Goal: Transaction & Acquisition: Purchase product/service

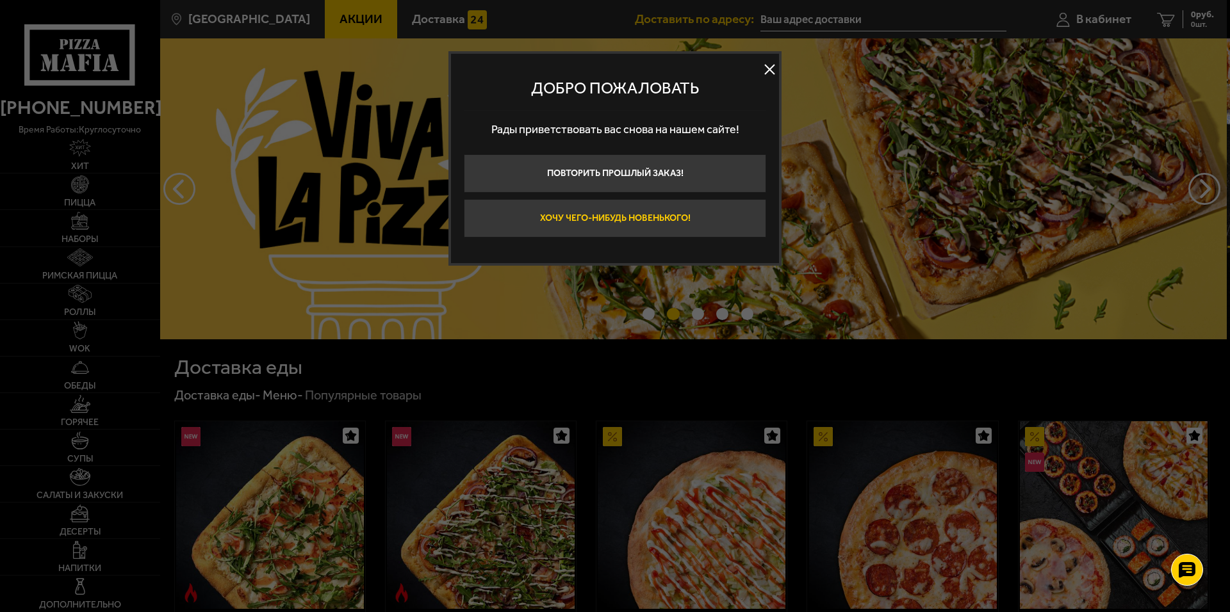
click at [594, 223] on button "Хочу чего-нибудь новенького!" at bounding box center [615, 218] width 302 height 38
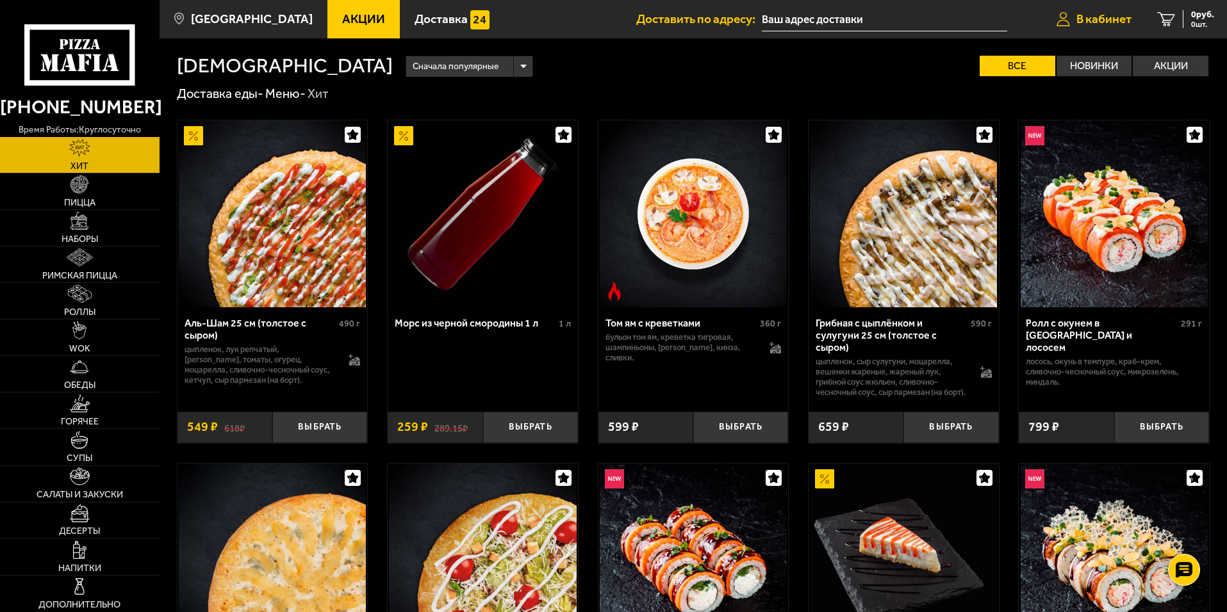
click at [1091, 21] on span "В кабинет" at bounding box center [1103, 19] width 55 height 12
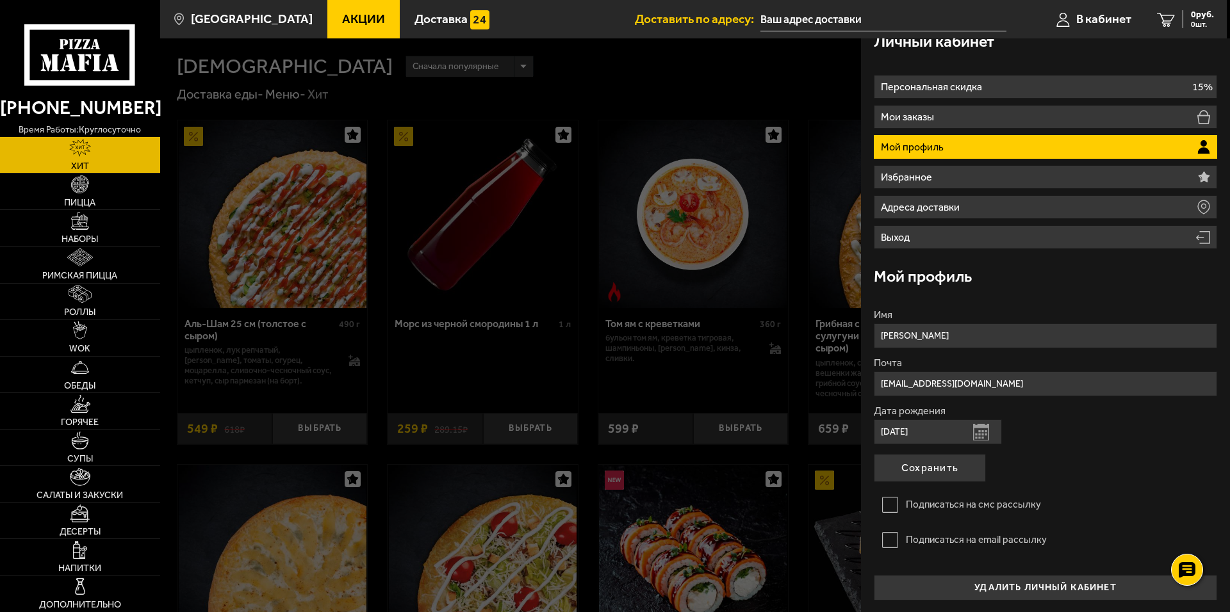
scroll to position [19, 0]
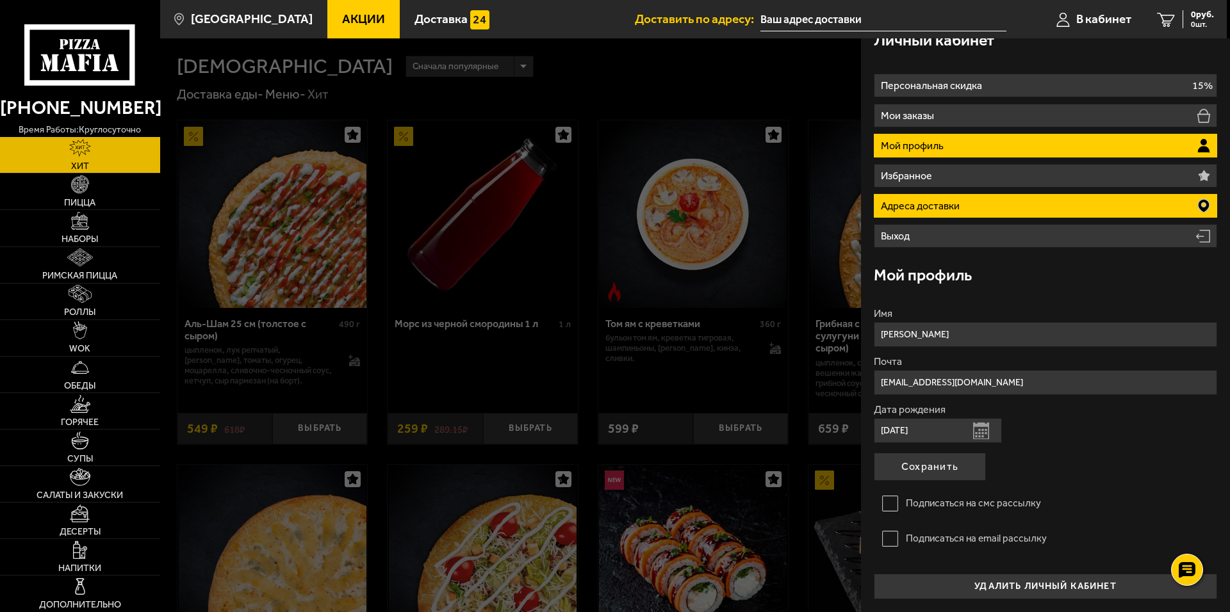
click at [949, 205] on p "Адреса доставки" at bounding box center [922, 206] width 82 height 10
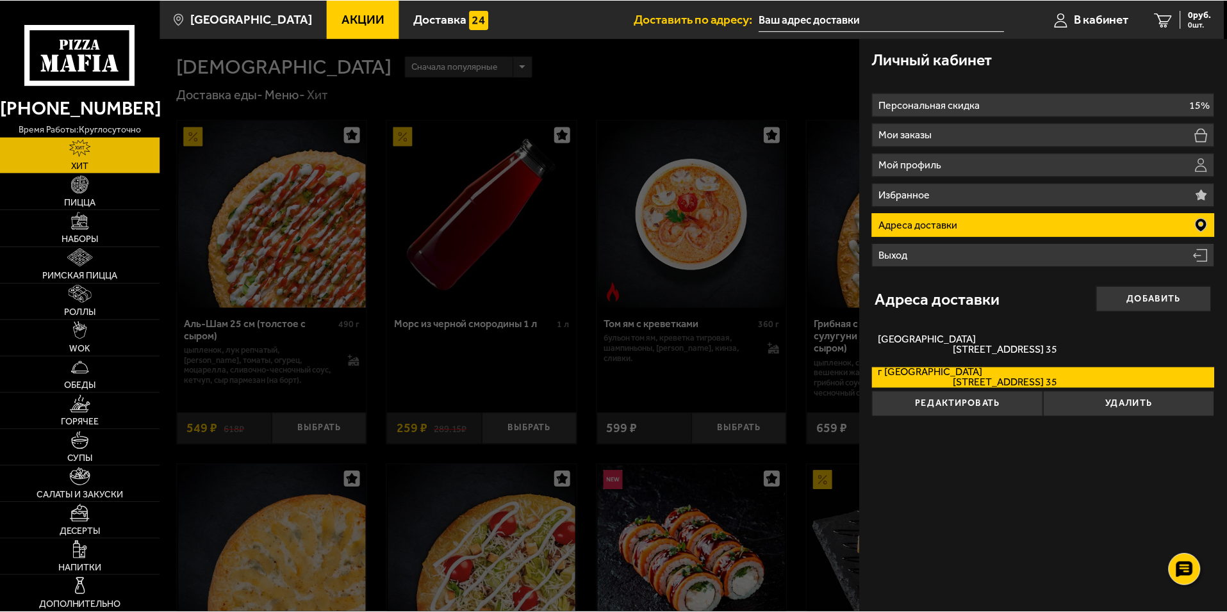
scroll to position [0, 0]
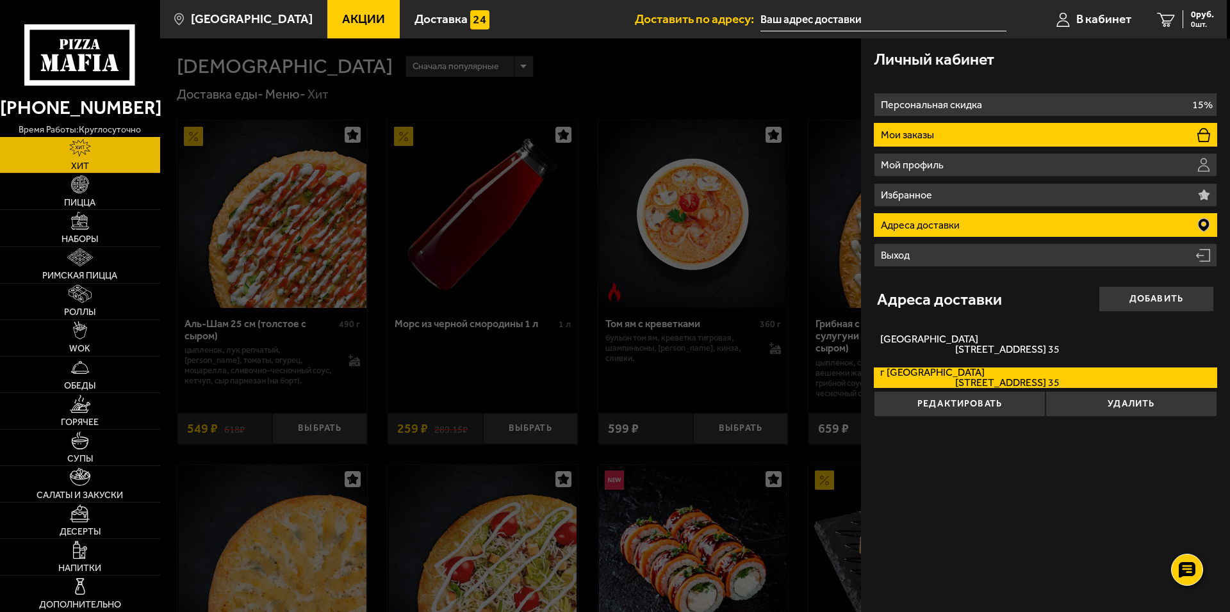
click at [928, 128] on li "Мои заказы" at bounding box center [1045, 135] width 343 height 24
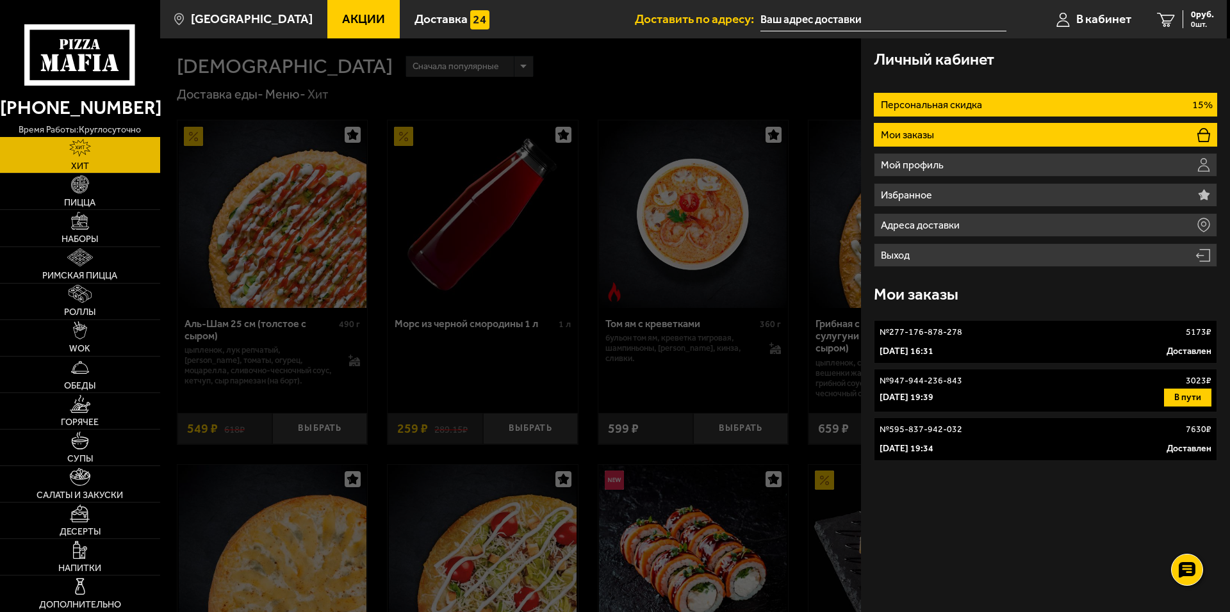
click at [930, 109] on p "Персональная скидка" at bounding box center [933, 105] width 104 height 10
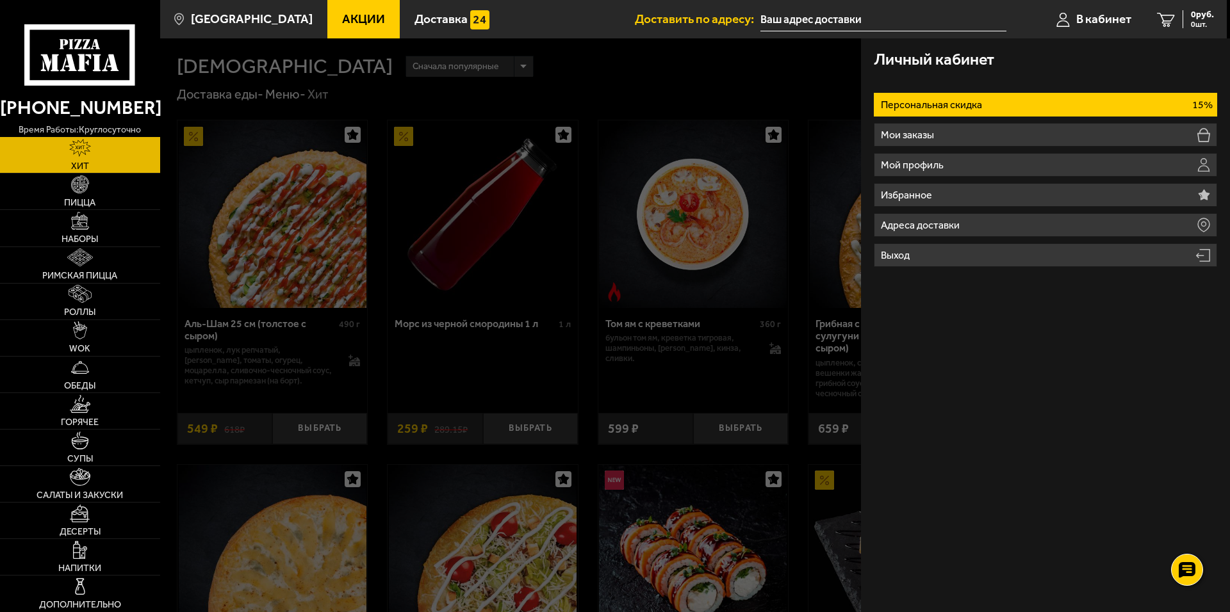
click at [464, 81] on div at bounding box center [775, 344] width 1230 height 612
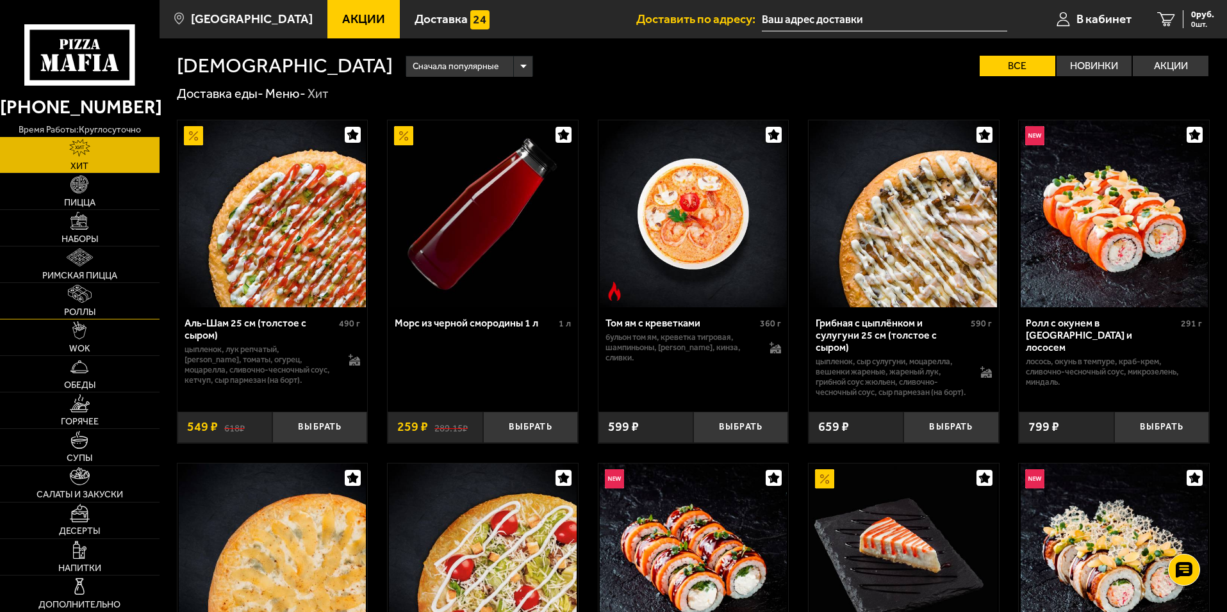
click at [90, 302] on img at bounding box center [79, 294] width 23 height 18
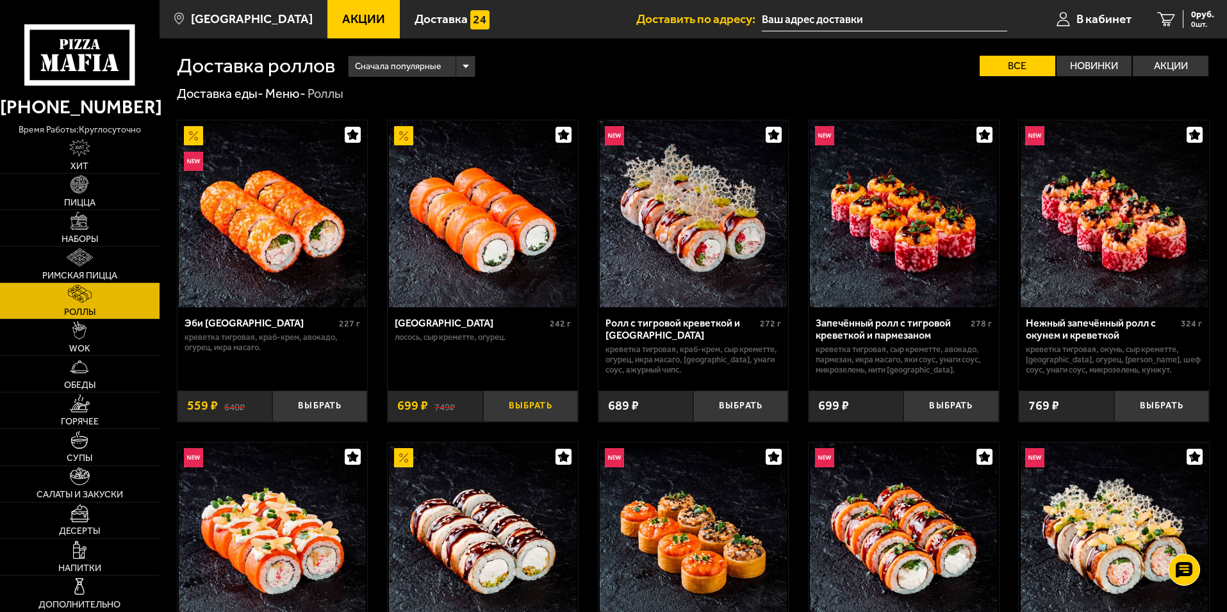
click at [531, 408] on button "Выбрать" at bounding box center [530, 406] width 95 height 31
click at [559, 407] on button "+" at bounding box center [561, 406] width 31 height 31
click at [1179, 405] on button "Выбрать" at bounding box center [1161, 406] width 95 height 31
click at [98, 186] on link "Пицца" at bounding box center [80, 192] width 160 height 36
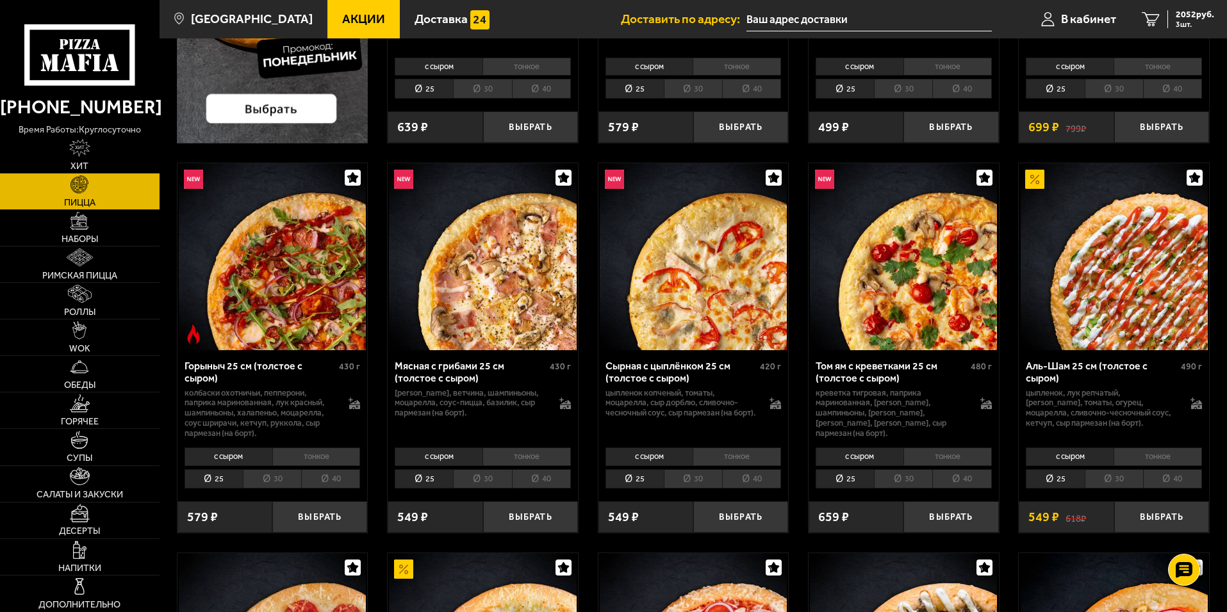
scroll to position [384, 0]
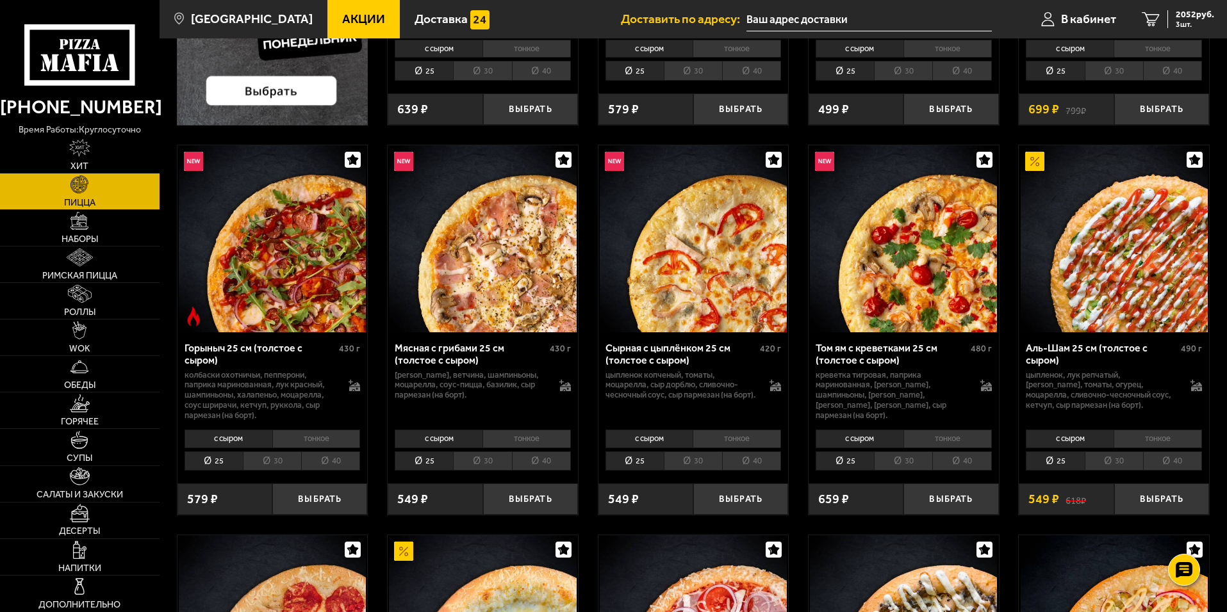
click at [1171, 456] on li "40" at bounding box center [1172, 462] width 59 height 20
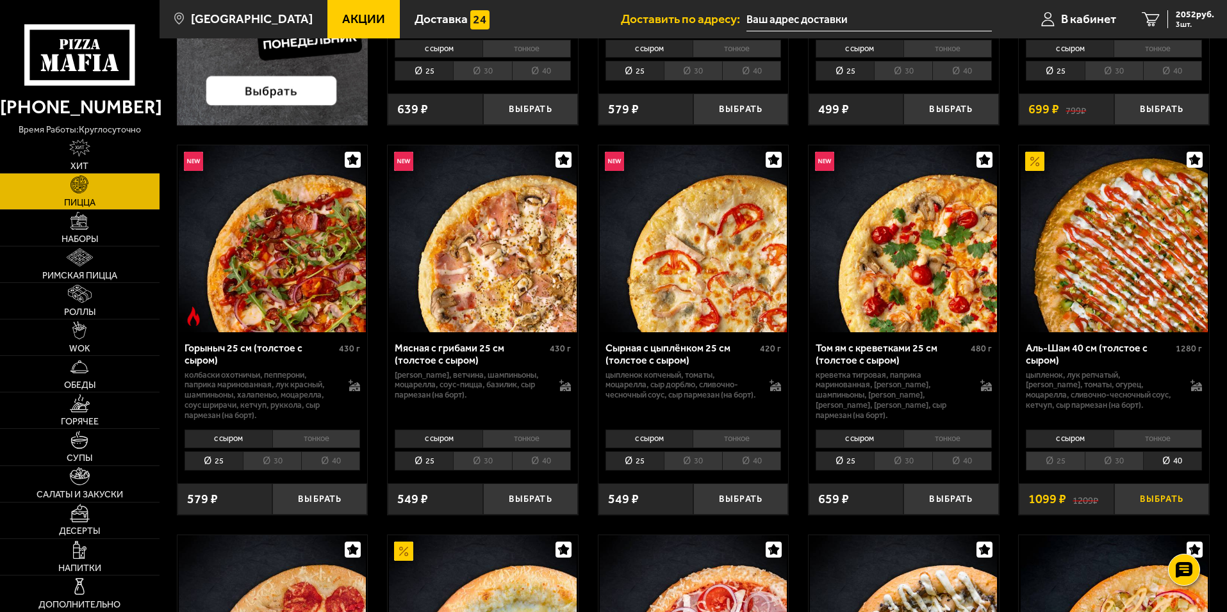
click at [1150, 498] on button "Выбрать" at bounding box center [1161, 499] width 95 height 31
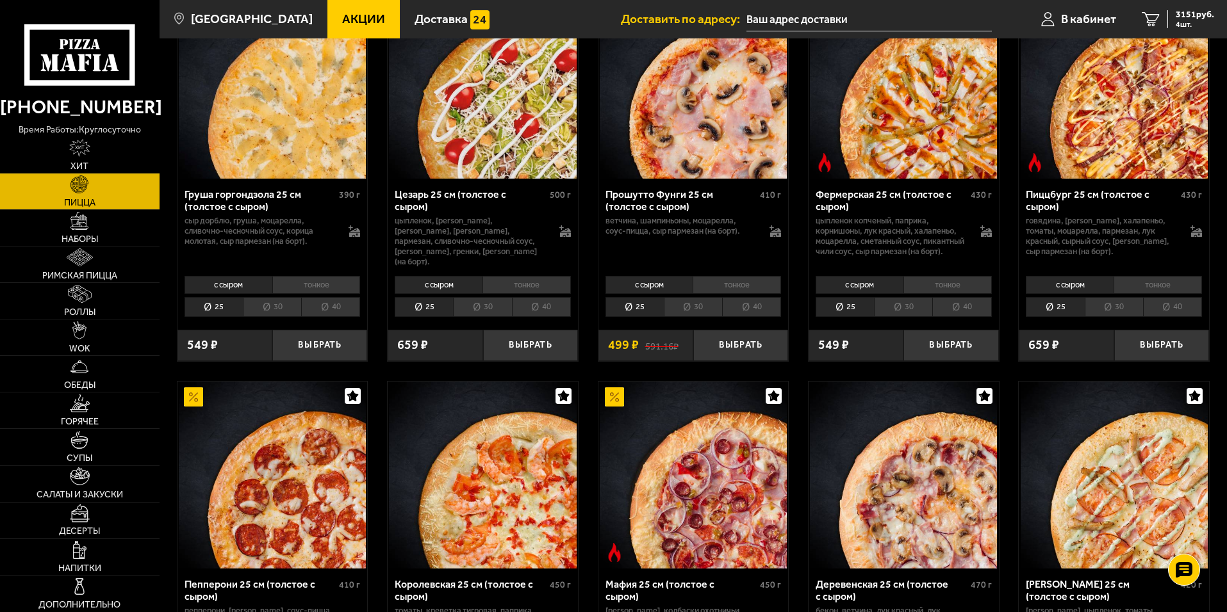
scroll to position [1281, 0]
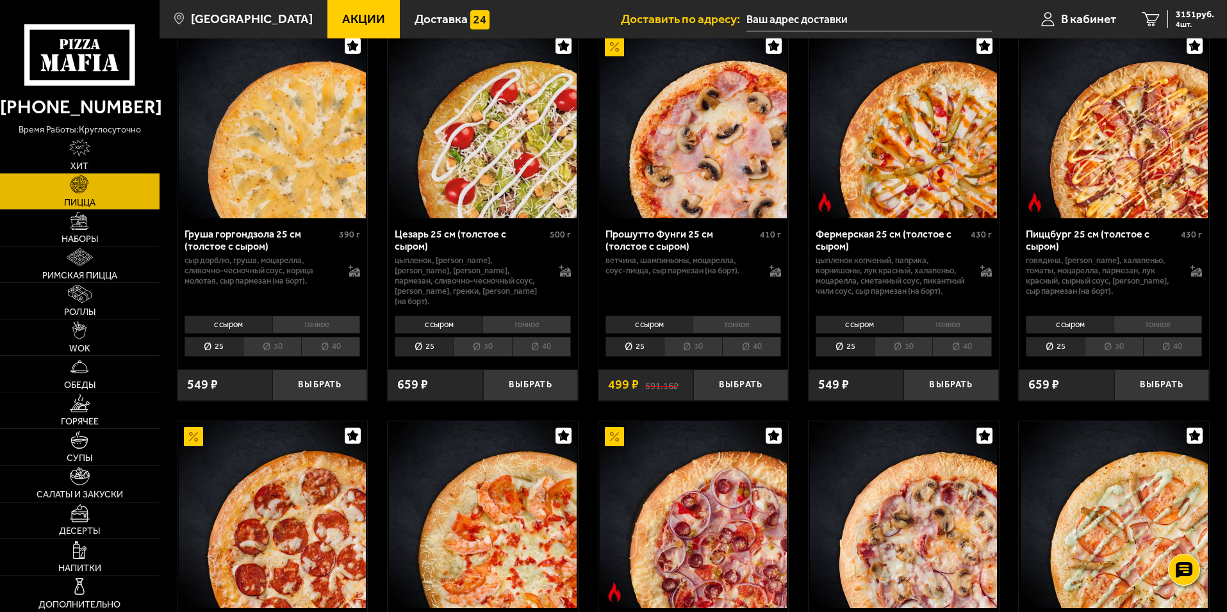
click at [723, 156] on img at bounding box center [693, 124] width 187 height 187
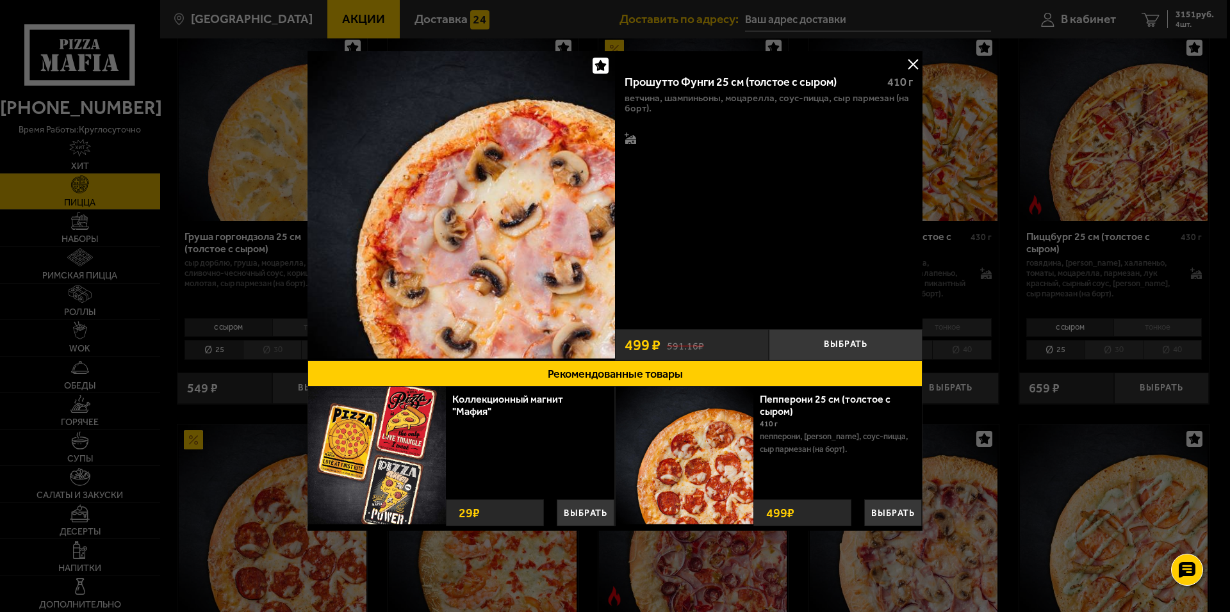
click at [1005, 192] on div at bounding box center [615, 306] width 1230 height 612
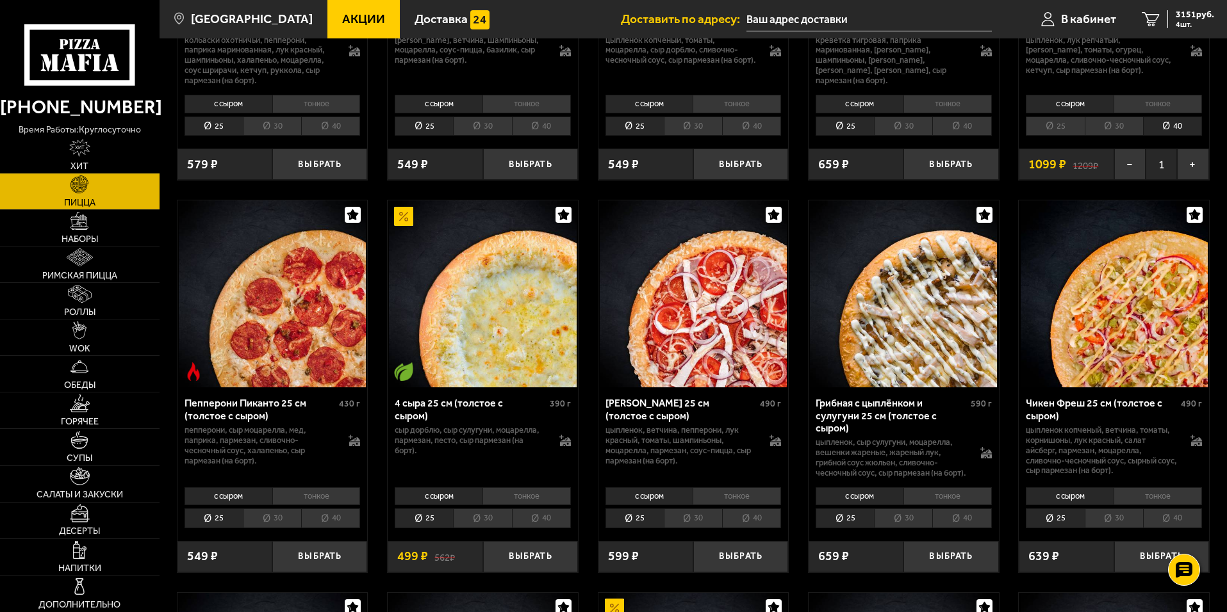
scroll to position [705, 0]
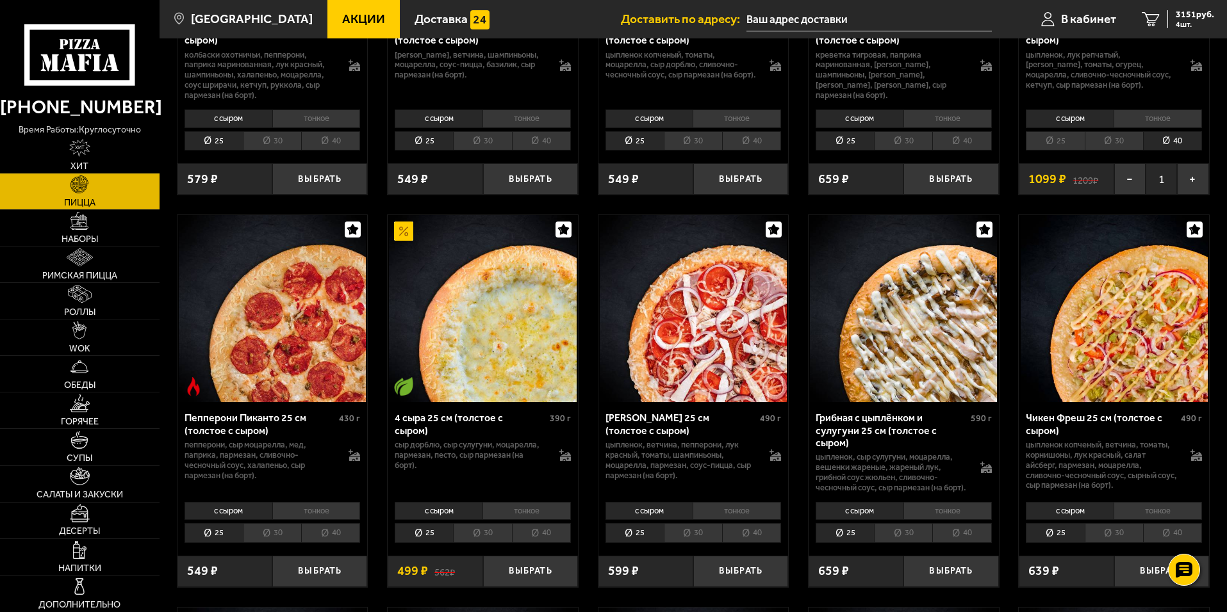
click at [477, 322] on img at bounding box center [482, 308] width 187 height 187
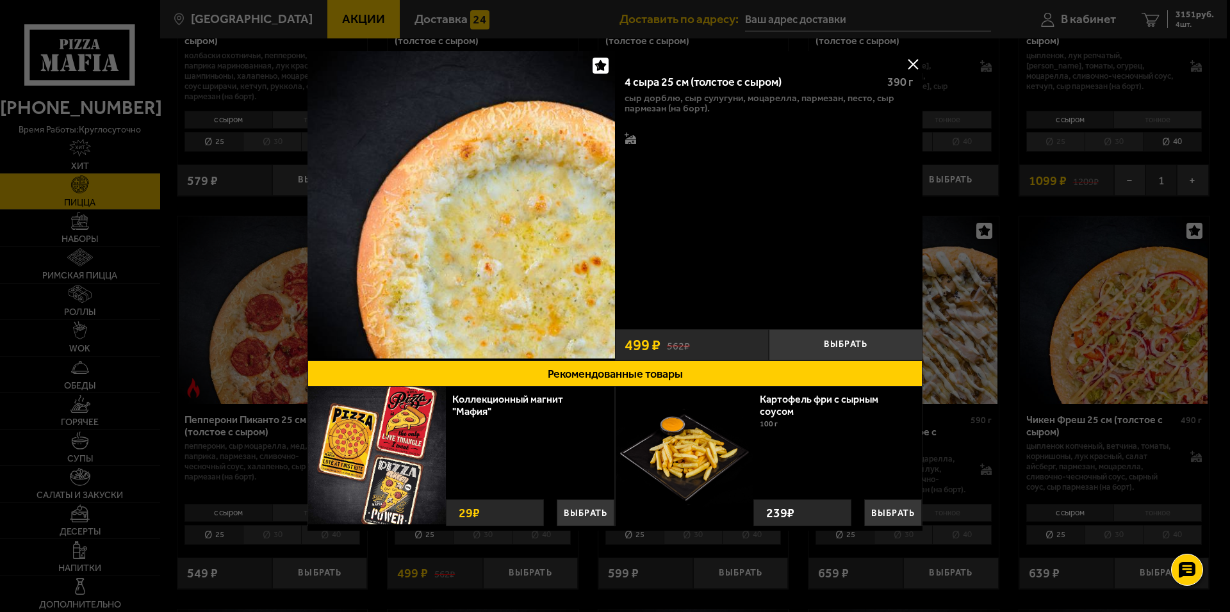
click at [1052, 350] on div at bounding box center [615, 306] width 1230 height 612
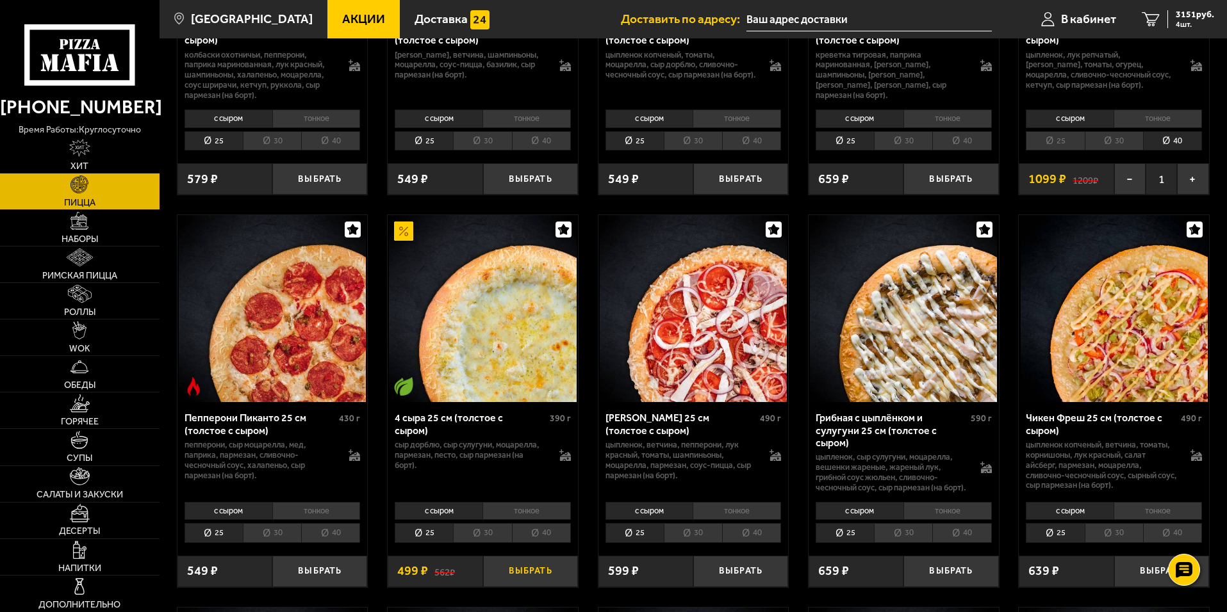
drag, startPoint x: 534, startPoint y: 582, endPoint x: 534, endPoint y: 575, distance: 7.1
click at [533, 582] on button "Выбрать" at bounding box center [530, 571] width 95 height 31
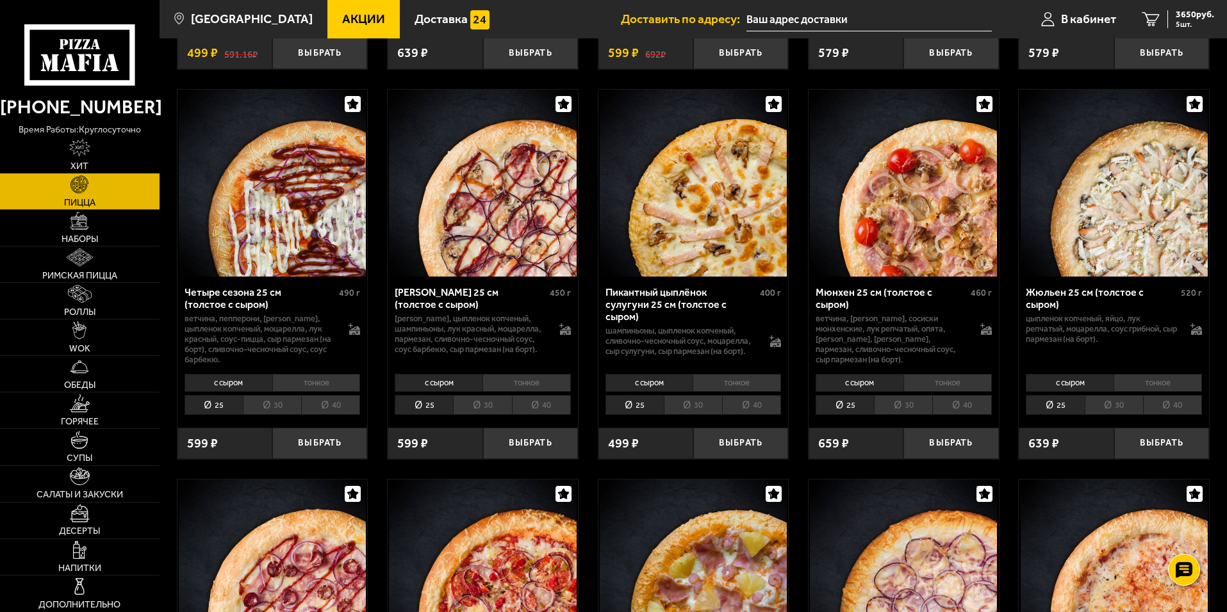
scroll to position [2306, 0]
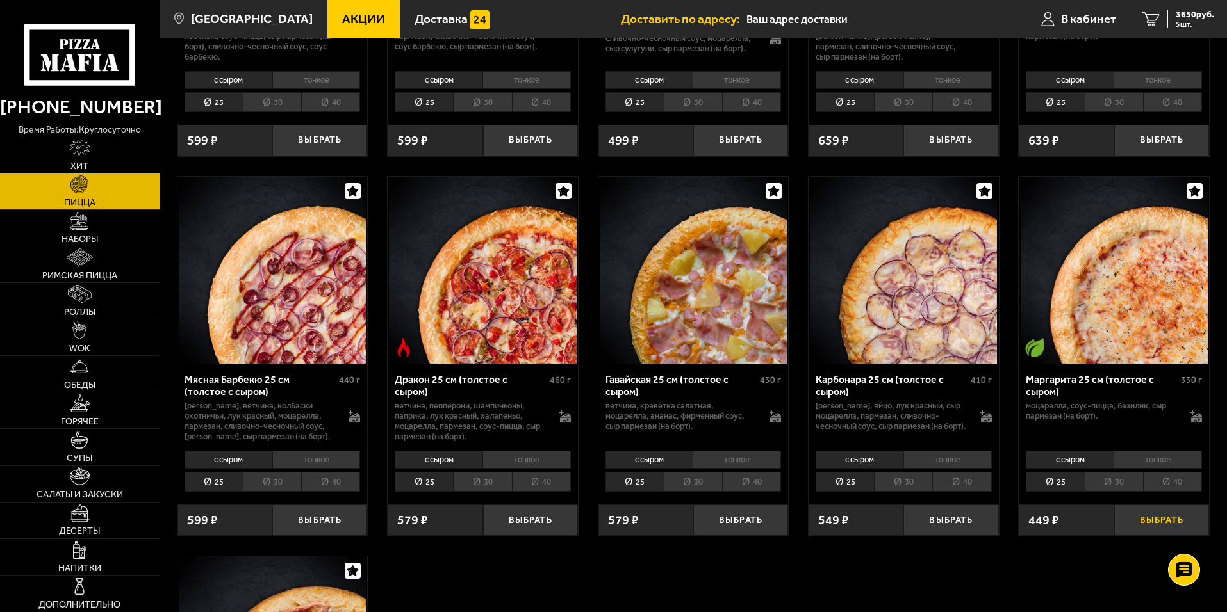
click at [1160, 525] on button "Выбрать" at bounding box center [1161, 520] width 95 height 31
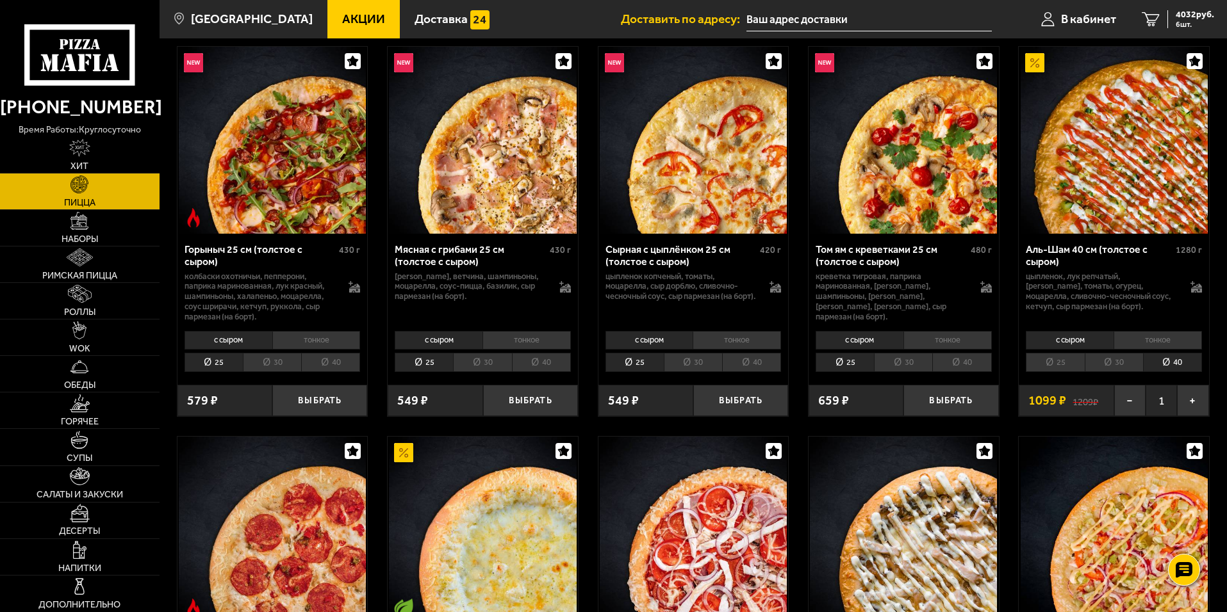
scroll to position [320, 0]
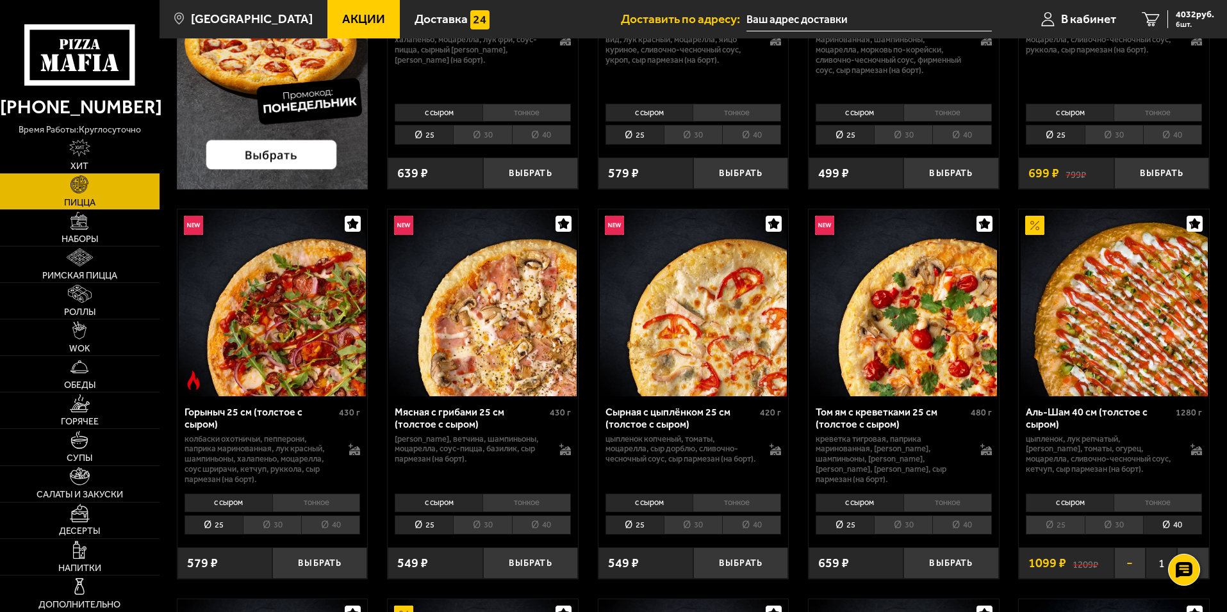
click at [1135, 565] on button "−" at bounding box center [1129, 563] width 31 height 31
click at [1147, 561] on button "Выбрать" at bounding box center [1161, 563] width 95 height 31
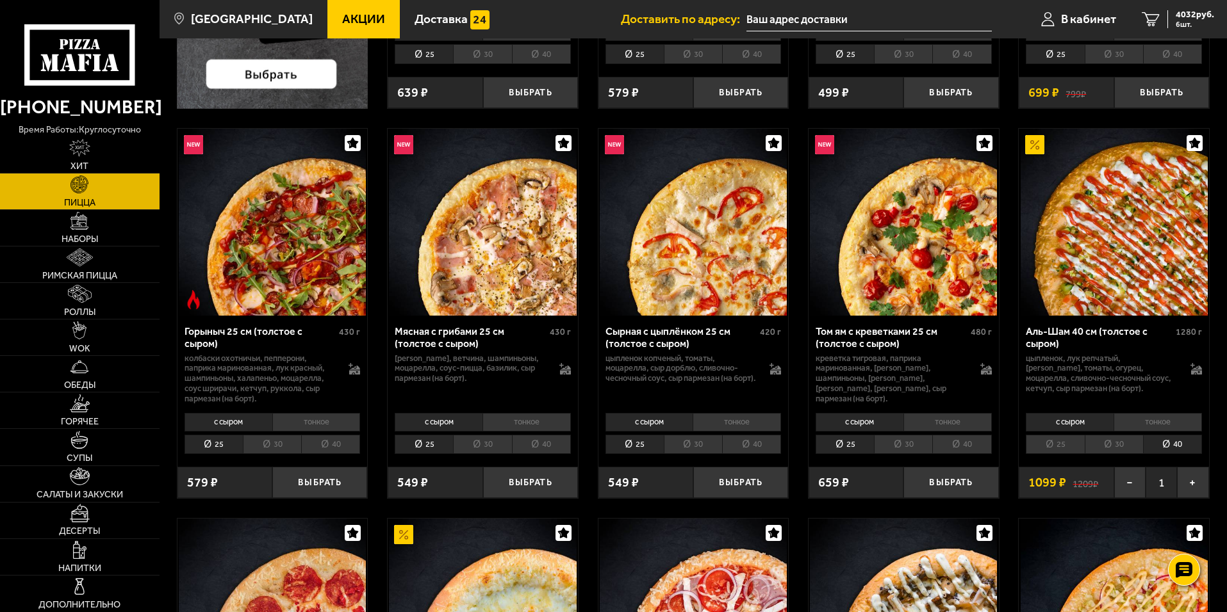
scroll to position [448, 0]
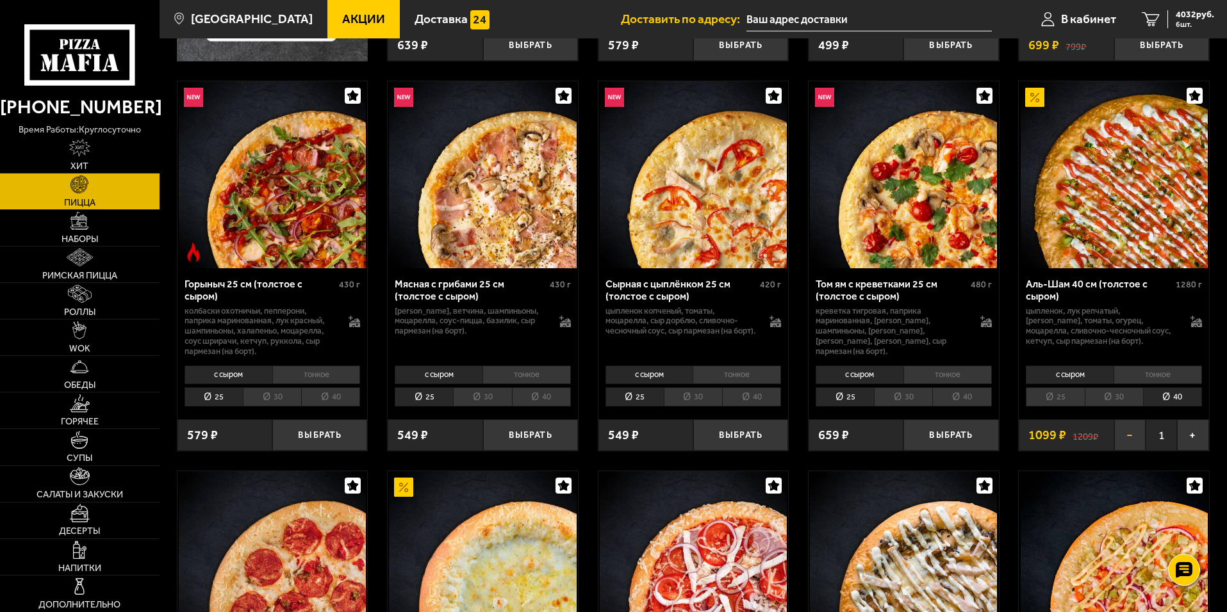
click at [1130, 441] on button "−" at bounding box center [1129, 435] width 31 height 31
click at [1195, 323] on icon at bounding box center [1196, 322] width 11 height 9
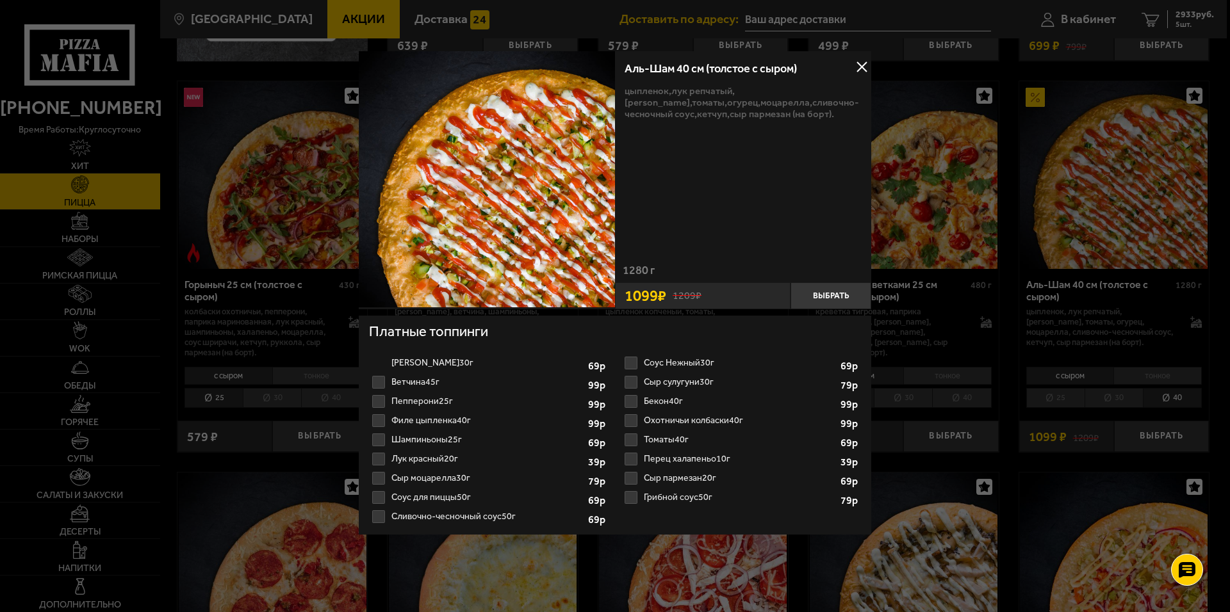
click at [1134, 324] on div at bounding box center [615, 306] width 1230 height 612
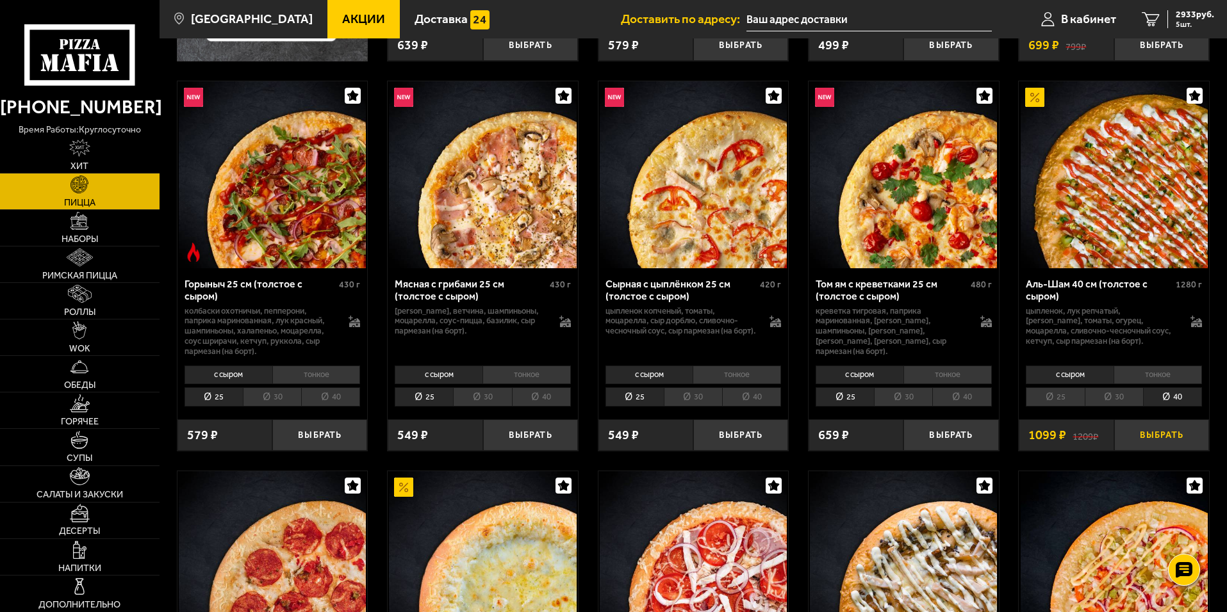
click at [1168, 436] on button "Выбрать" at bounding box center [1161, 435] width 95 height 31
click at [80, 153] on img at bounding box center [80, 148] width 22 height 18
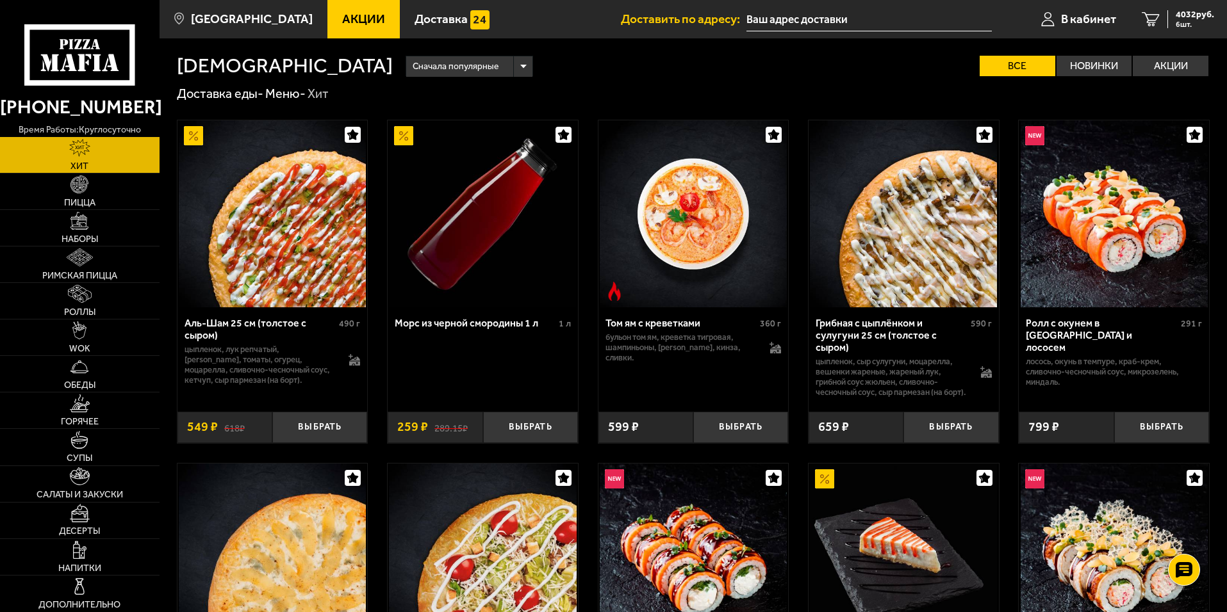
click at [353, 135] on icon "button" at bounding box center [352, 134] width 11 height 11
click at [82, 289] on img at bounding box center [79, 294] width 23 height 18
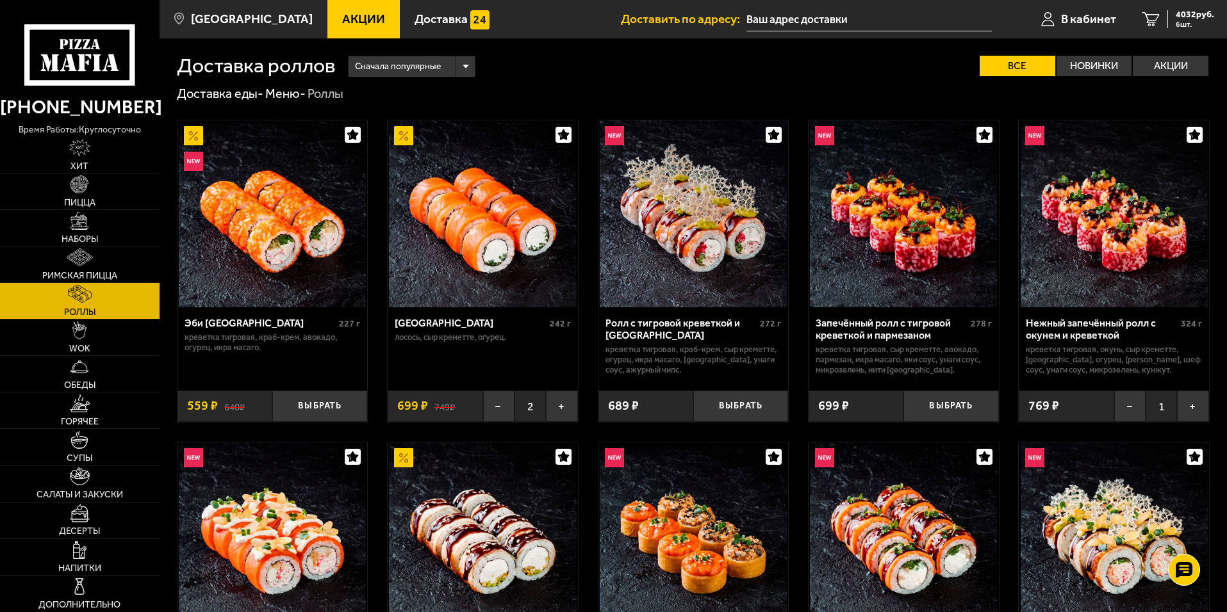
click at [564, 135] on icon "button" at bounding box center [563, 134] width 11 height 11
click at [1194, 137] on icon "button" at bounding box center [1194, 134] width 11 height 11
click at [99, 376] on link "Обеды" at bounding box center [80, 374] width 160 height 36
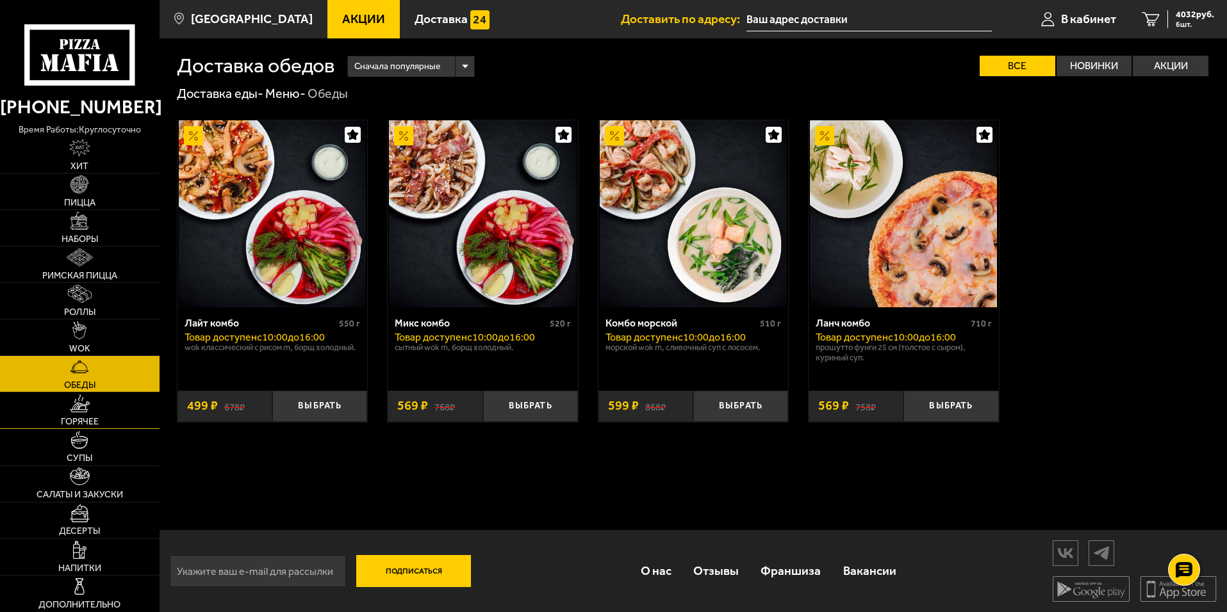
click at [92, 406] on link "Горячее" at bounding box center [80, 411] width 160 height 36
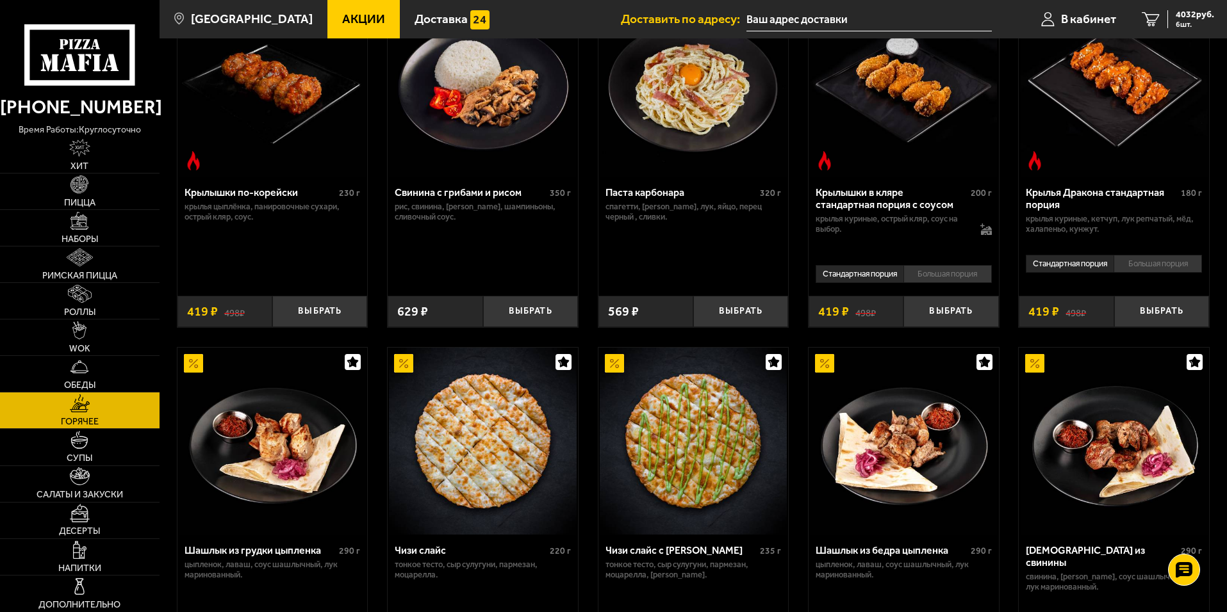
scroll to position [513, 0]
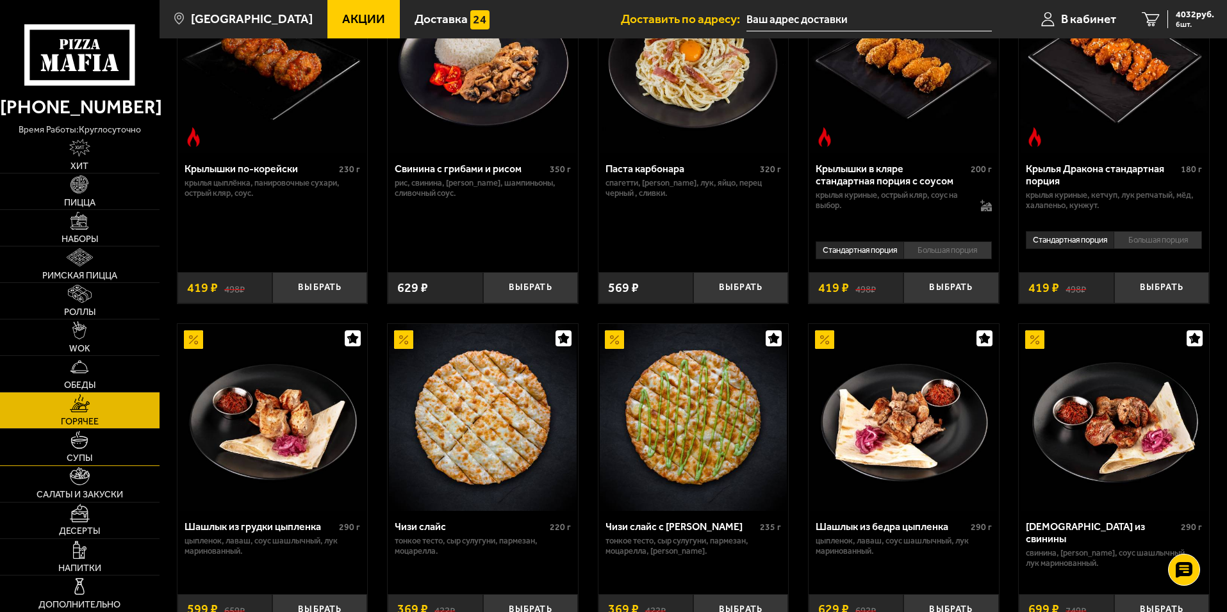
click at [83, 442] on img at bounding box center [79, 440] width 18 height 18
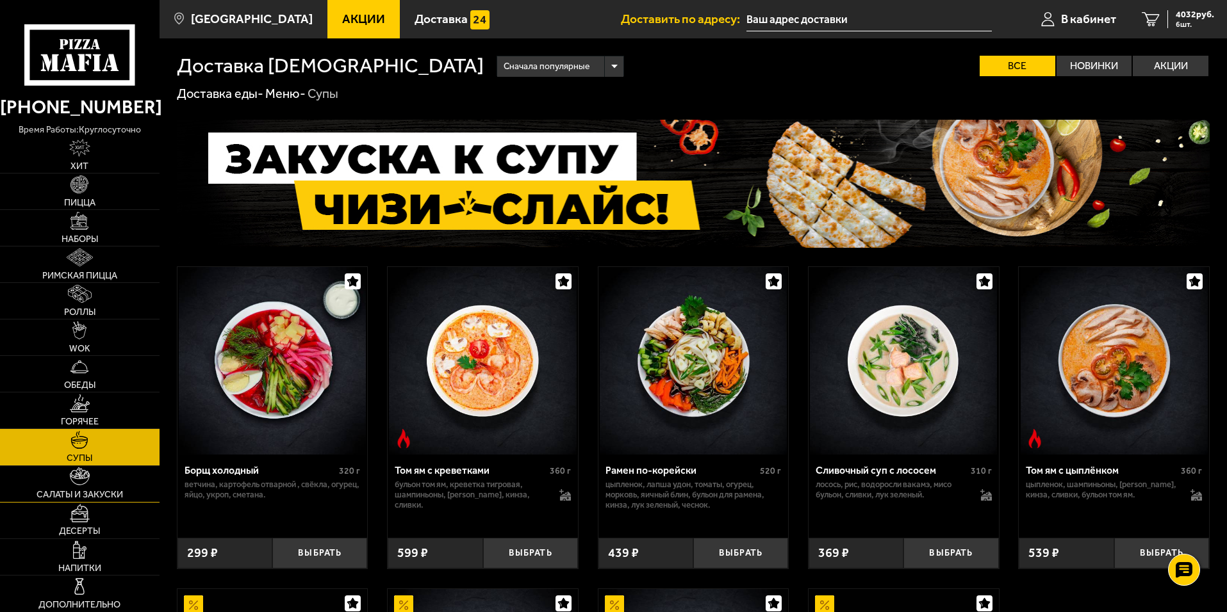
click at [89, 501] on link "Салаты и закуски" at bounding box center [80, 484] width 160 height 36
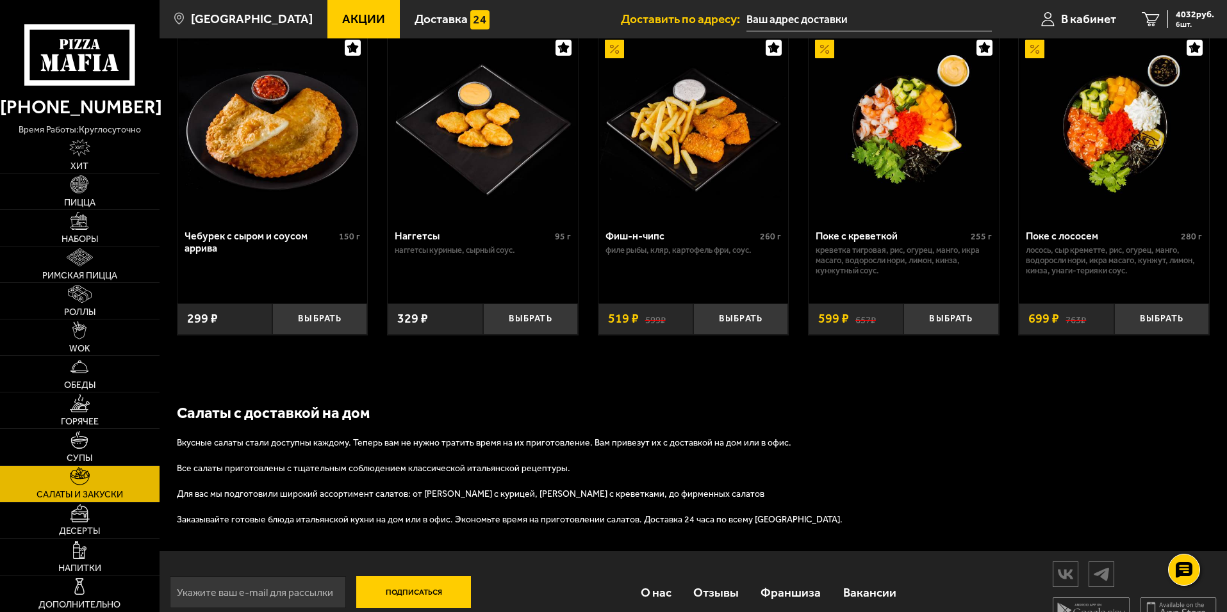
scroll to position [700, 0]
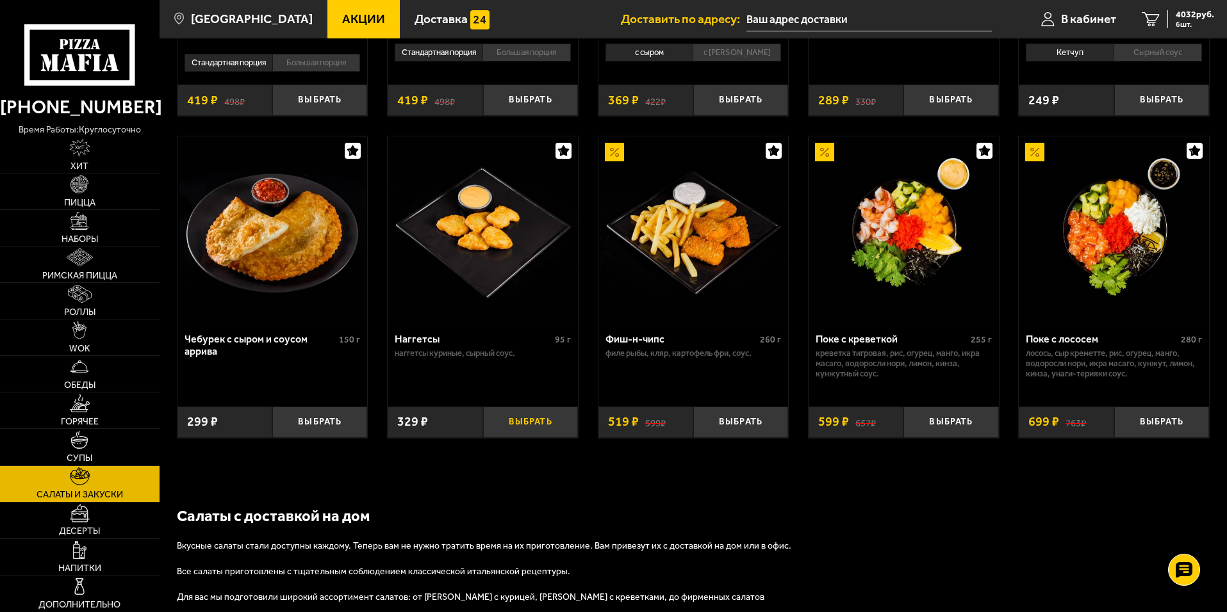
click at [534, 421] on button "Выбрать" at bounding box center [530, 422] width 95 height 31
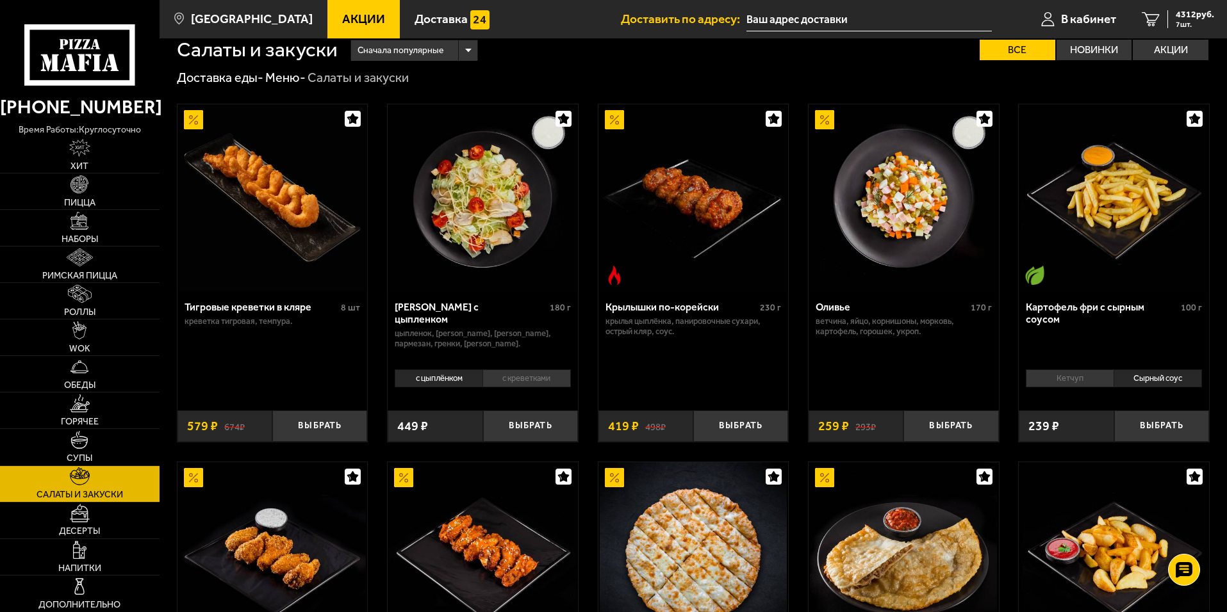
scroll to position [0, 0]
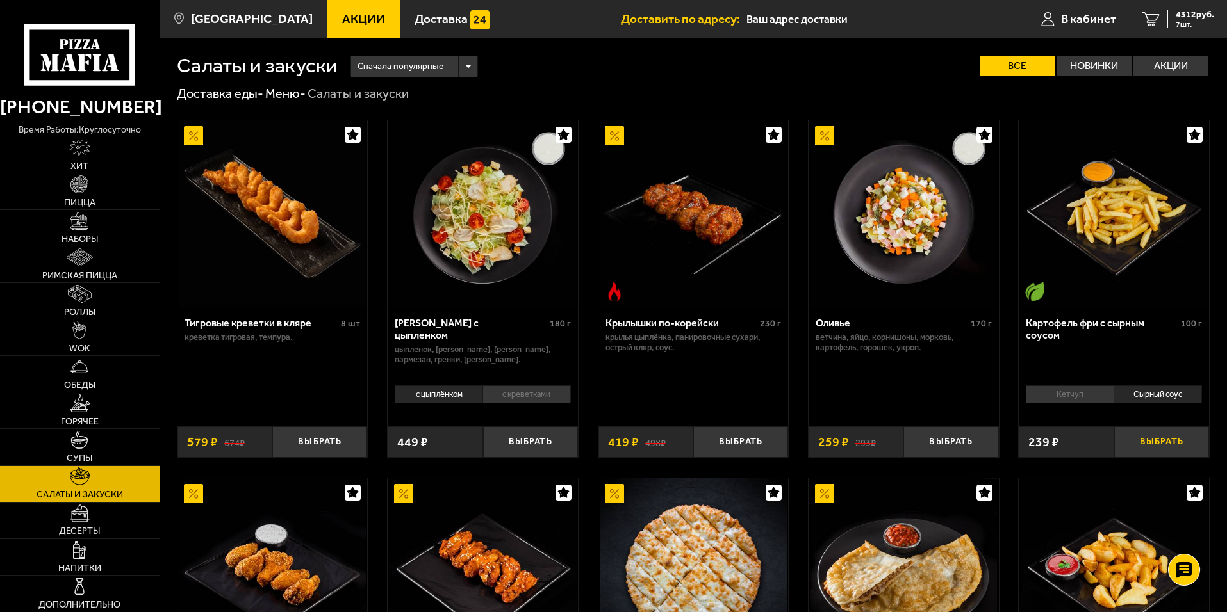
click at [1158, 443] on button "Выбрать" at bounding box center [1161, 442] width 95 height 31
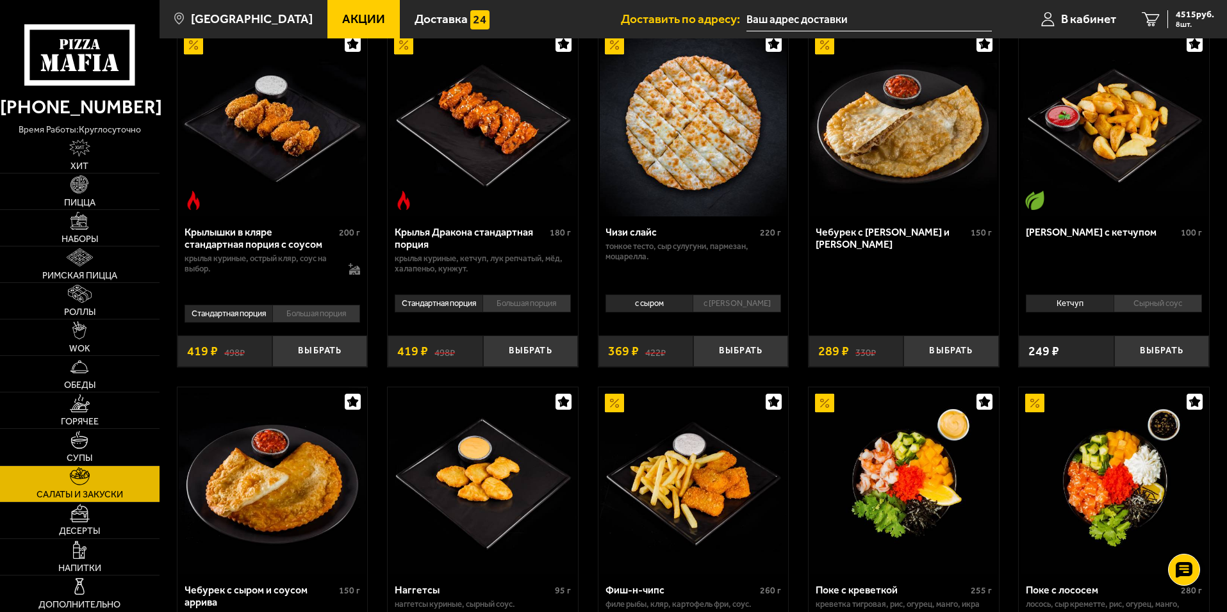
scroll to position [448, 0]
click at [122, 527] on link "Десерты" at bounding box center [80, 521] width 160 height 36
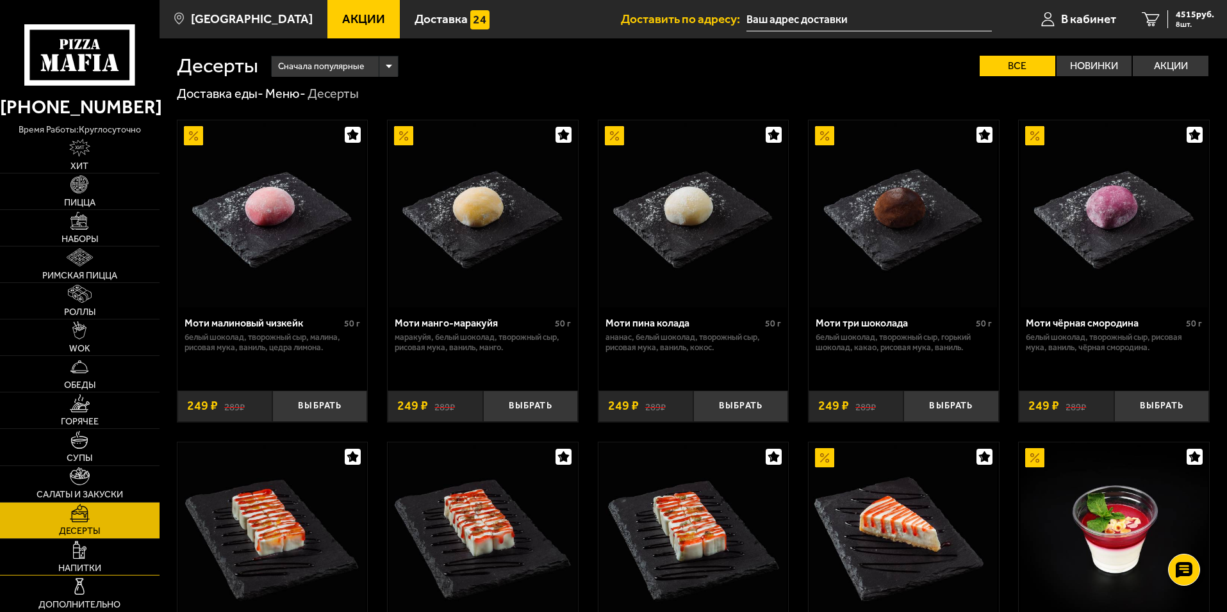
click at [104, 555] on link "Напитки" at bounding box center [80, 557] width 160 height 36
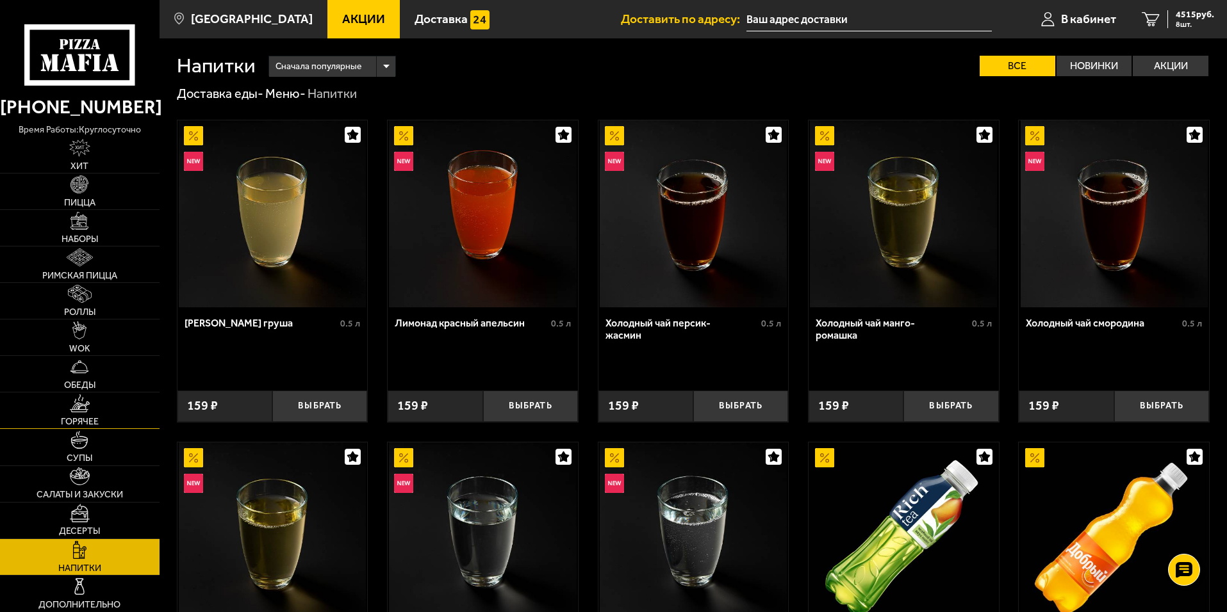
click at [89, 415] on link "Горячее" at bounding box center [80, 411] width 160 height 36
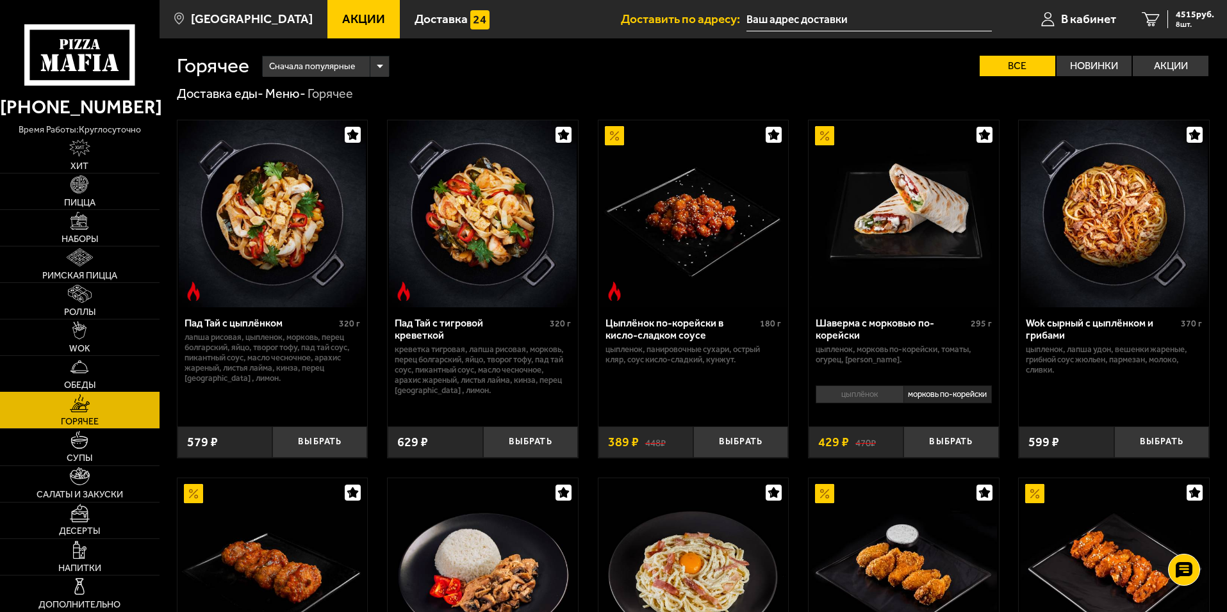
click at [99, 372] on link "Обеды" at bounding box center [80, 374] width 160 height 36
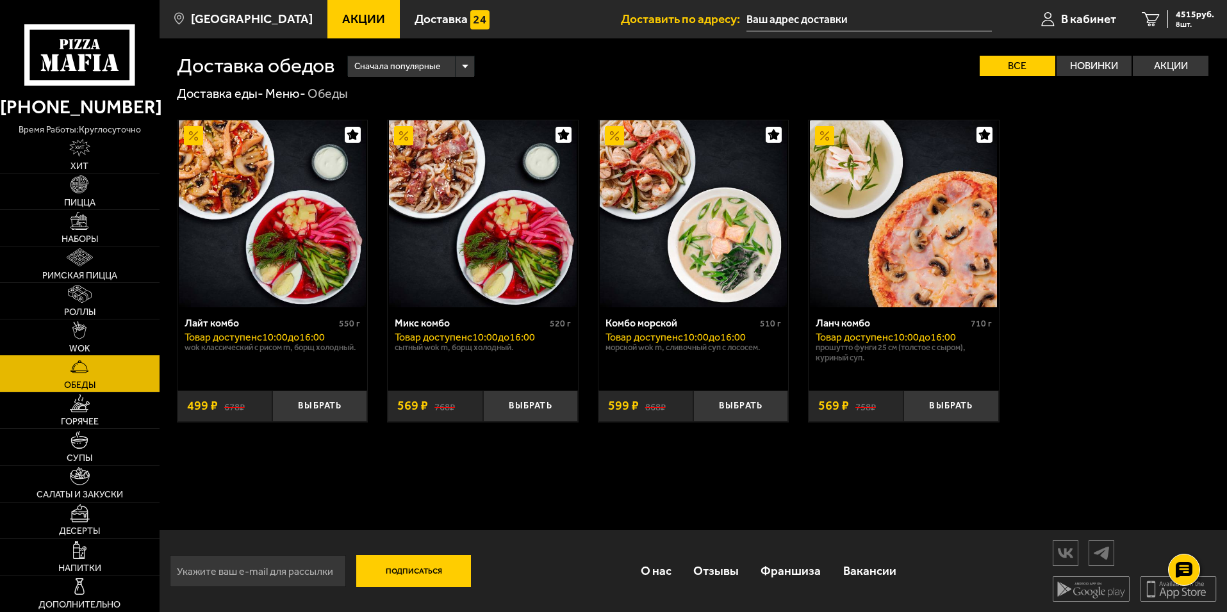
click at [103, 334] on link "WOK" at bounding box center [80, 338] width 160 height 36
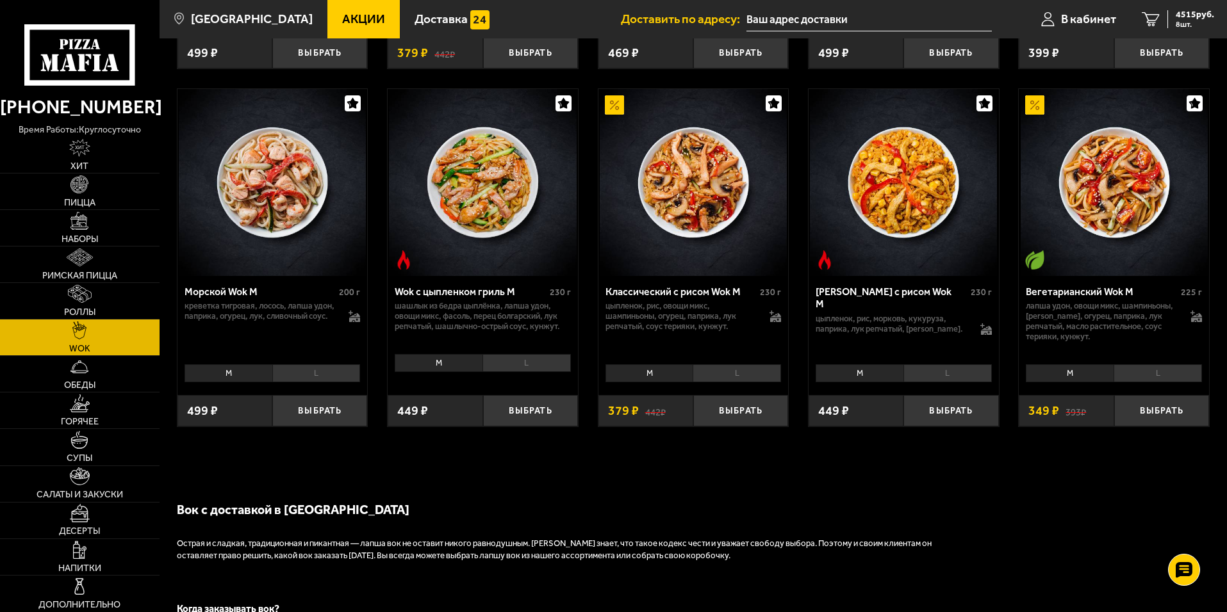
scroll to position [769, 0]
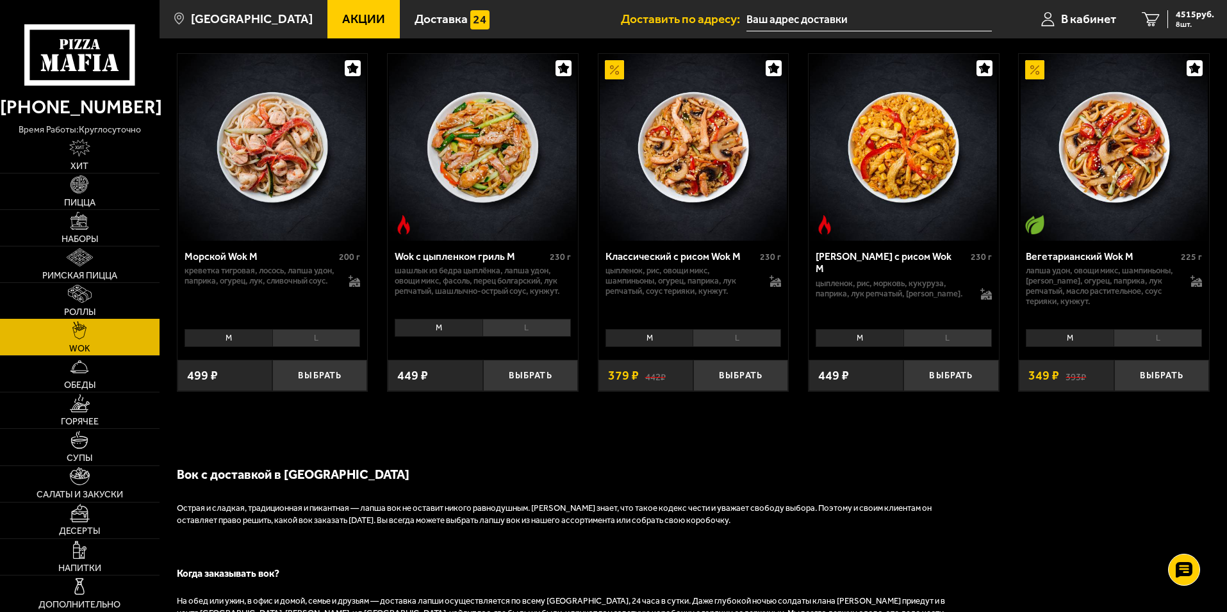
click at [58, 291] on link "Роллы" at bounding box center [80, 301] width 160 height 36
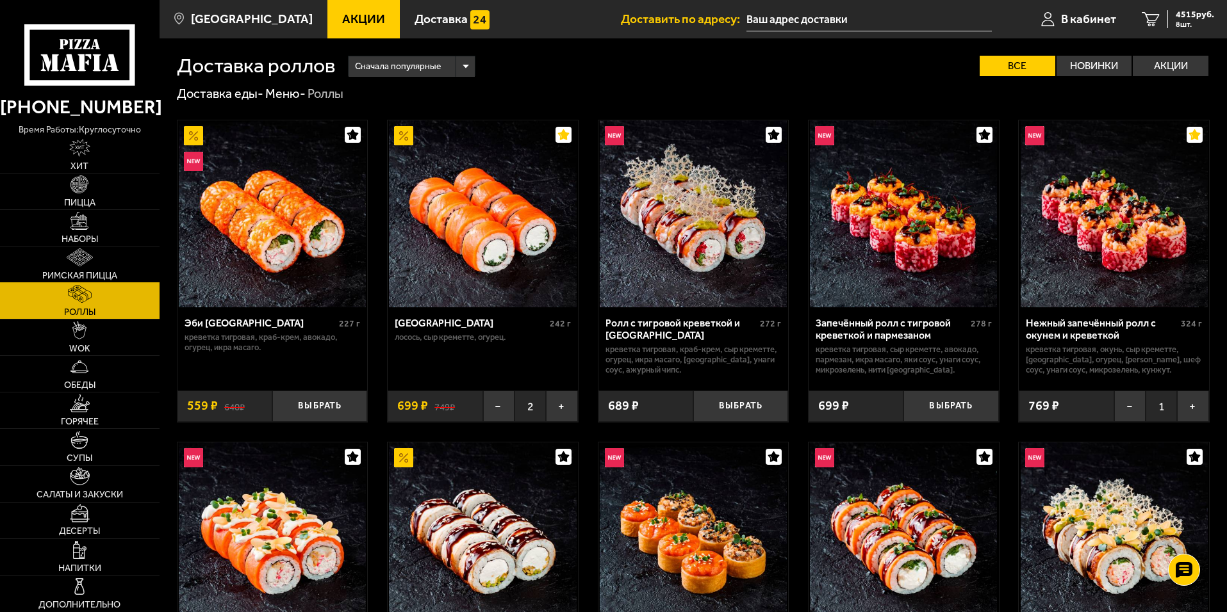
click at [83, 259] on img at bounding box center [80, 258] width 26 height 18
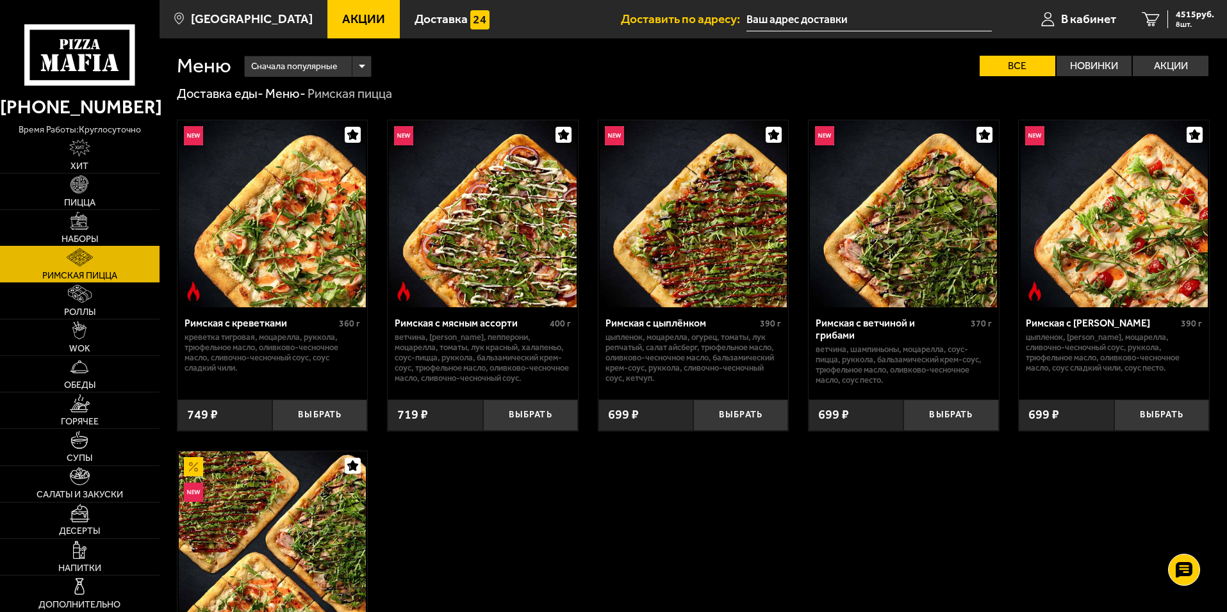
click at [93, 229] on link "Наборы" at bounding box center [80, 228] width 160 height 36
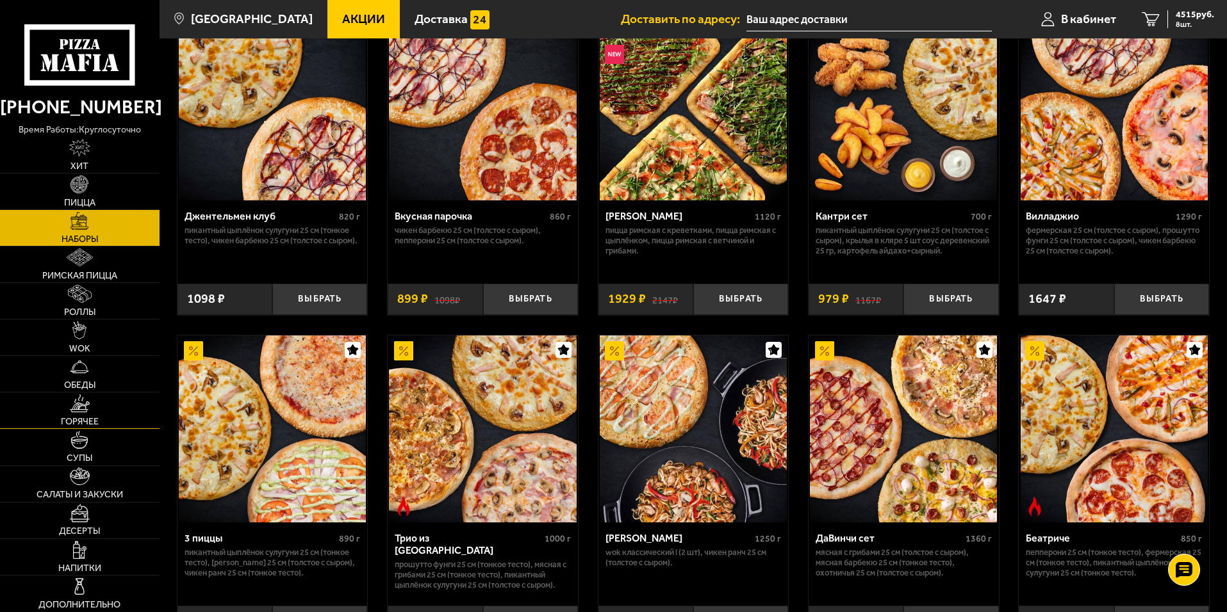
scroll to position [192, 0]
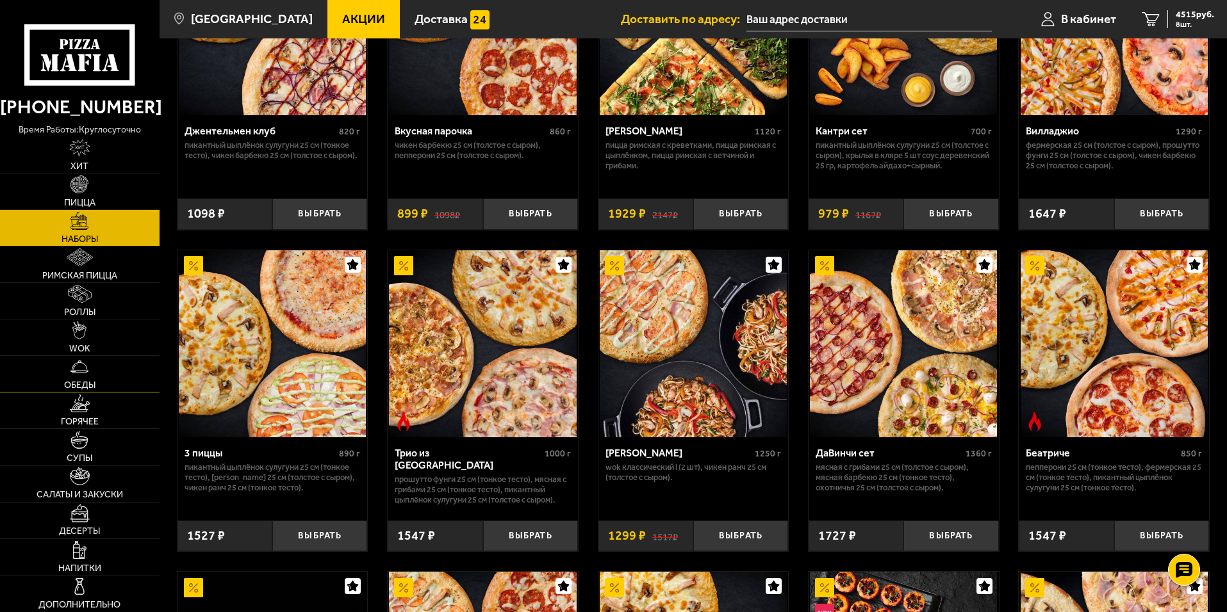
click at [94, 373] on link "Обеды" at bounding box center [80, 374] width 160 height 36
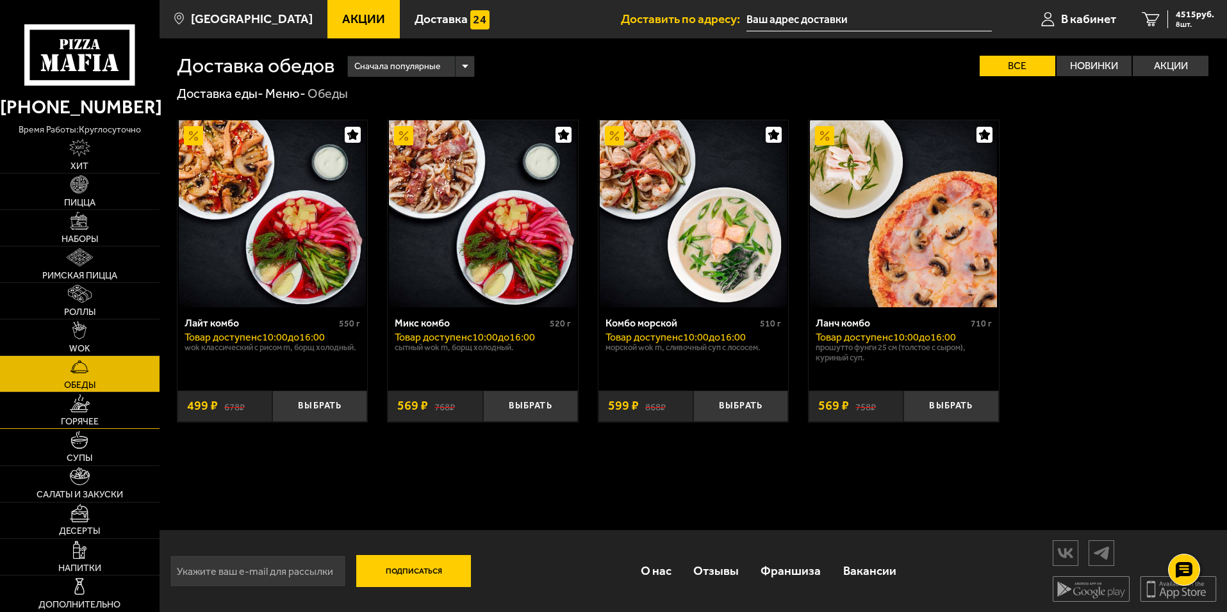
click at [97, 404] on link "Горячее" at bounding box center [80, 411] width 160 height 36
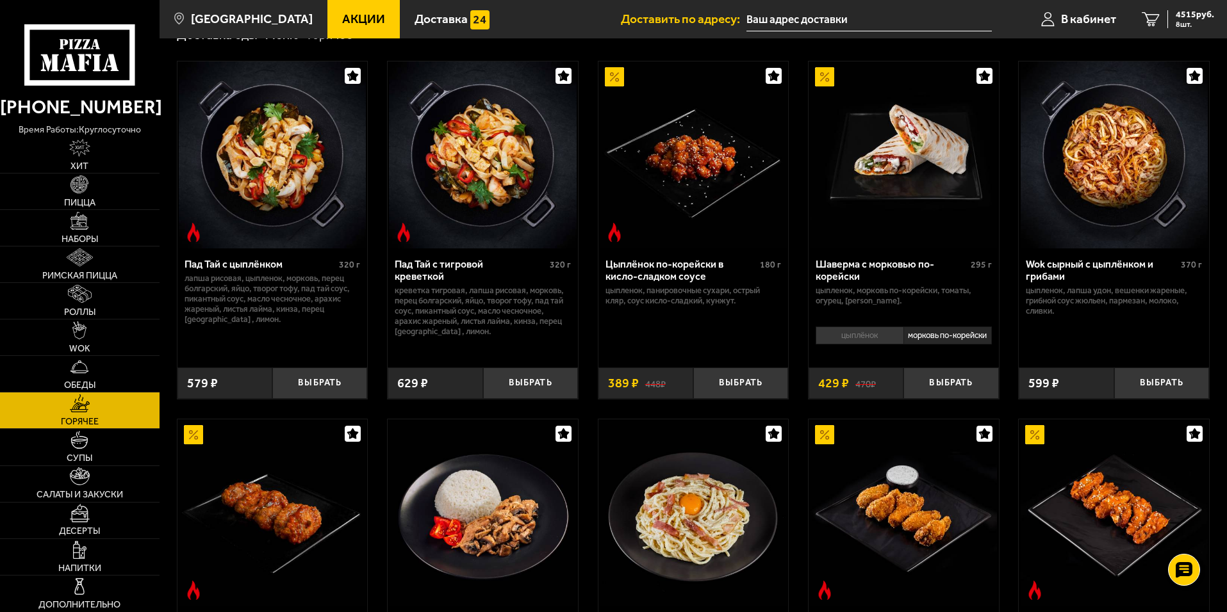
scroll to position [64, 0]
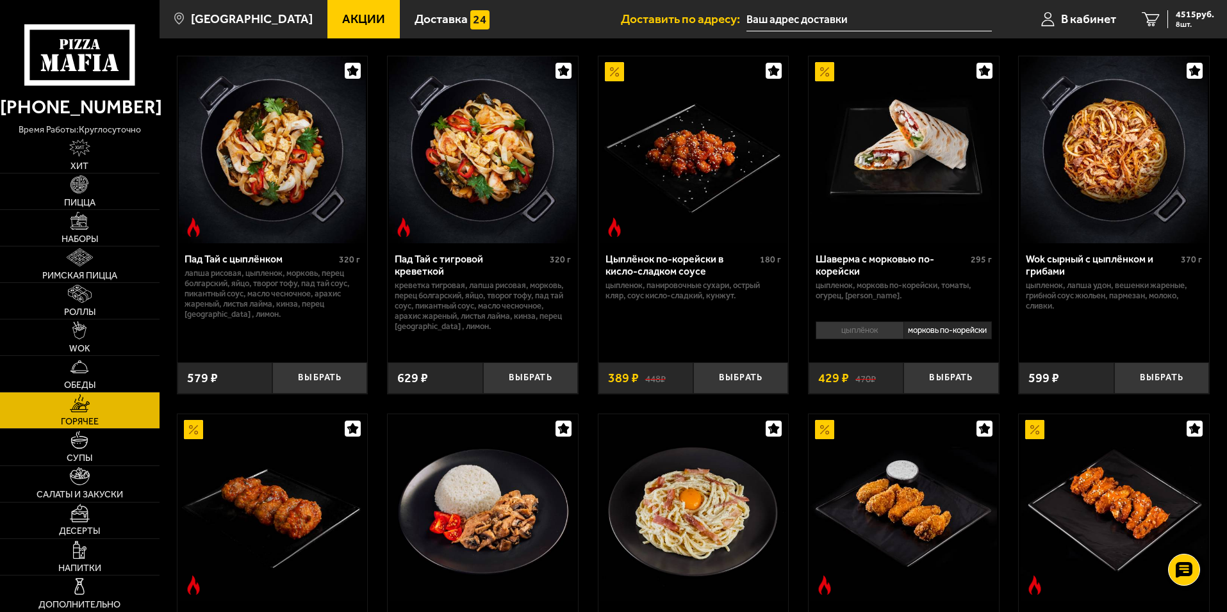
click at [875, 331] on li "цыплёнок" at bounding box center [860, 331] width 88 height 18
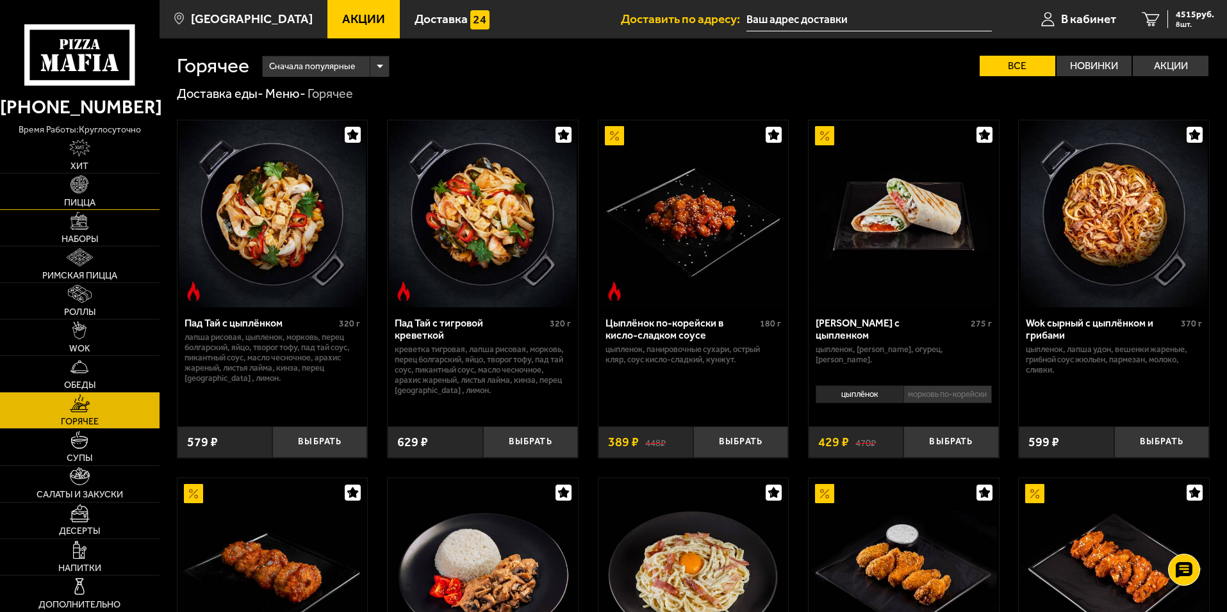
click at [94, 199] on span "Пицца" at bounding box center [79, 203] width 31 height 9
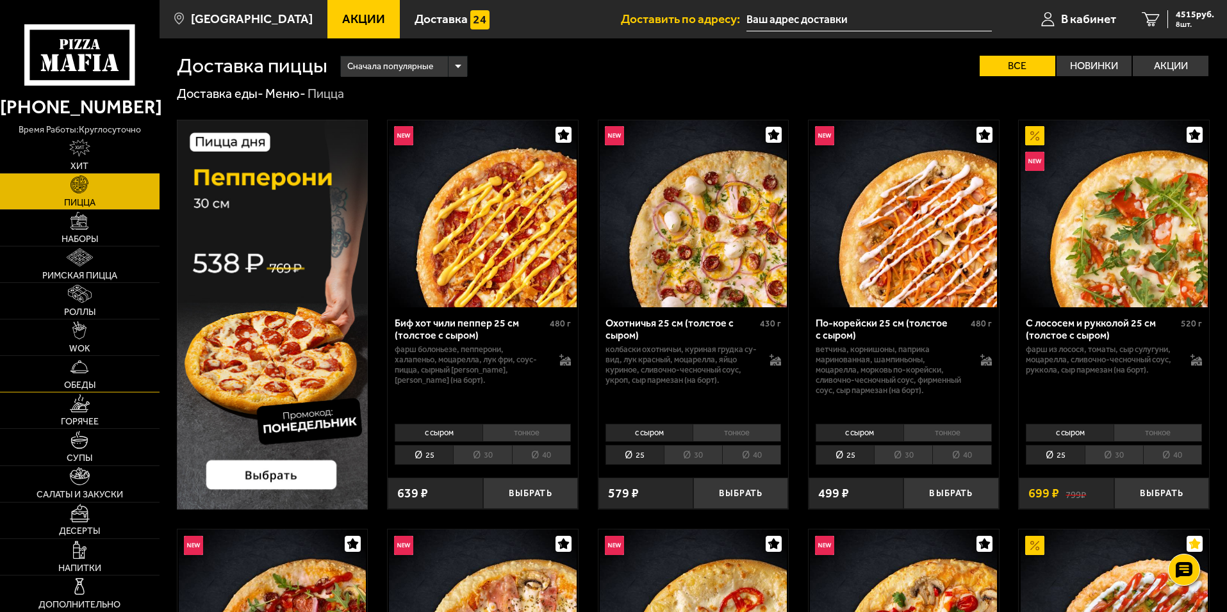
click at [81, 382] on span "Обеды" at bounding box center [79, 385] width 31 height 9
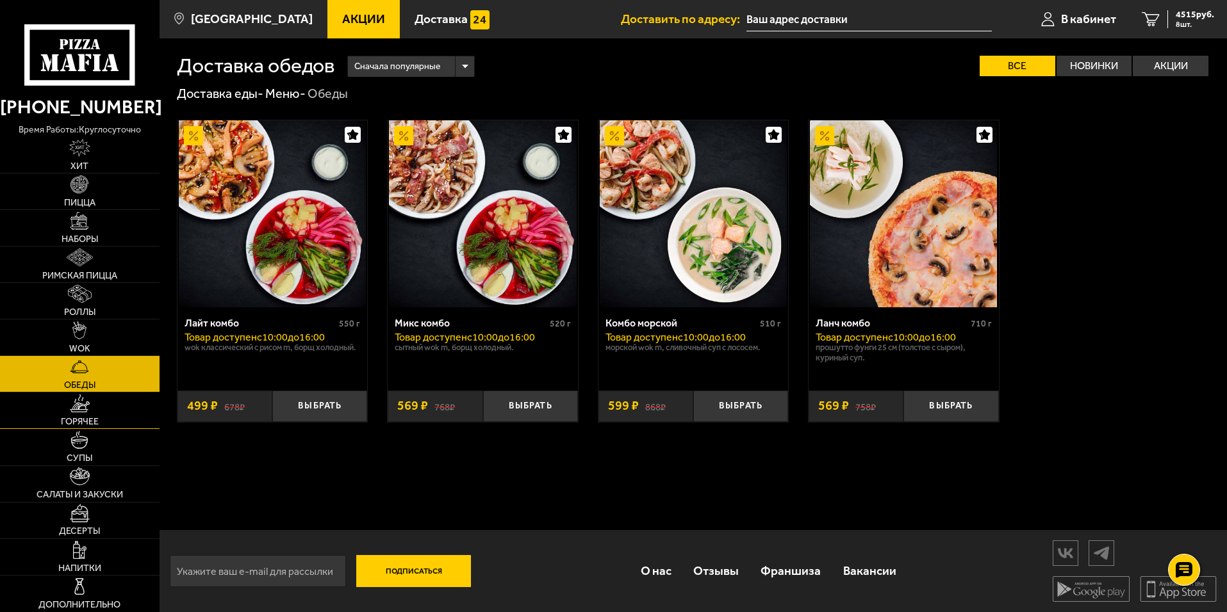
click at [91, 415] on link "Горячее" at bounding box center [80, 411] width 160 height 36
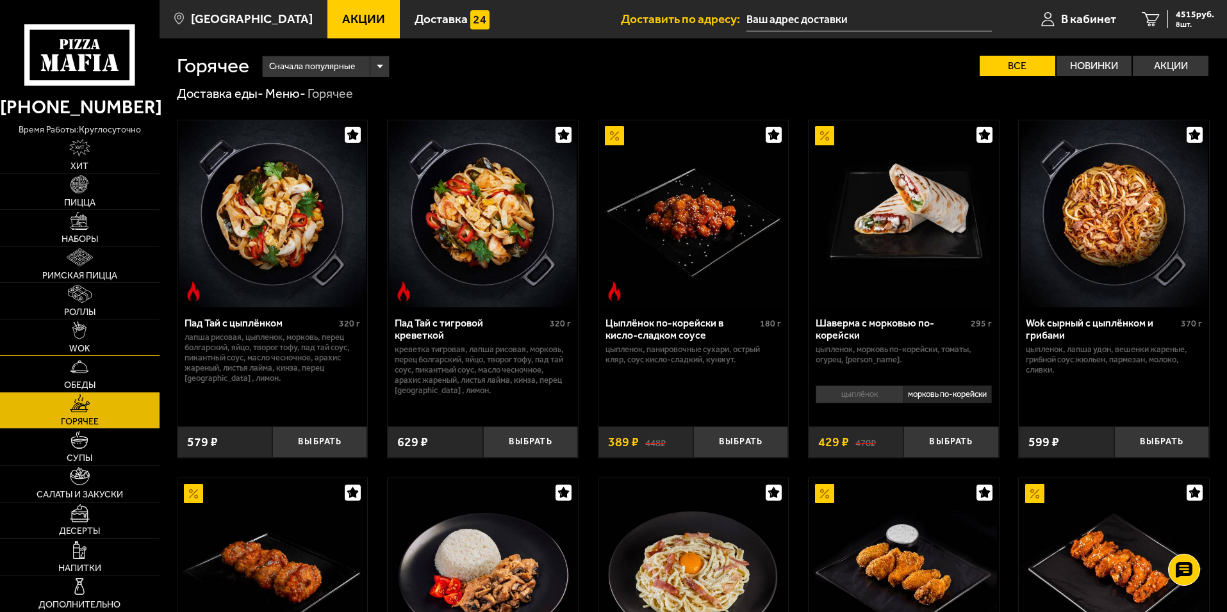
click at [98, 348] on link "WOK" at bounding box center [80, 338] width 160 height 36
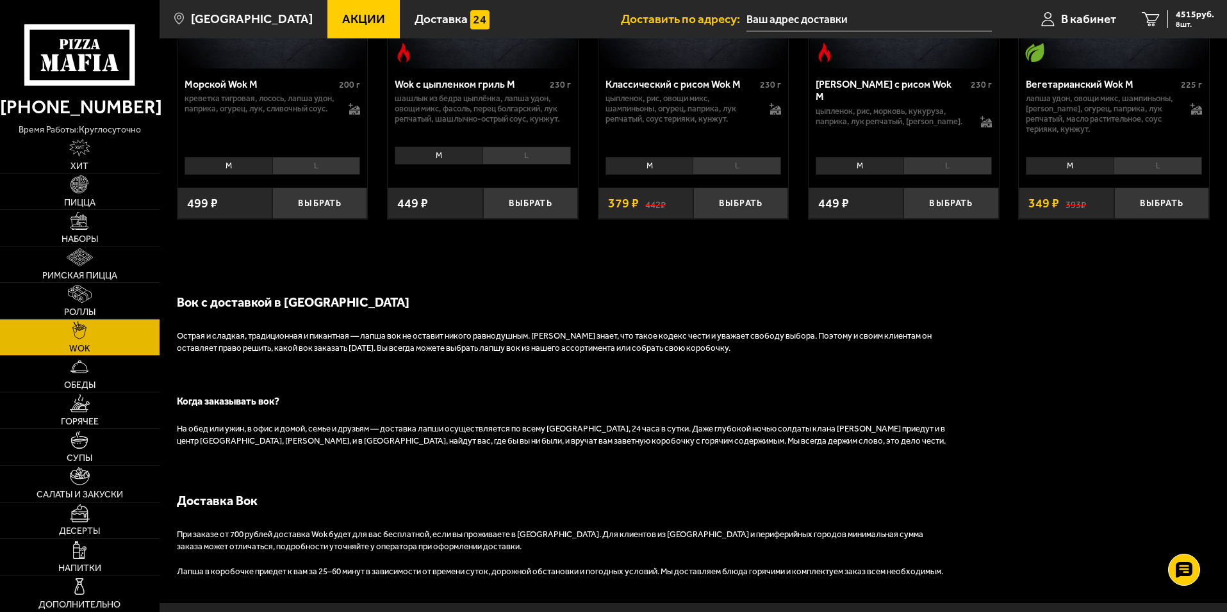
scroll to position [897, 0]
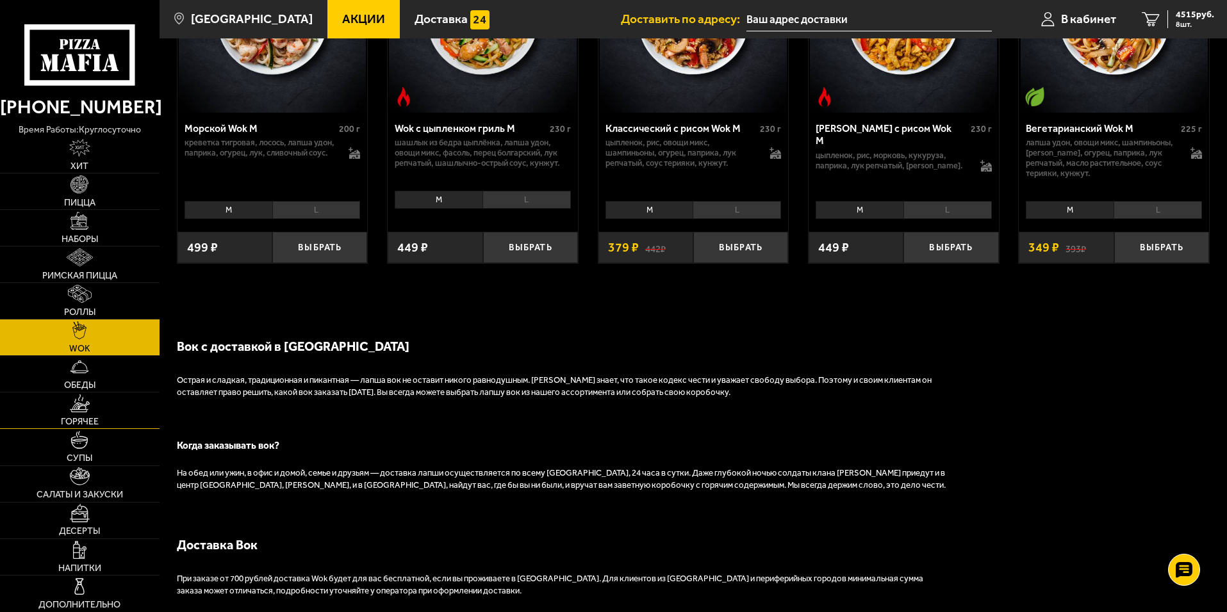
click at [70, 406] on img at bounding box center [80, 404] width 20 height 18
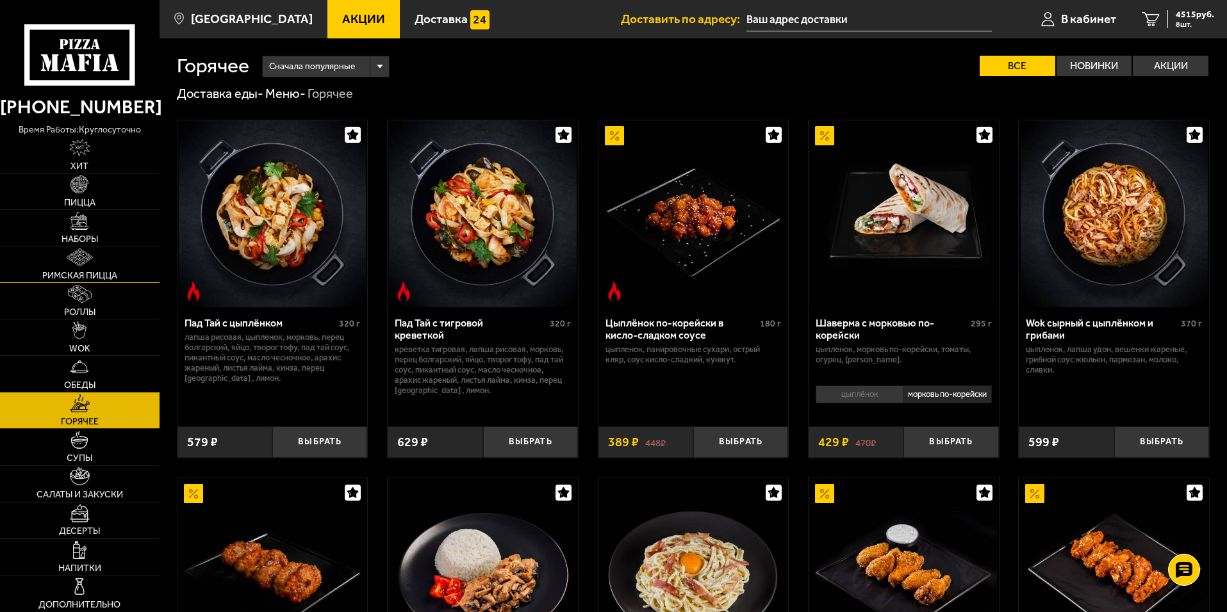
click at [94, 260] on link "Римская пицца" at bounding box center [80, 265] width 160 height 36
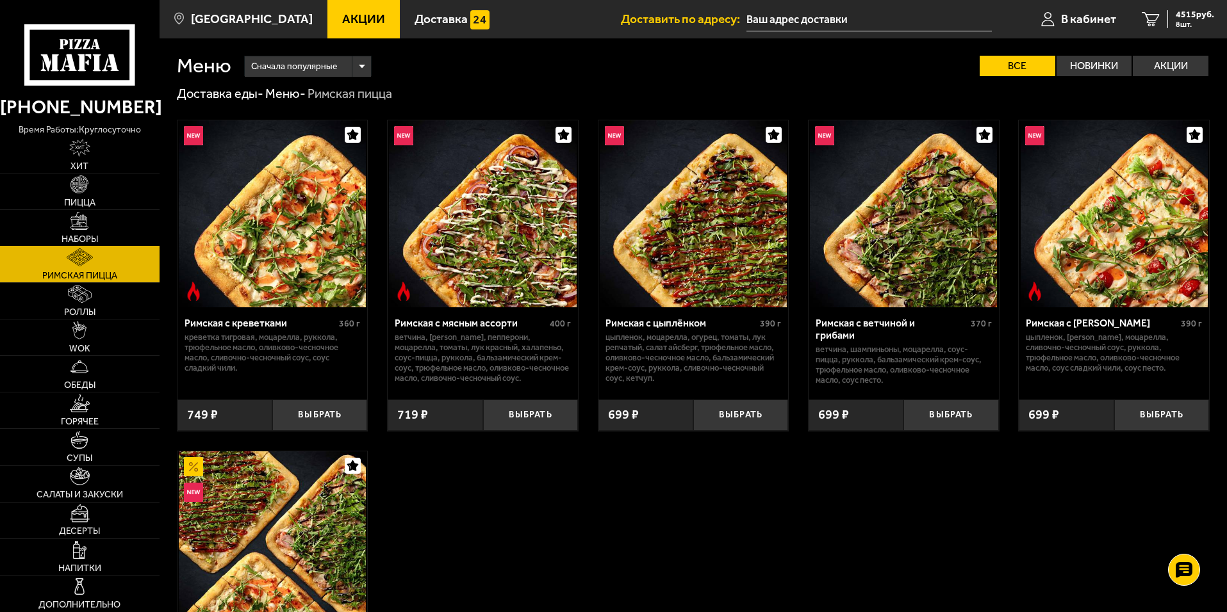
click at [108, 218] on link "Наборы" at bounding box center [80, 228] width 160 height 36
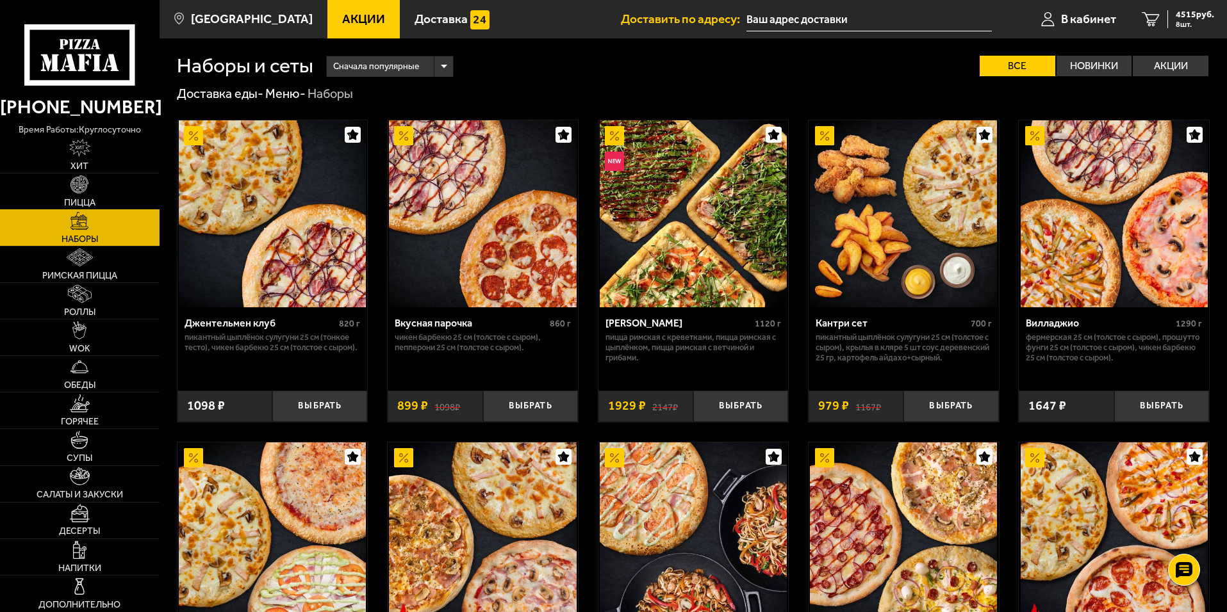
click at [104, 196] on link "Пицца" at bounding box center [80, 192] width 160 height 36
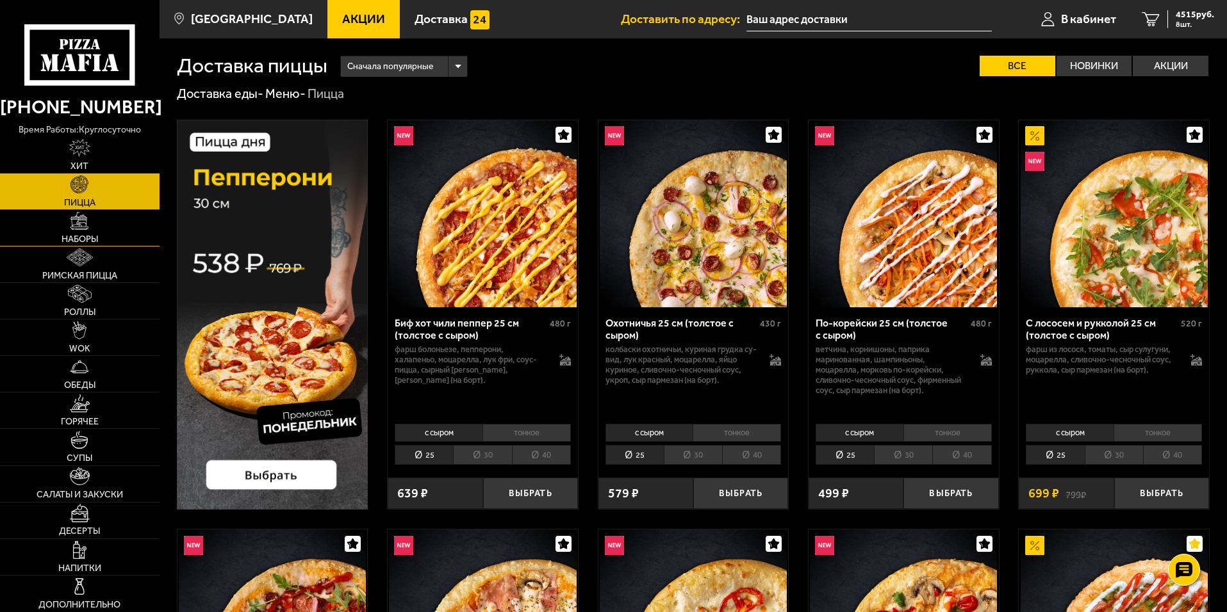
click at [89, 238] on span "Наборы" at bounding box center [80, 239] width 37 height 9
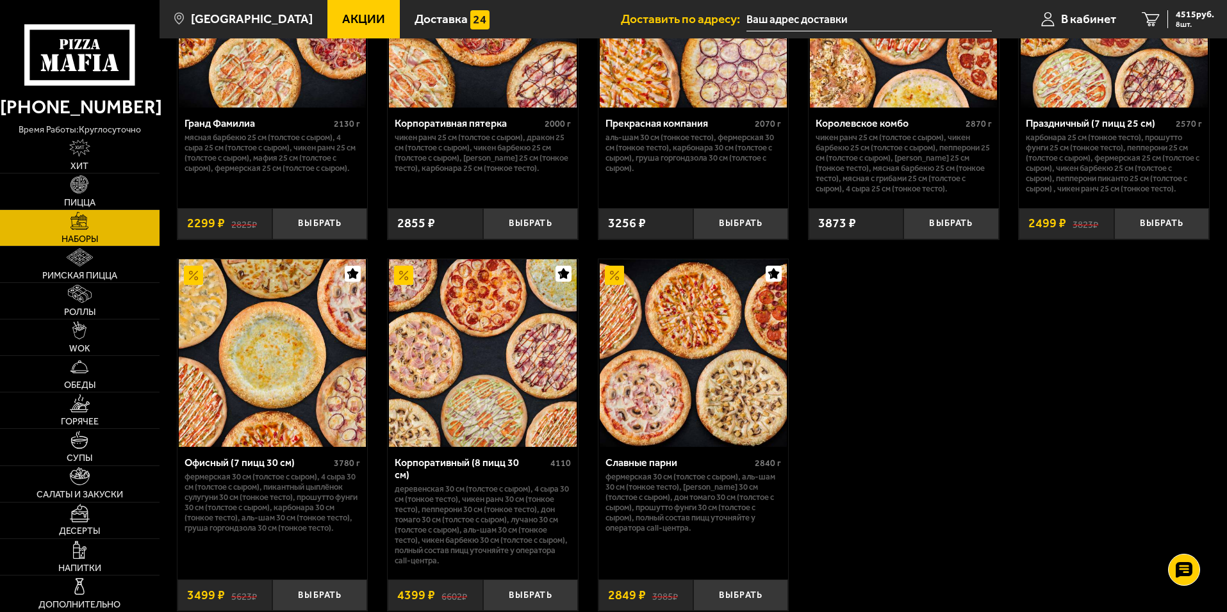
scroll to position [1953, 0]
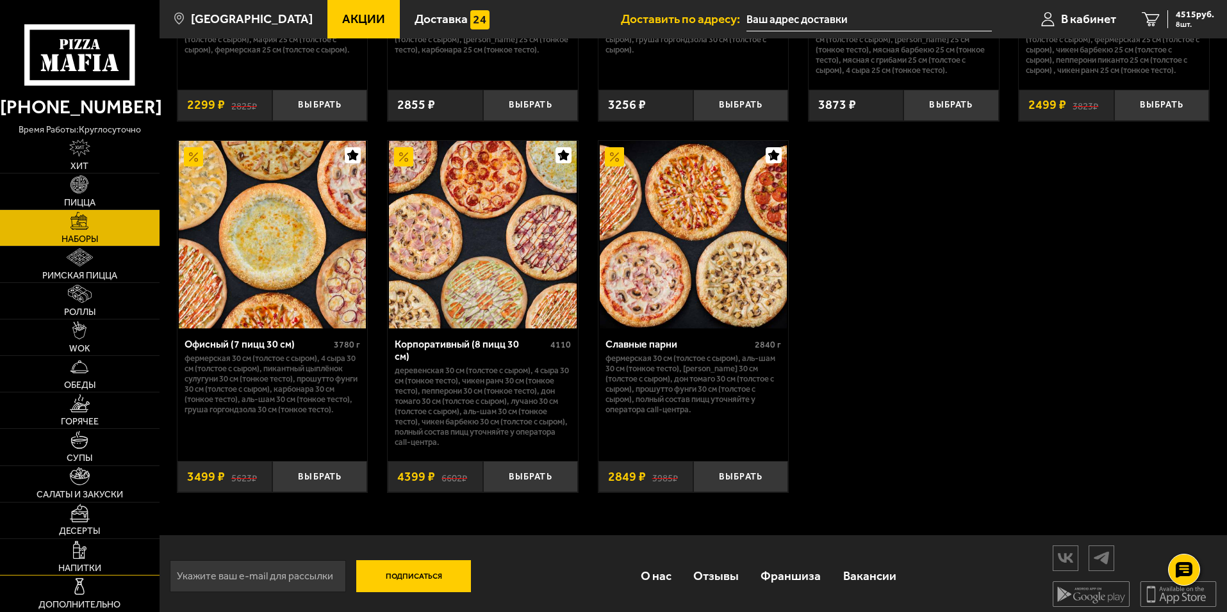
click at [106, 553] on link "Напитки" at bounding box center [80, 557] width 160 height 36
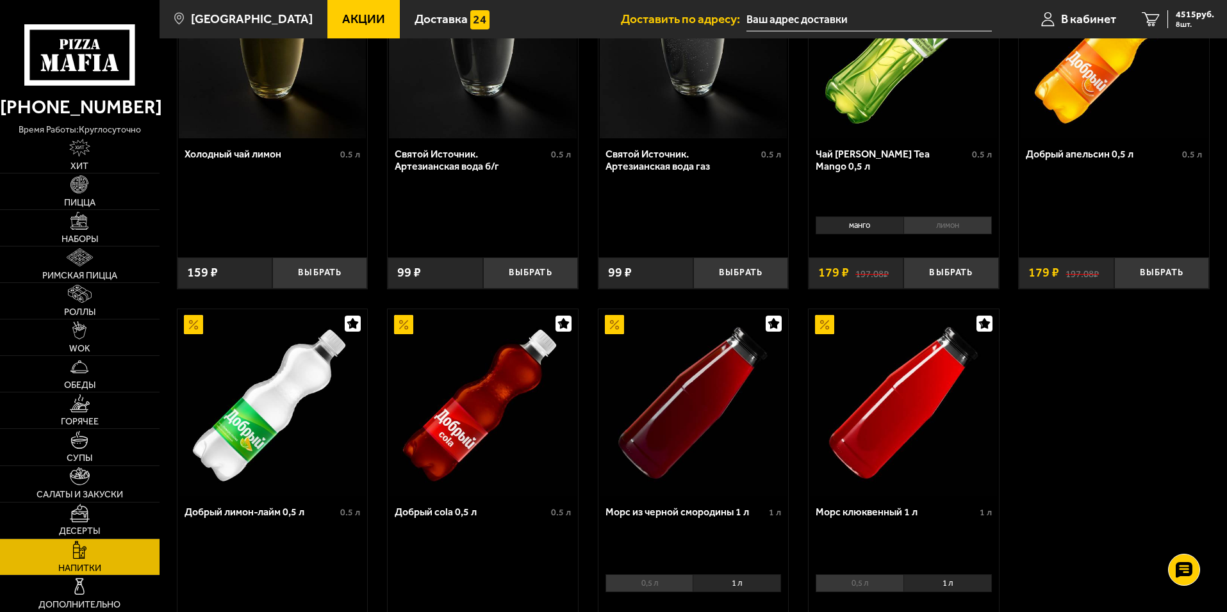
scroll to position [513, 0]
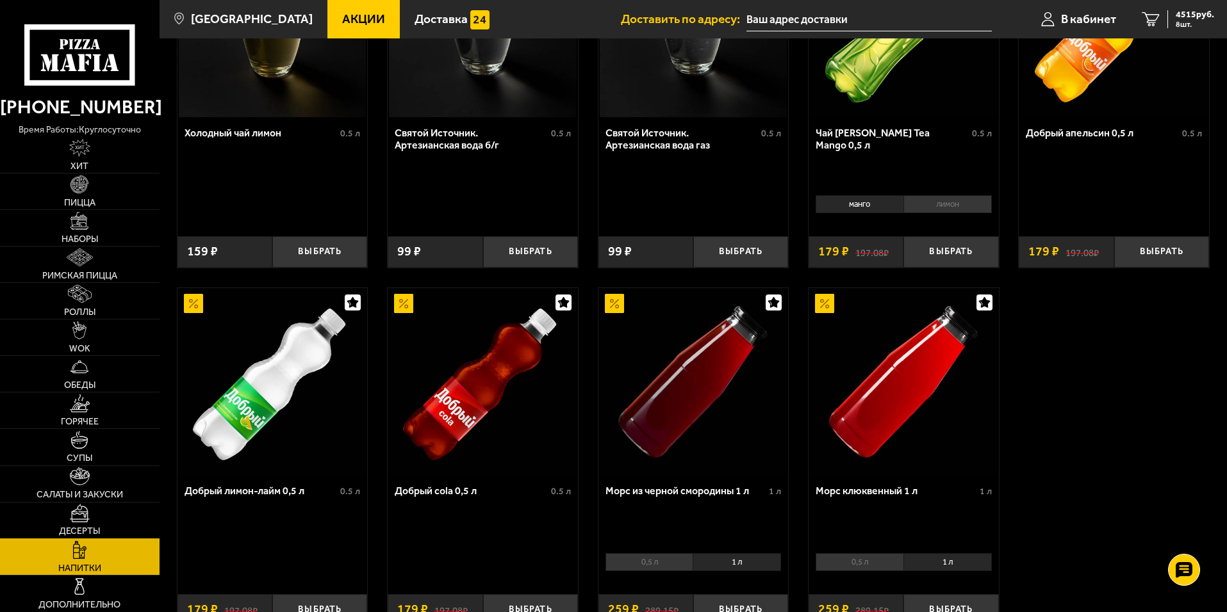
click at [90, 528] on span "Десерты" at bounding box center [79, 531] width 41 height 9
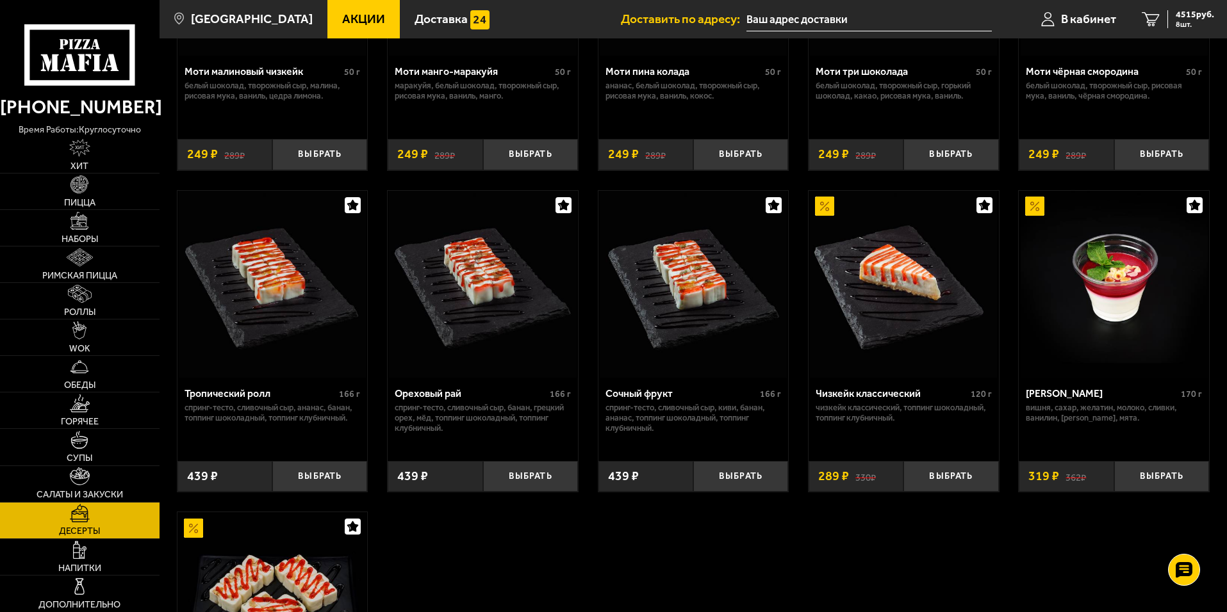
scroll to position [256, 0]
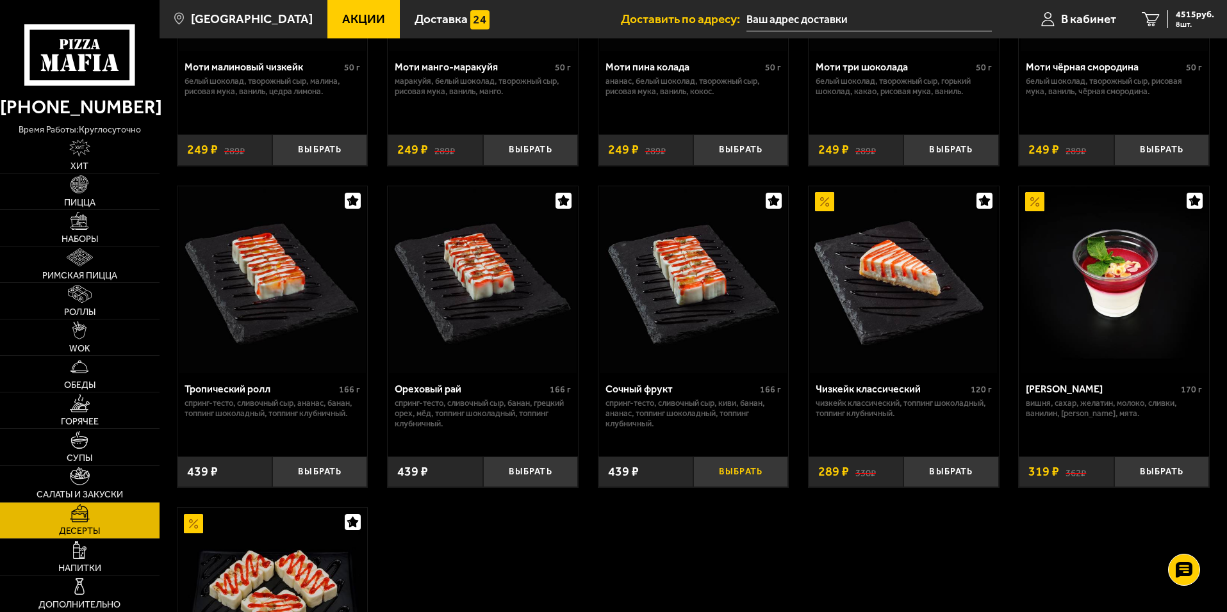
click at [750, 473] on button "Выбрать" at bounding box center [740, 472] width 95 height 31
click at [88, 415] on link "Горячее" at bounding box center [80, 411] width 160 height 36
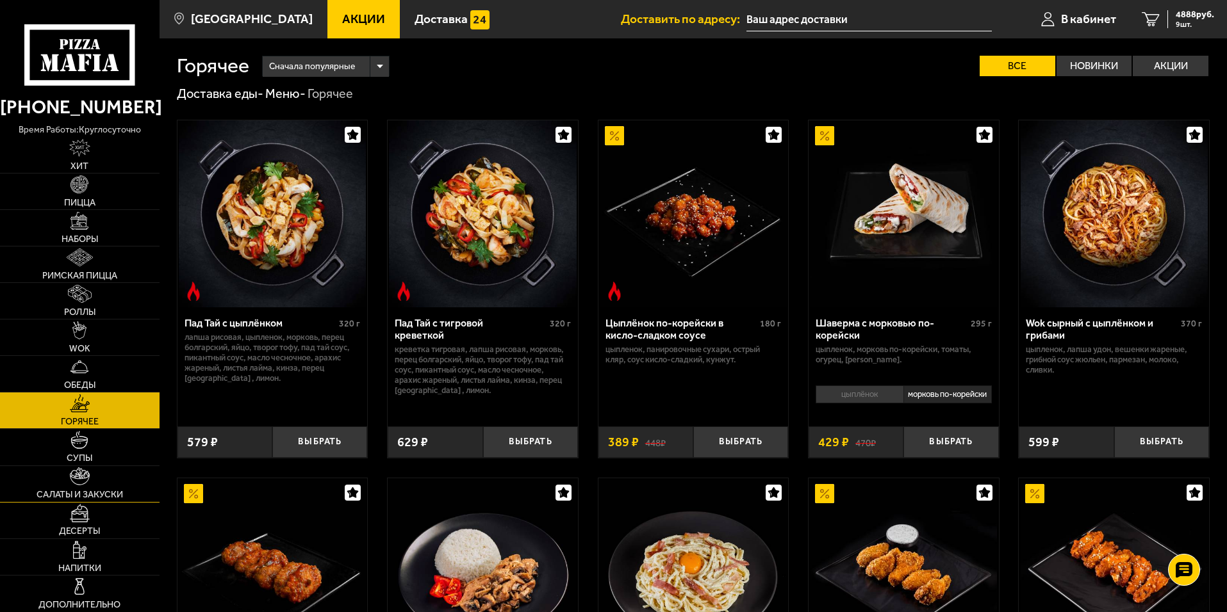
click at [106, 491] on span "Салаты и закуски" at bounding box center [80, 495] width 86 height 9
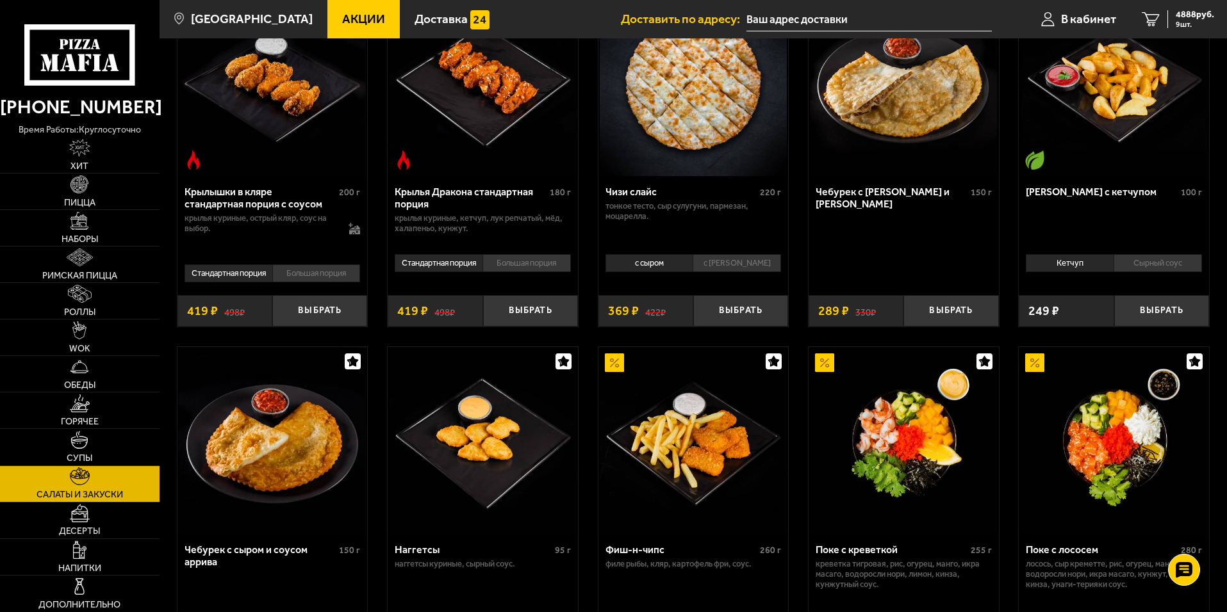
scroll to position [448, 0]
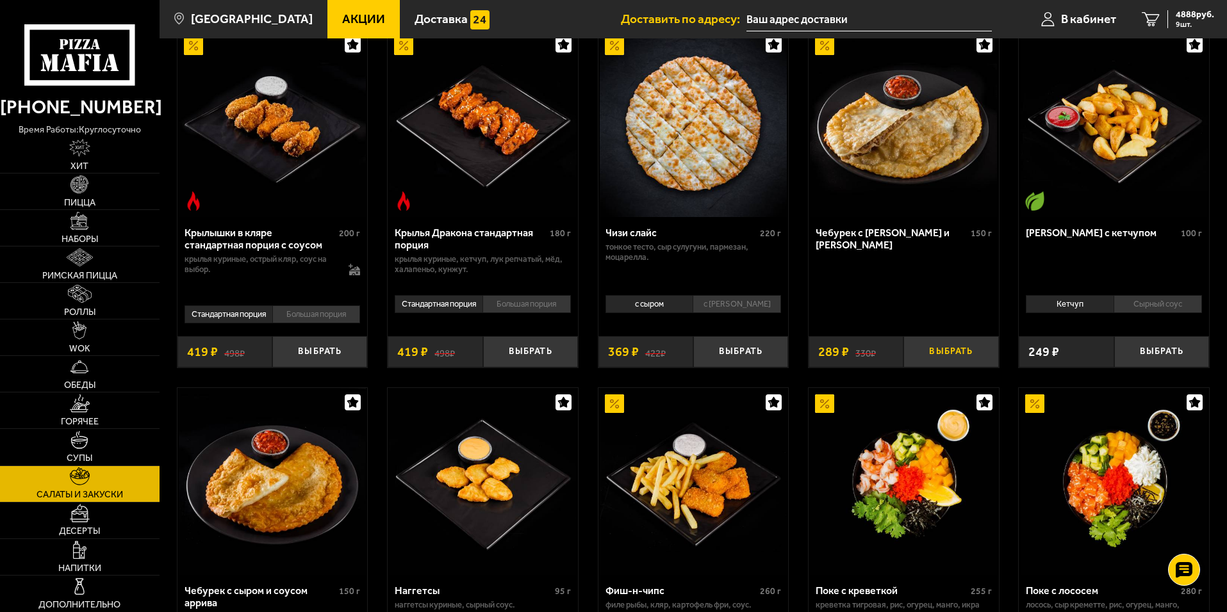
click at [955, 348] on button "Выбрать" at bounding box center [950, 351] width 95 height 31
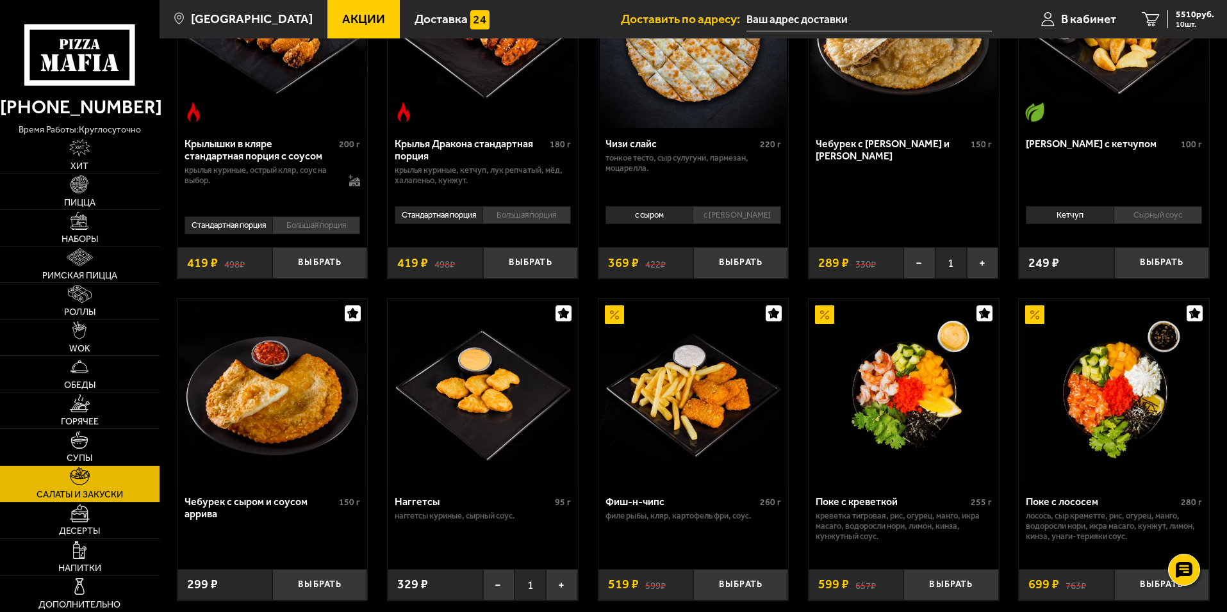
scroll to position [577, 0]
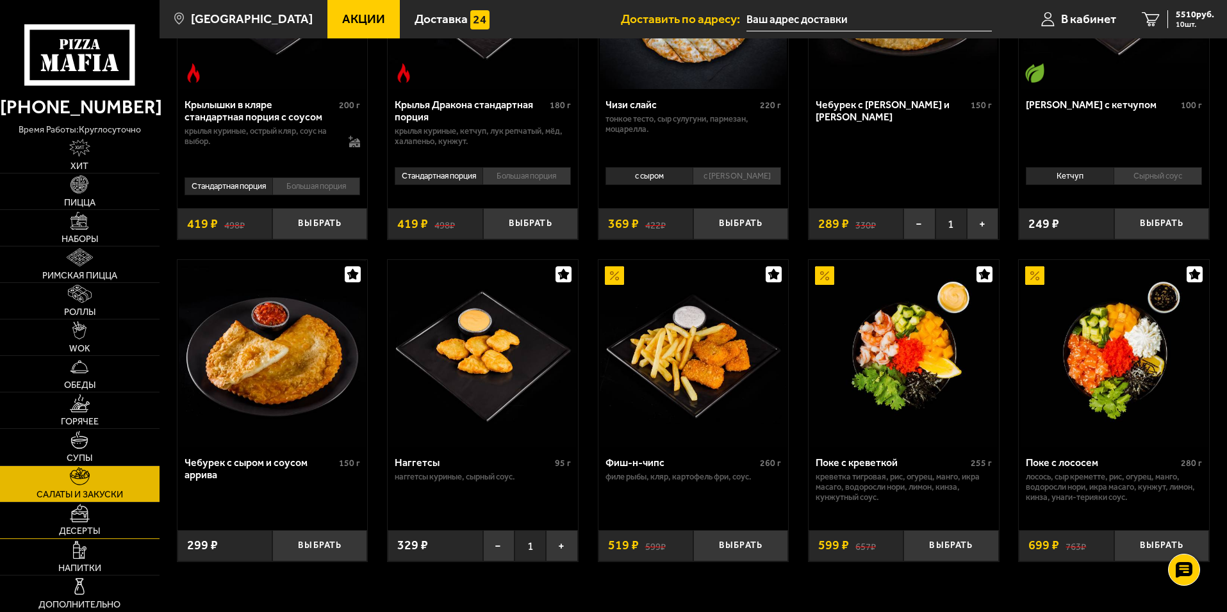
click at [90, 527] on span "Десерты" at bounding box center [79, 531] width 41 height 9
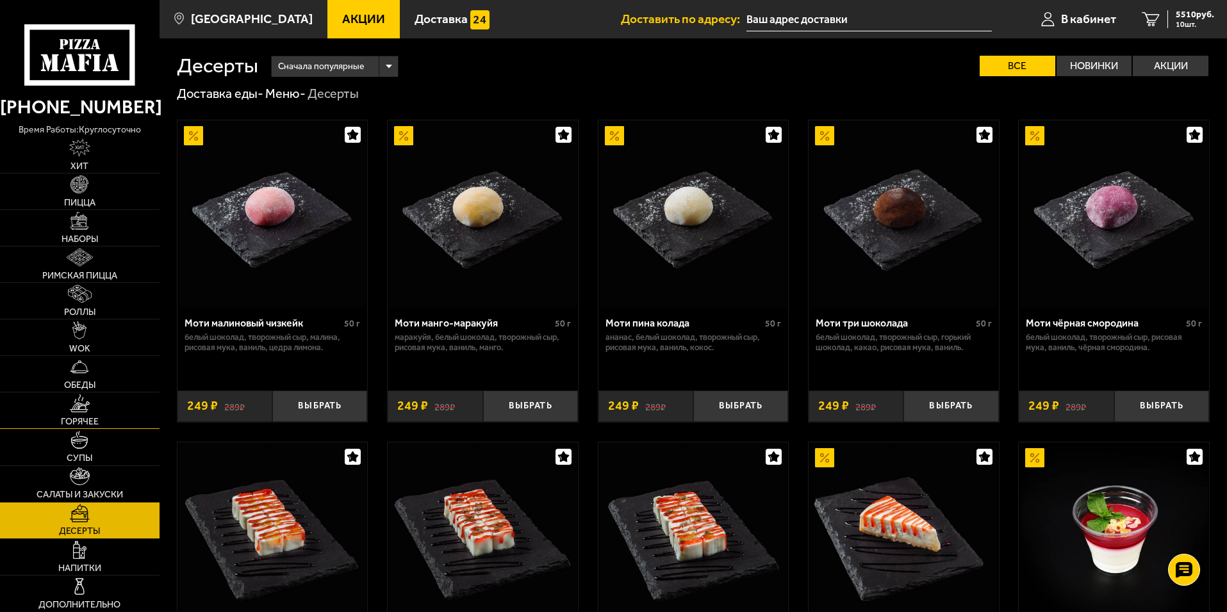
click at [106, 412] on link "Горячее" at bounding box center [80, 411] width 160 height 36
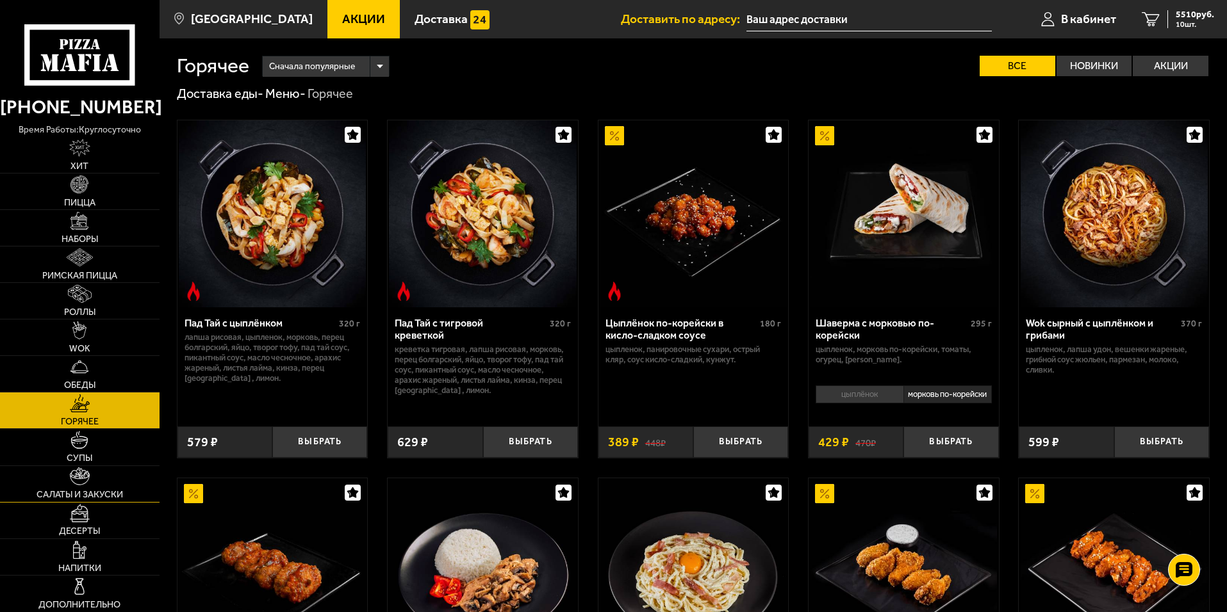
click at [94, 486] on link "Салаты и закуски" at bounding box center [80, 484] width 160 height 36
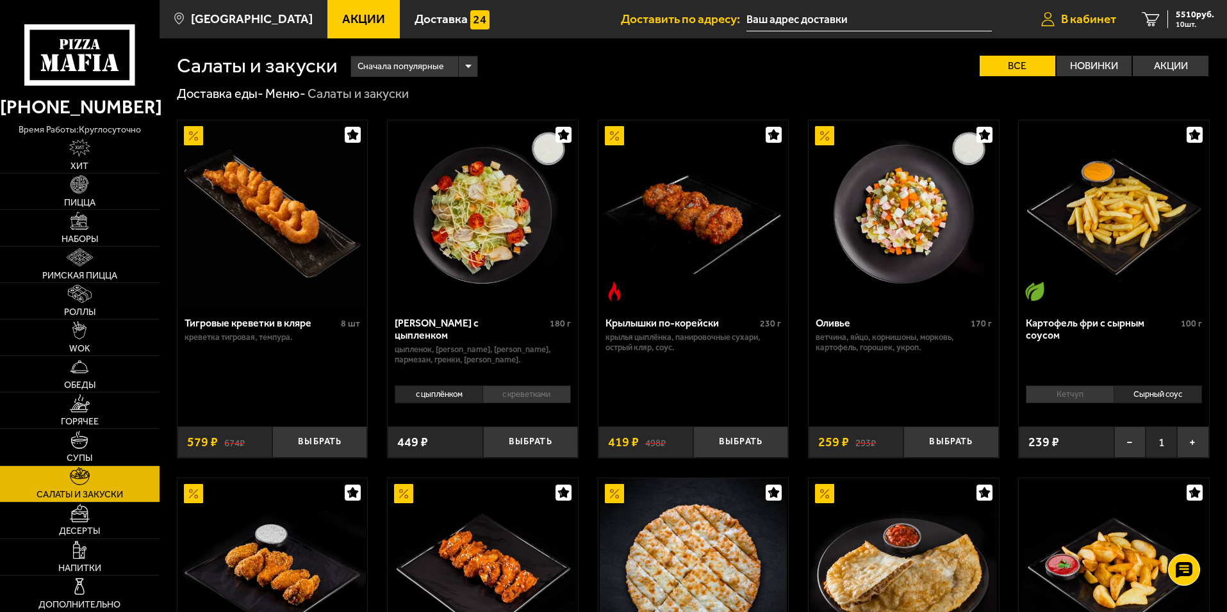
click at [1092, 19] on span "В кабинет" at bounding box center [1088, 19] width 55 height 12
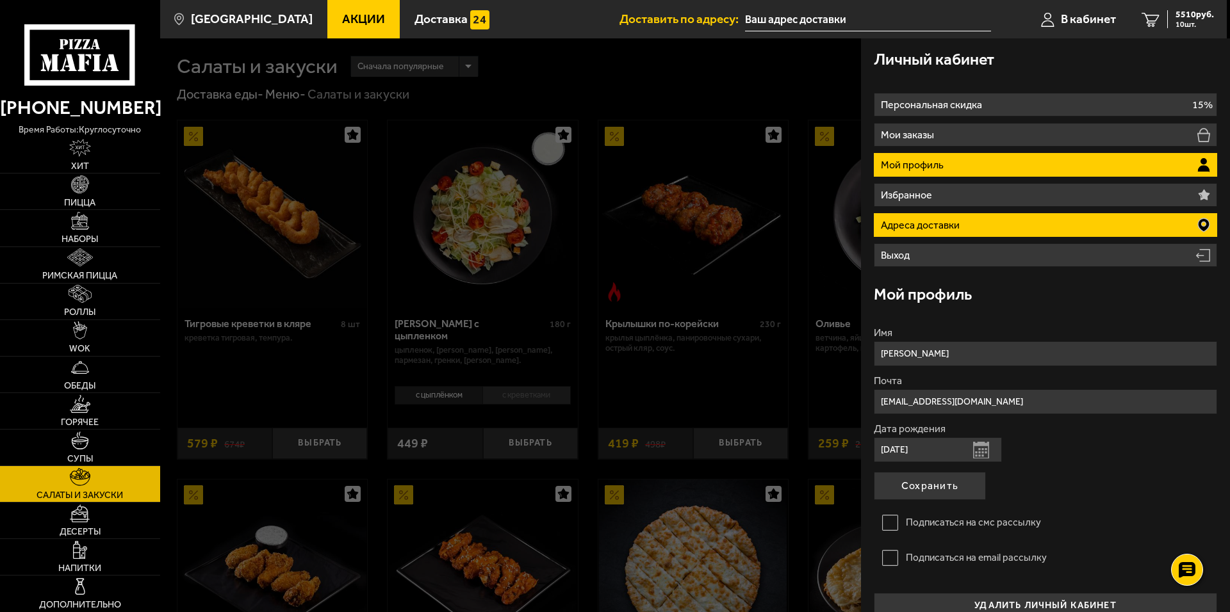
click at [948, 221] on p "Адреса доставки" at bounding box center [922, 225] width 82 height 10
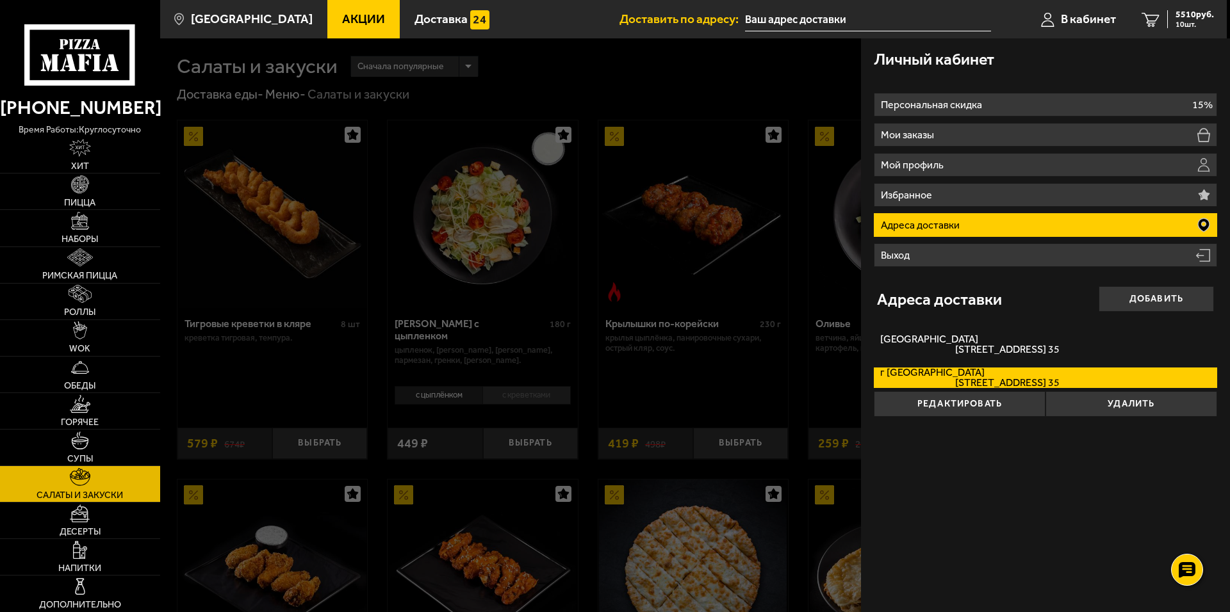
click at [944, 220] on p "Адреса доставки" at bounding box center [922, 225] width 82 height 10
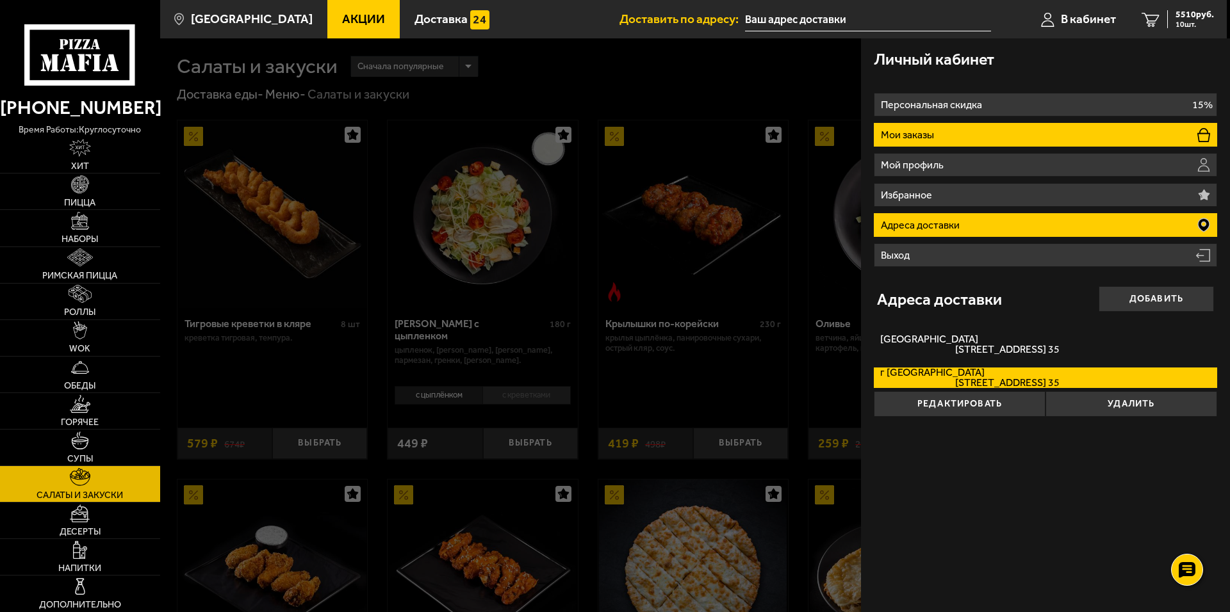
click at [958, 129] on li "Мои заказы" at bounding box center [1045, 135] width 343 height 24
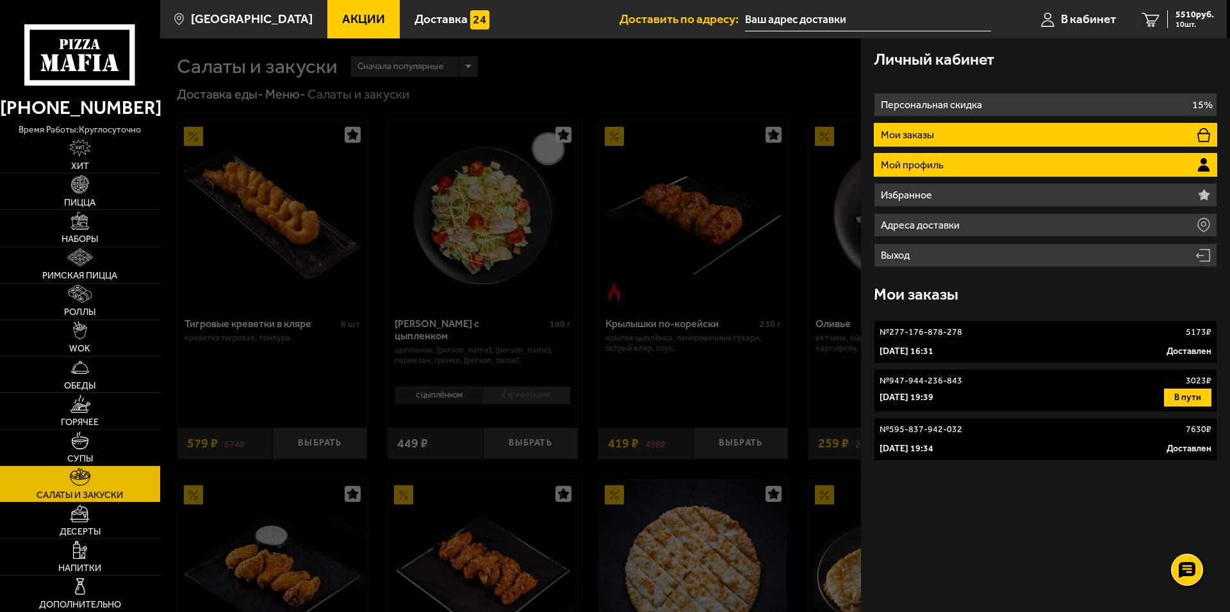
click at [940, 160] on p "Мой профиль" at bounding box center [914, 165] width 66 height 10
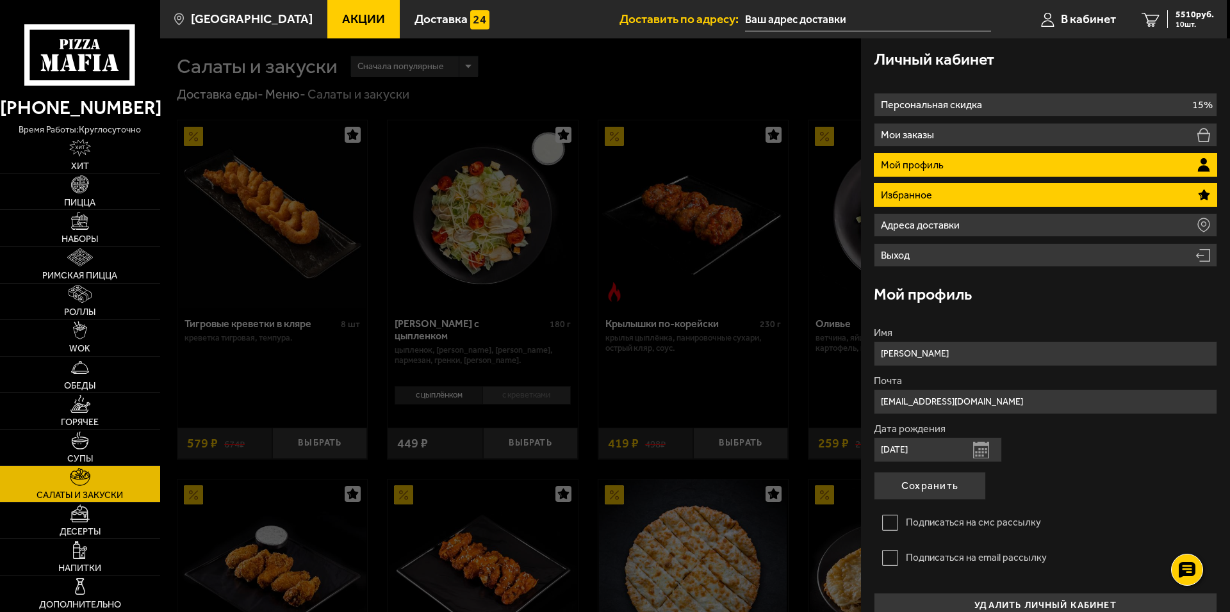
click at [923, 198] on p "Избранное" at bounding box center [908, 195] width 54 height 10
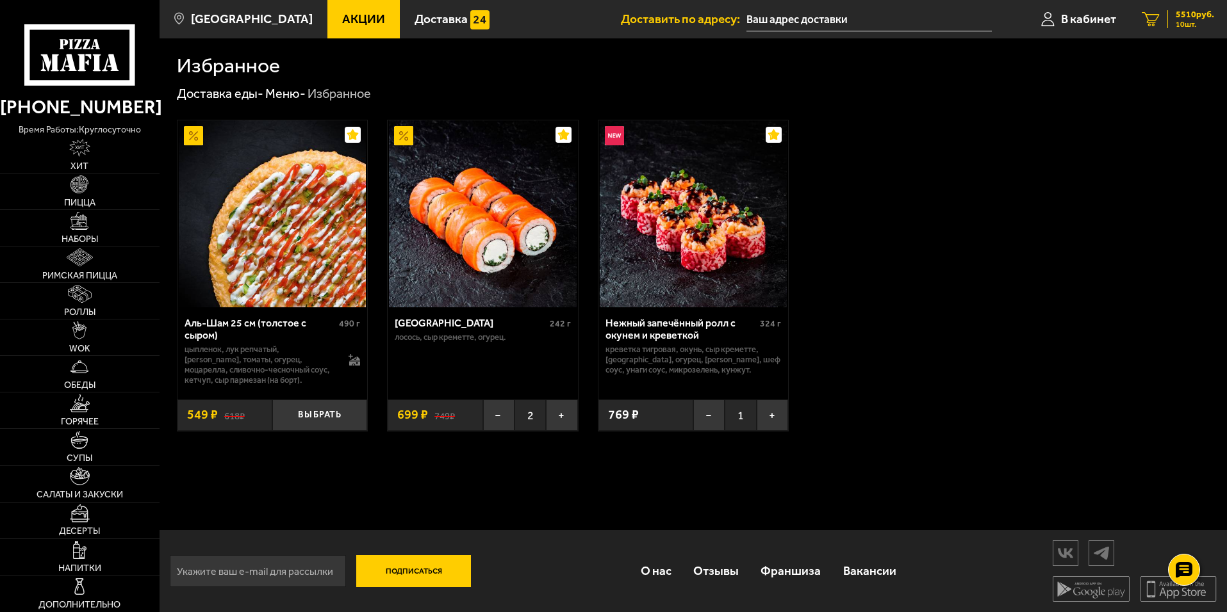
click at [1183, 23] on span "10 шт." at bounding box center [1195, 25] width 38 height 8
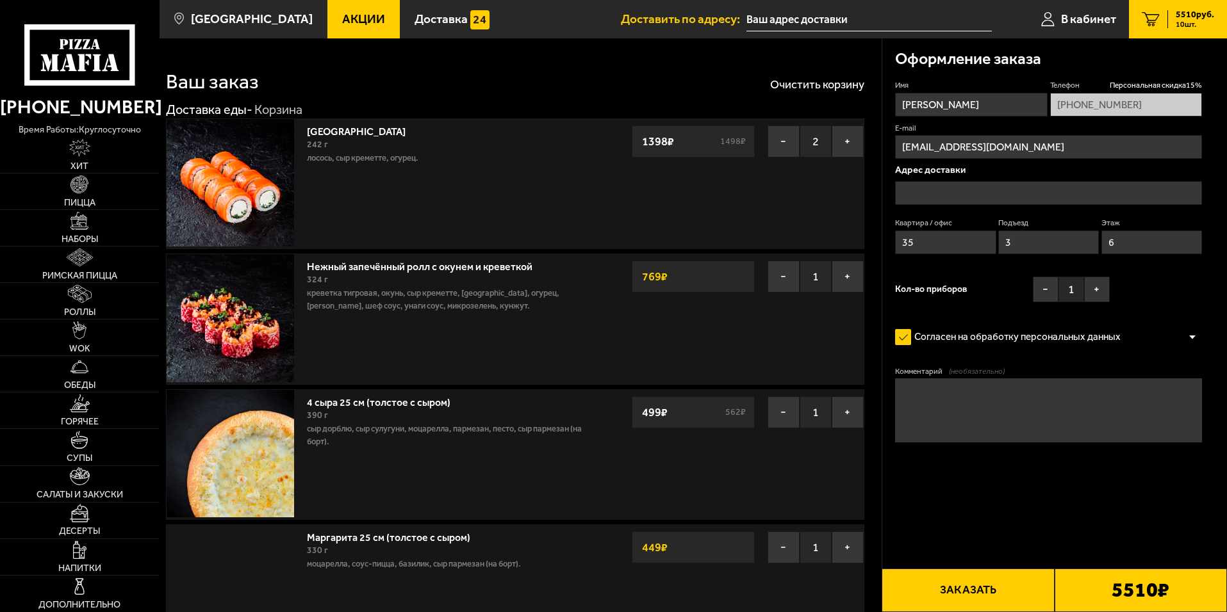
type input "[STREET_ADDRESS]"
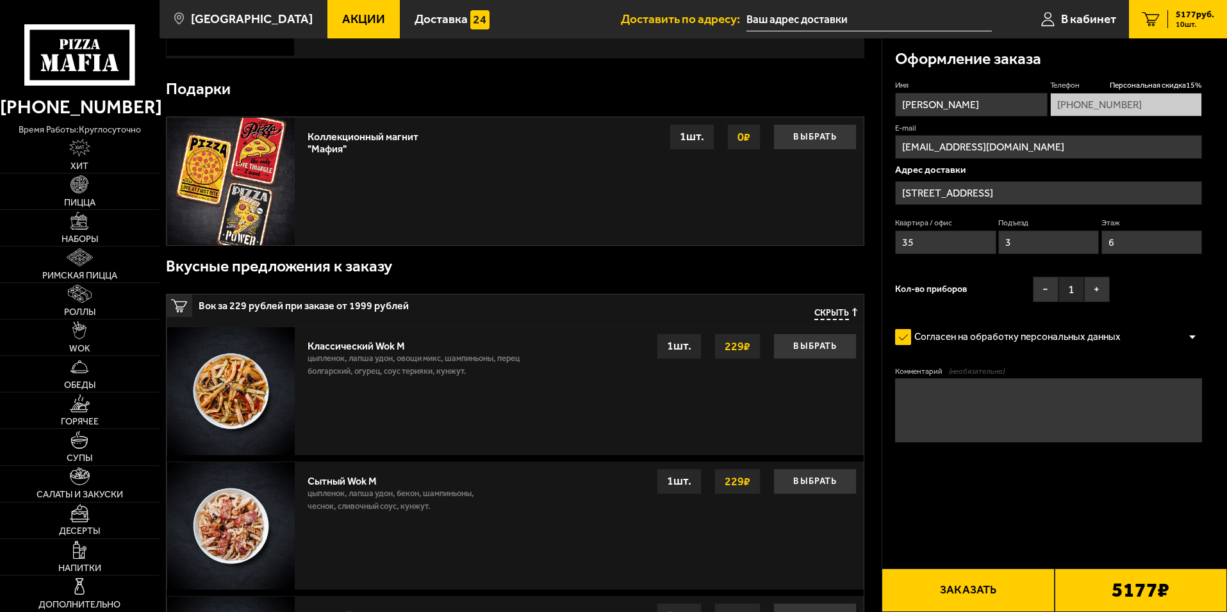
scroll to position [1281, 0]
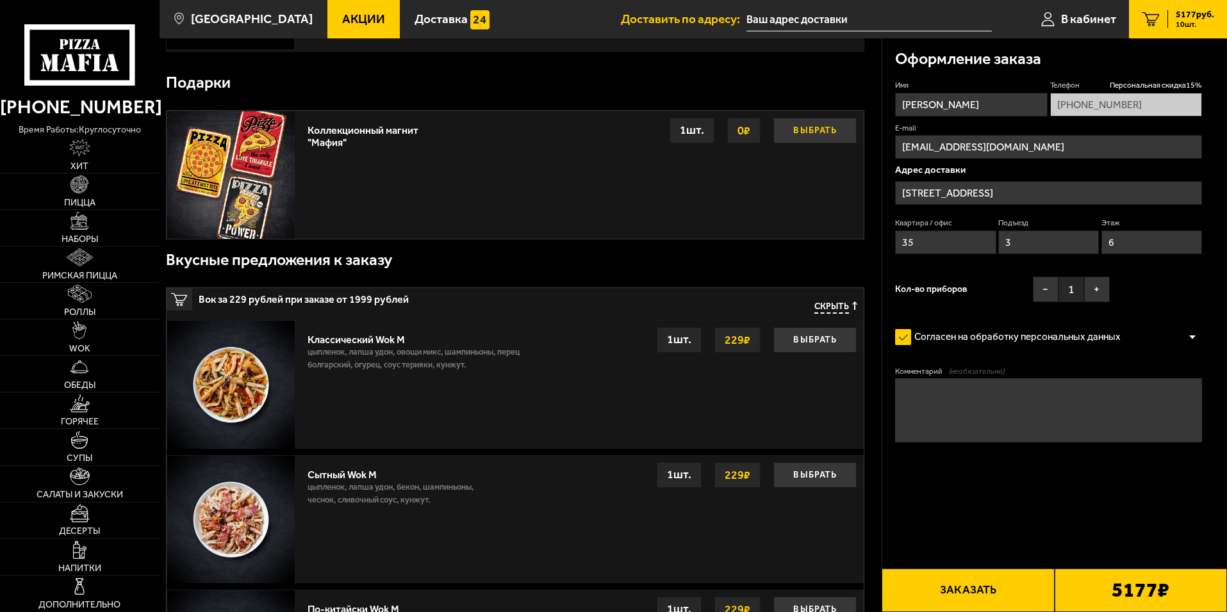
click at [821, 138] on button "Выбрать" at bounding box center [814, 131] width 83 height 26
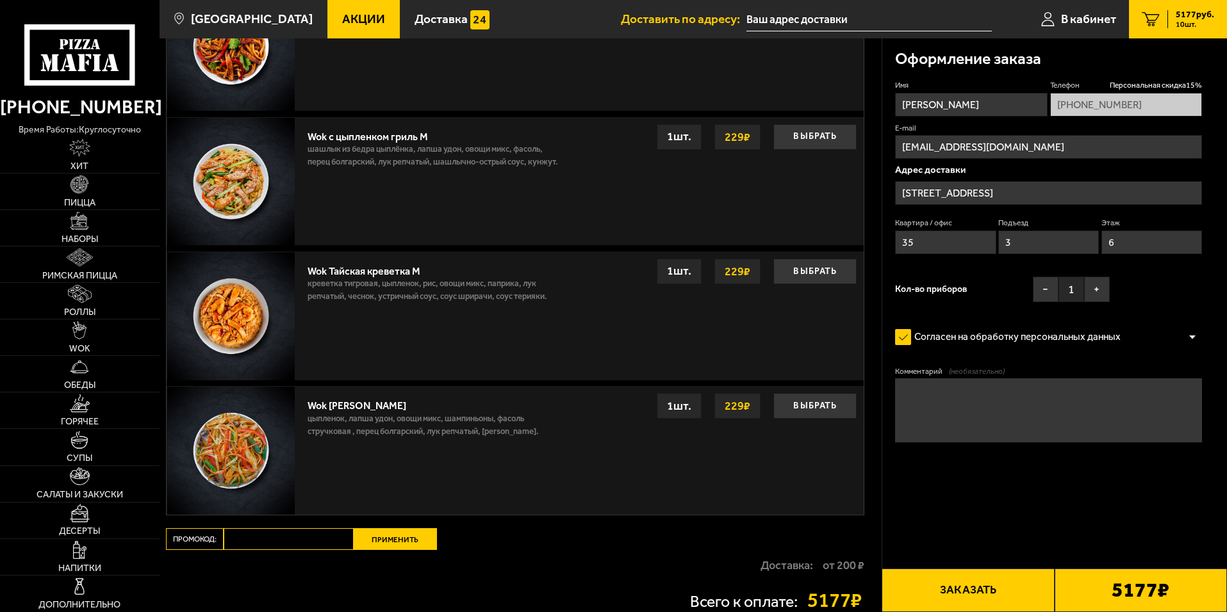
scroll to position [1922, 0]
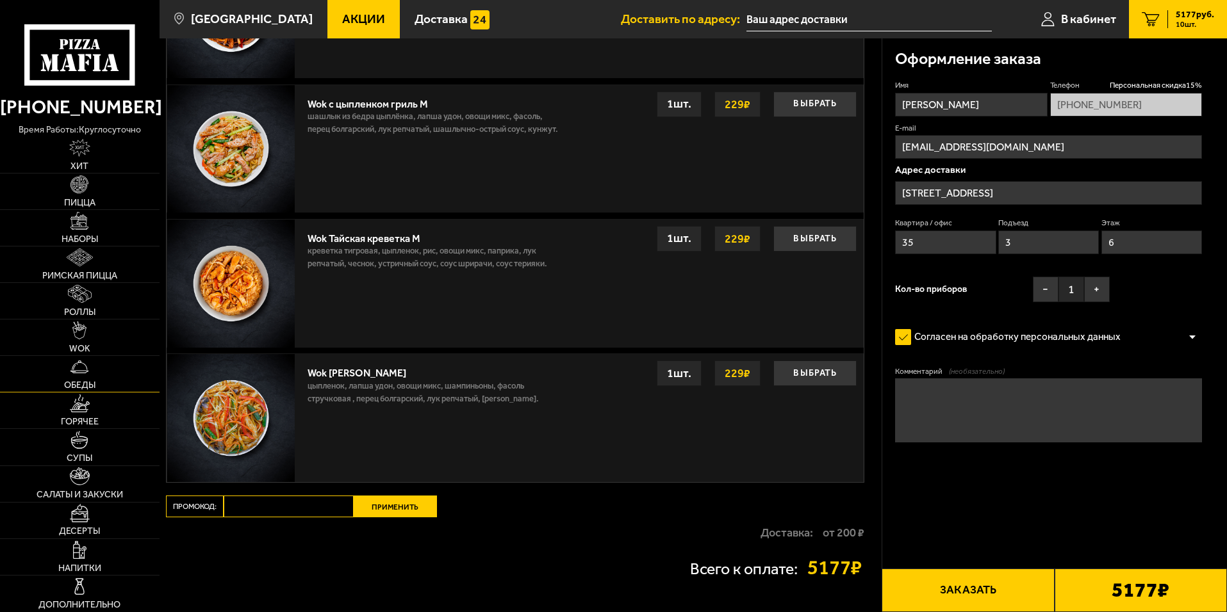
click at [83, 371] on img at bounding box center [79, 367] width 18 height 18
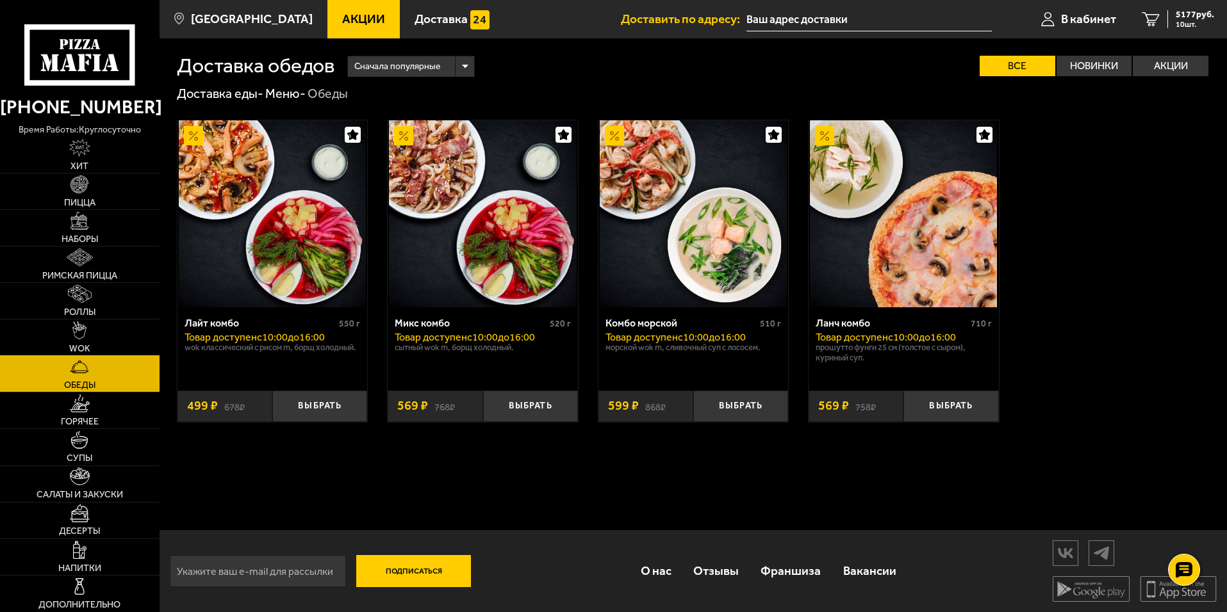
click at [21, 327] on link "WOK" at bounding box center [80, 338] width 160 height 36
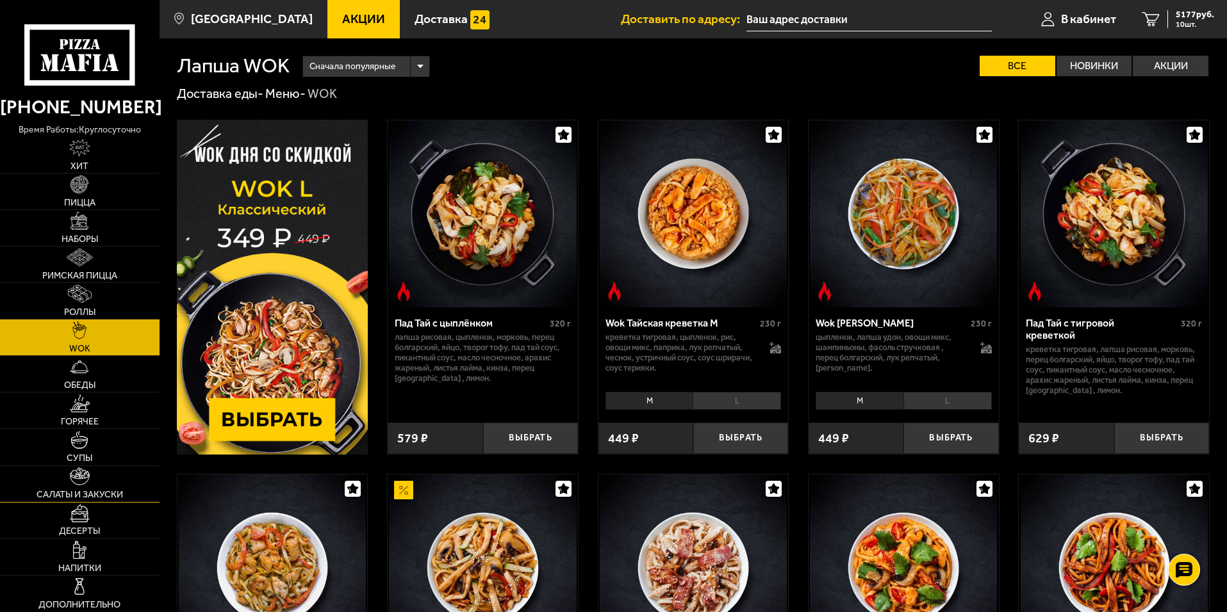
click at [95, 487] on link "Салаты и закуски" at bounding box center [80, 484] width 160 height 36
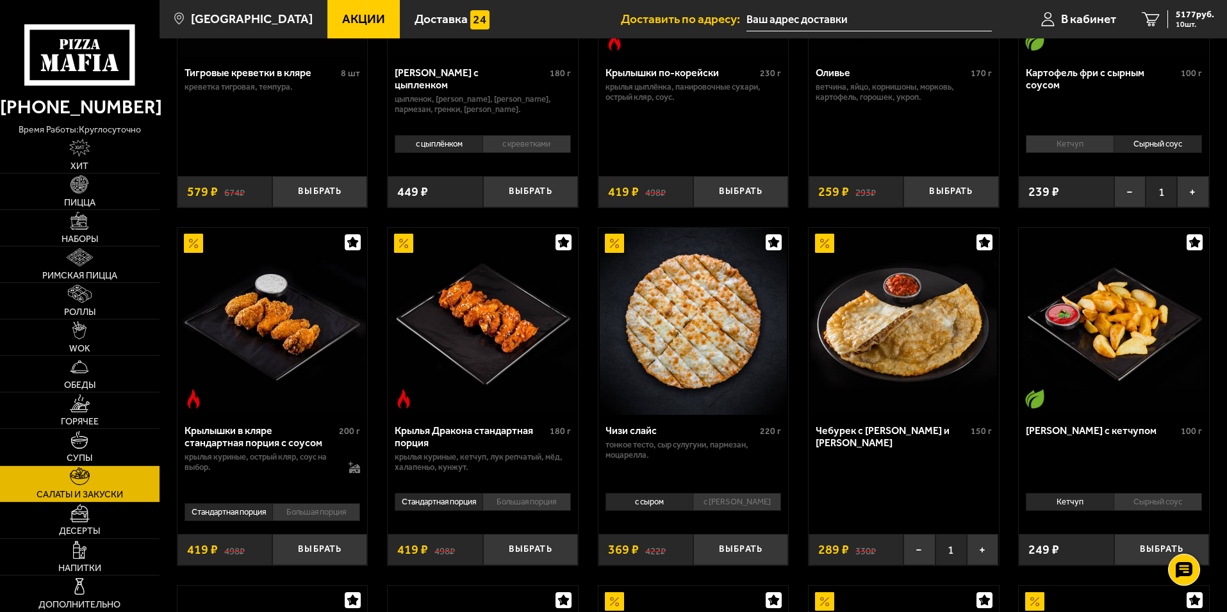
scroll to position [256, 0]
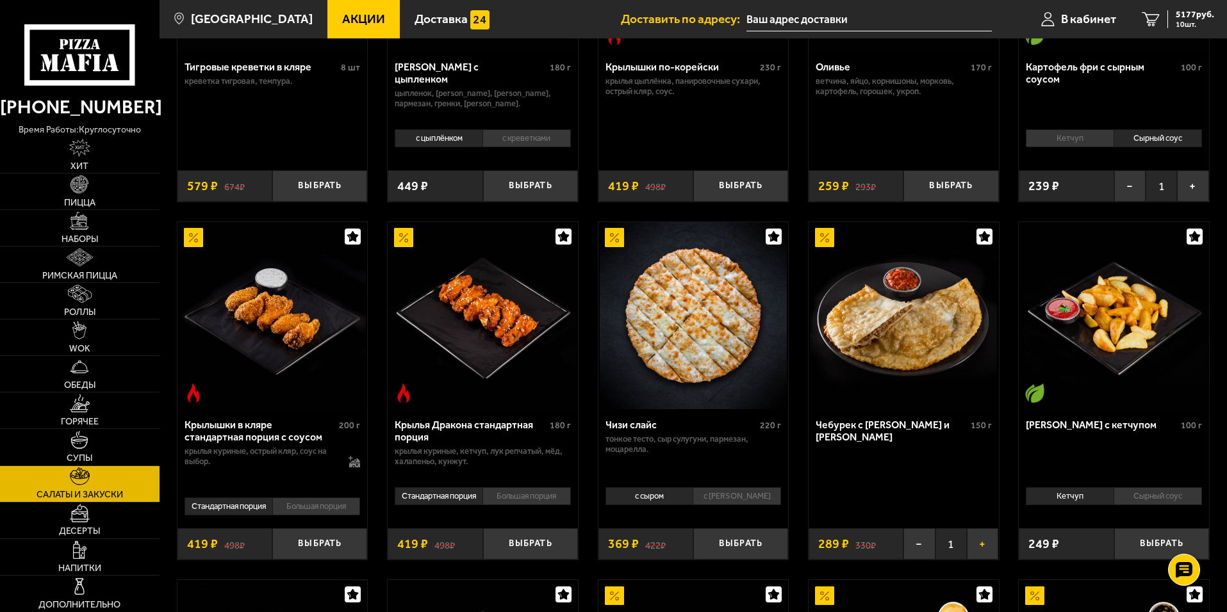
click at [979, 543] on button "+" at bounding box center [982, 544] width 31 height 31
click at [1179, 21] on span "11 шт." at bounding box center [1195, 25] width 38 height 8
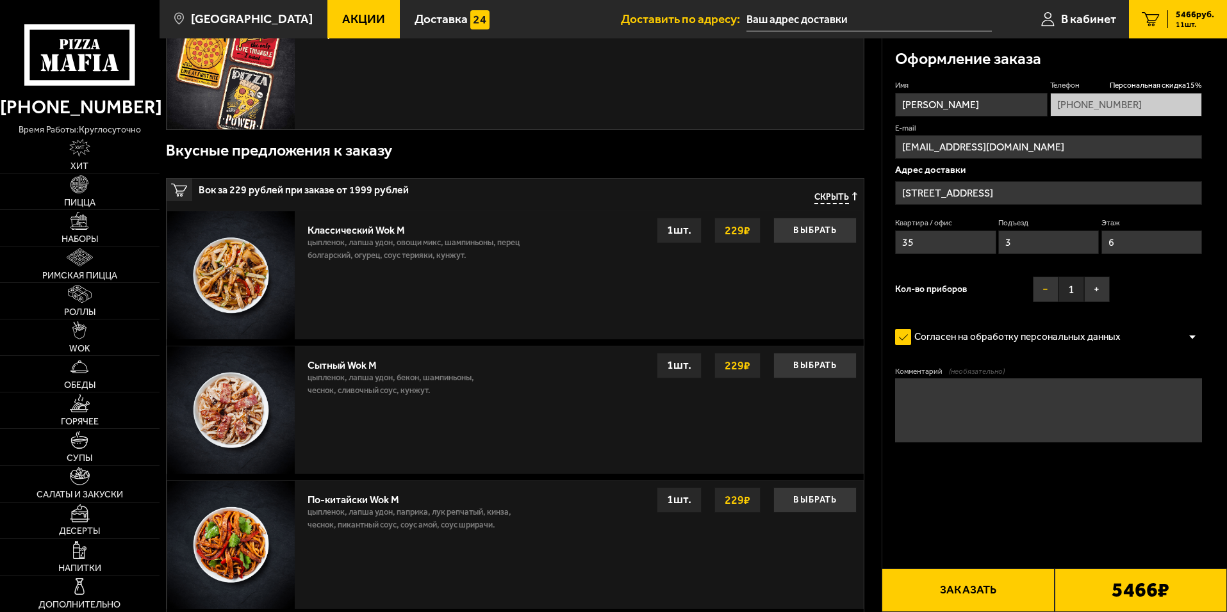
scroll to position [1390, 0]
click at [1051, 286] on button "−" at bounding box center [1046, 290] width 26 height 26
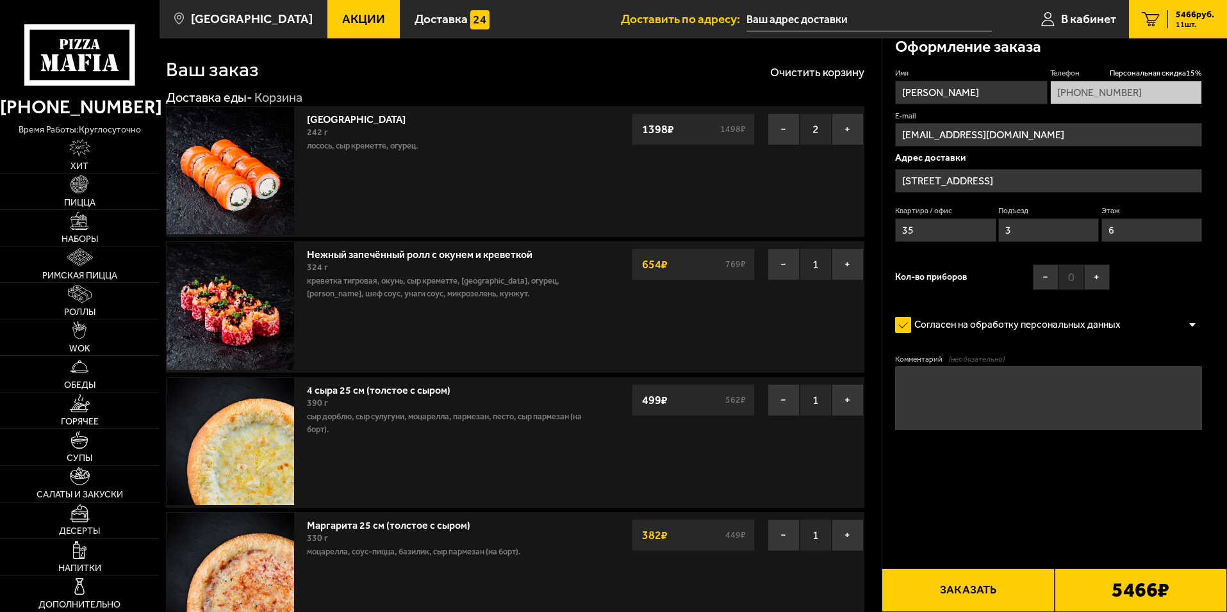
scroll to position [0, 0]
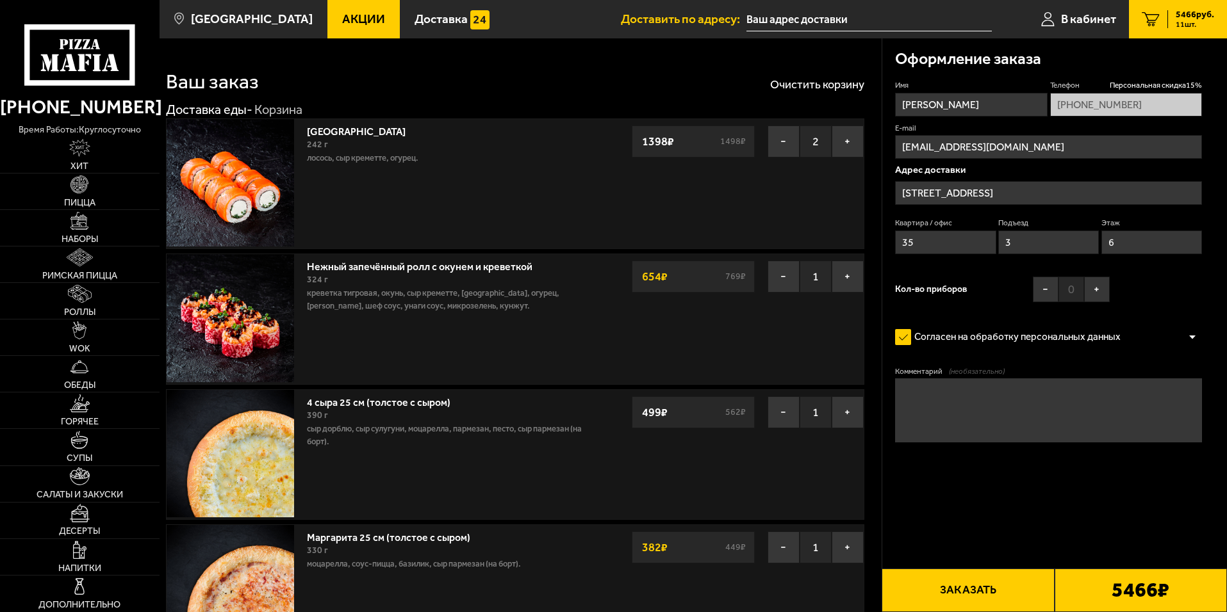
click at [972, 582] on button "Заказать" at bounding box center [968, 591] width 172 height 44
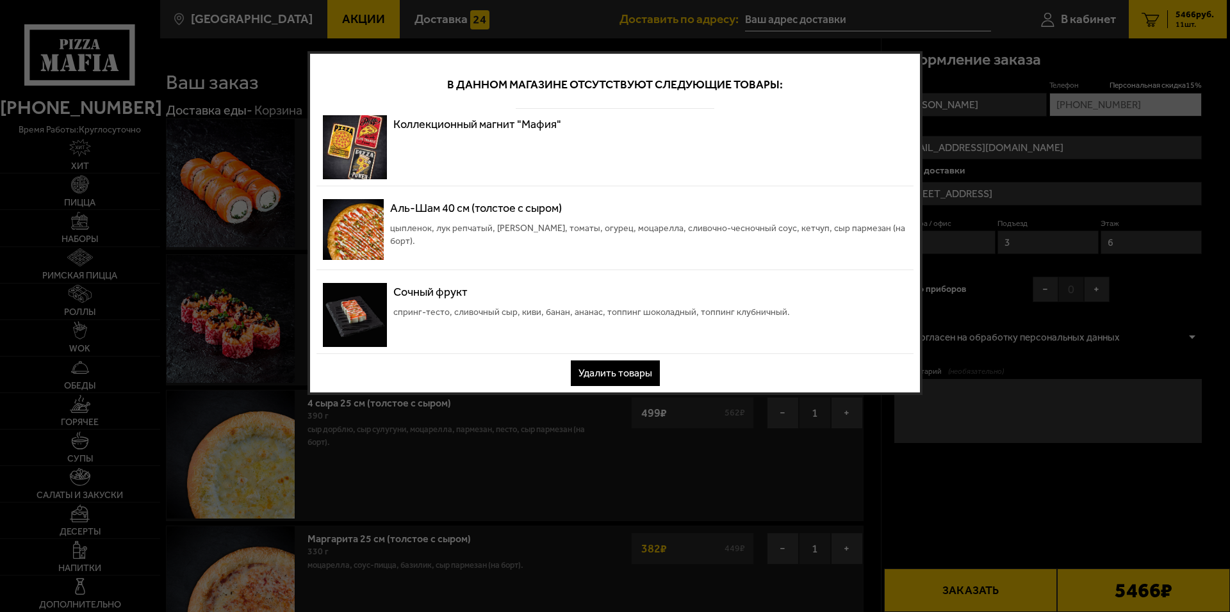
click at [602, 373] on button "Удалить товары" at bounding box center [615, 374] width 89 height 26
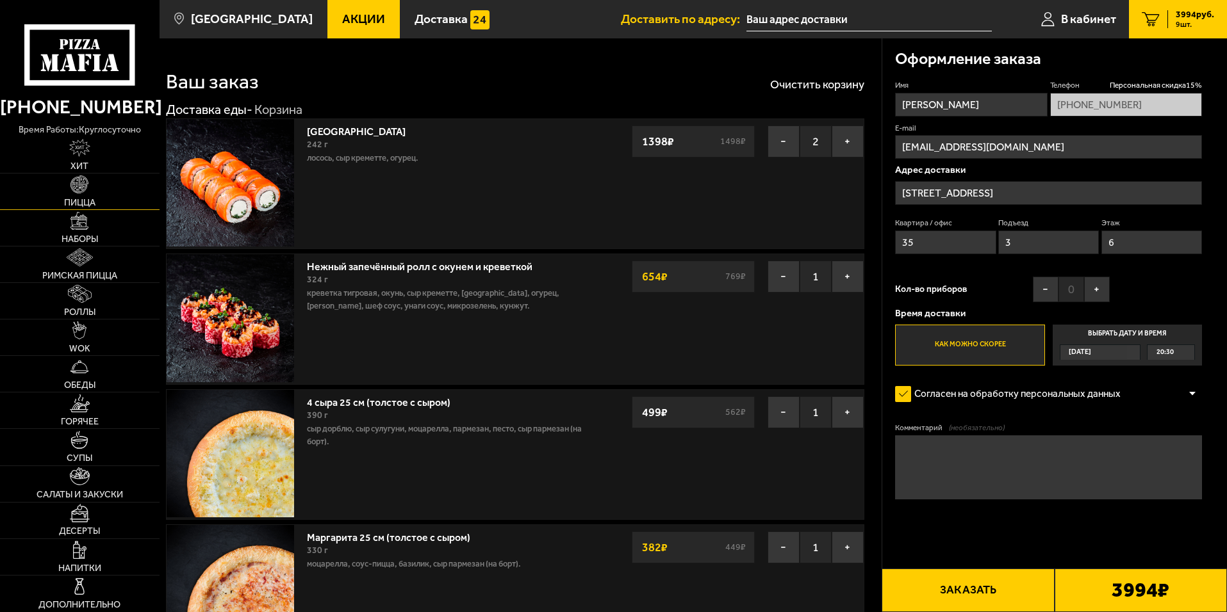
click at [86, 190] on img at bounding box center [79, 185] width 18 height 18
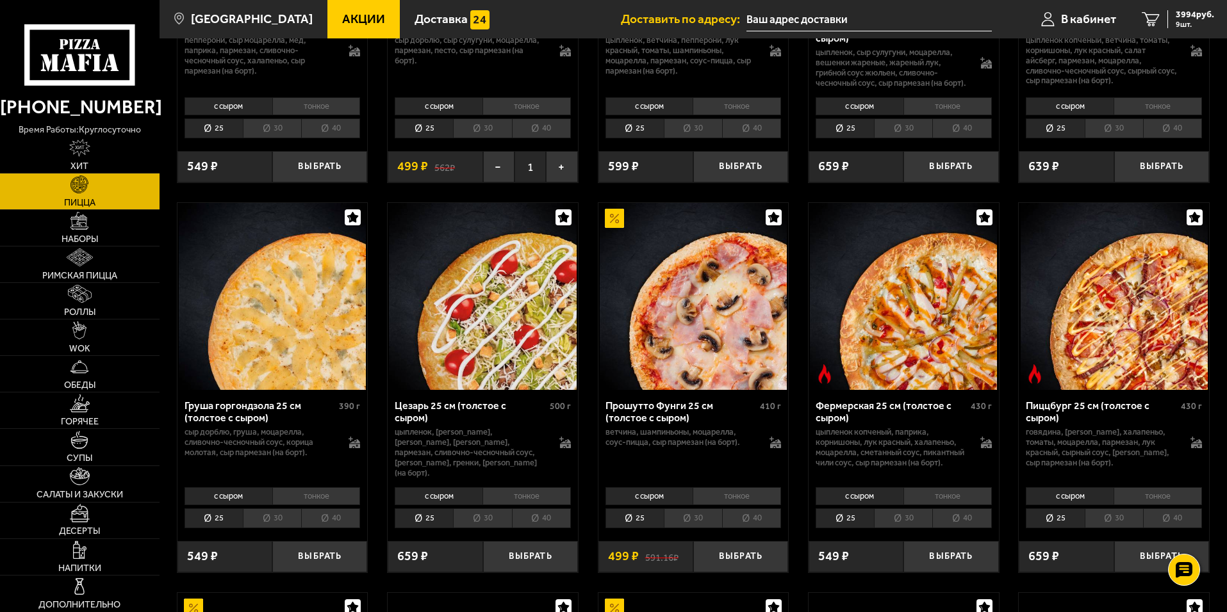
scroll to position [1153, 0]
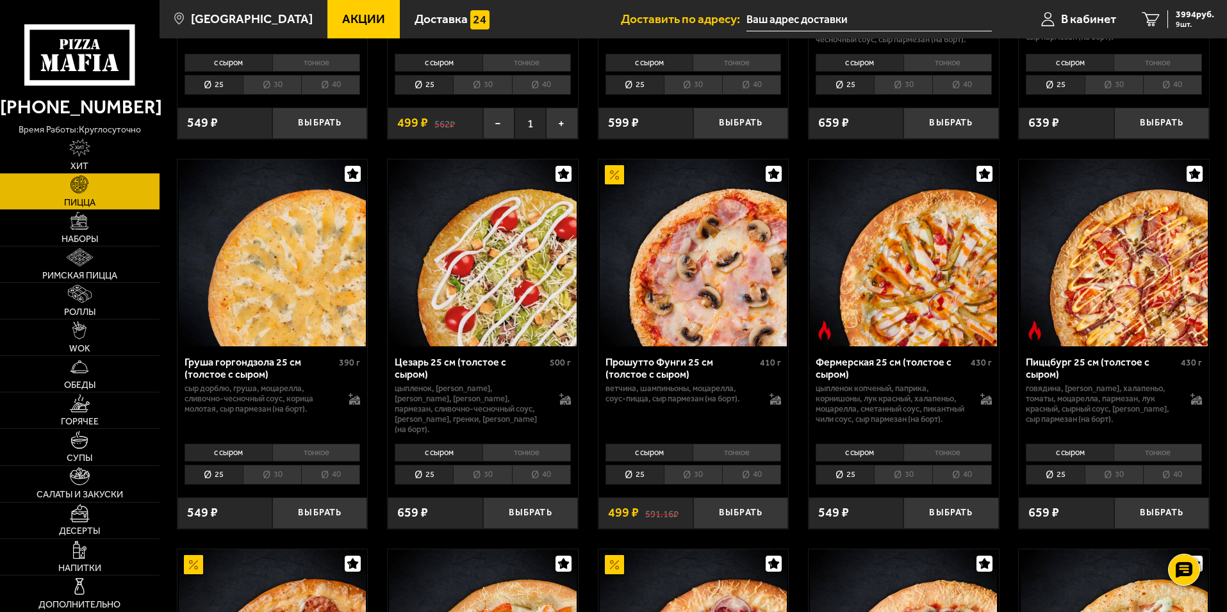
click at [754, 485] on li "40" at bounding box center [751, 475] width 59 height 20
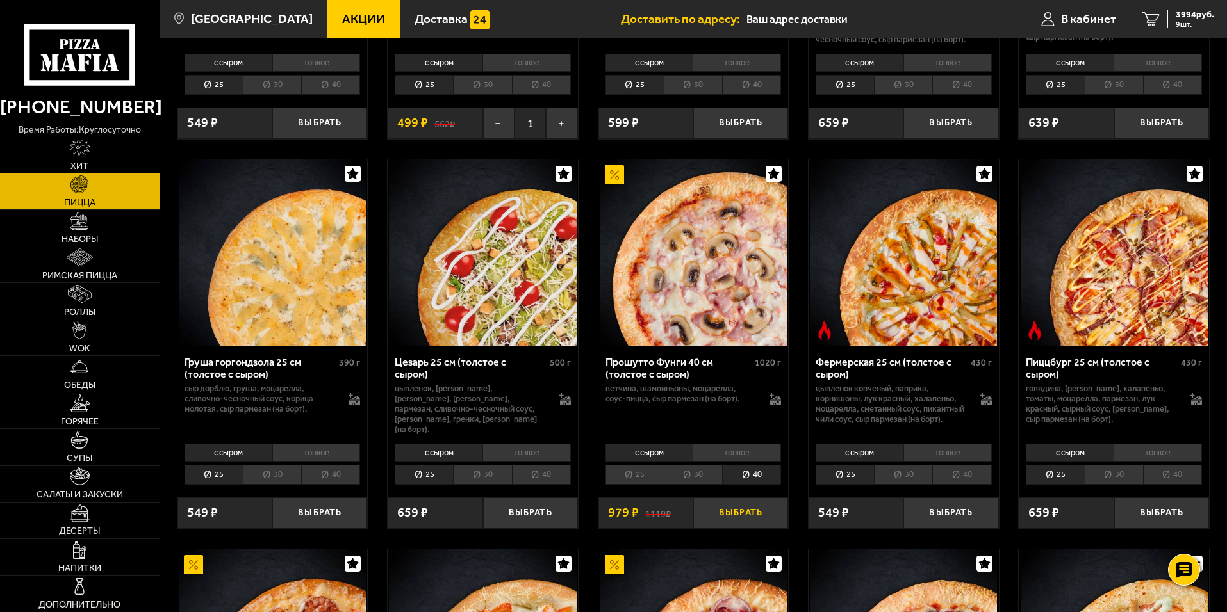
click at [736, 529] on button "Выбрать" at bounding box center [740, 513] width 95 height 31
click at [1195, 23] on span "10 шт." at bounding box center [1195, 25] width 38 height 8
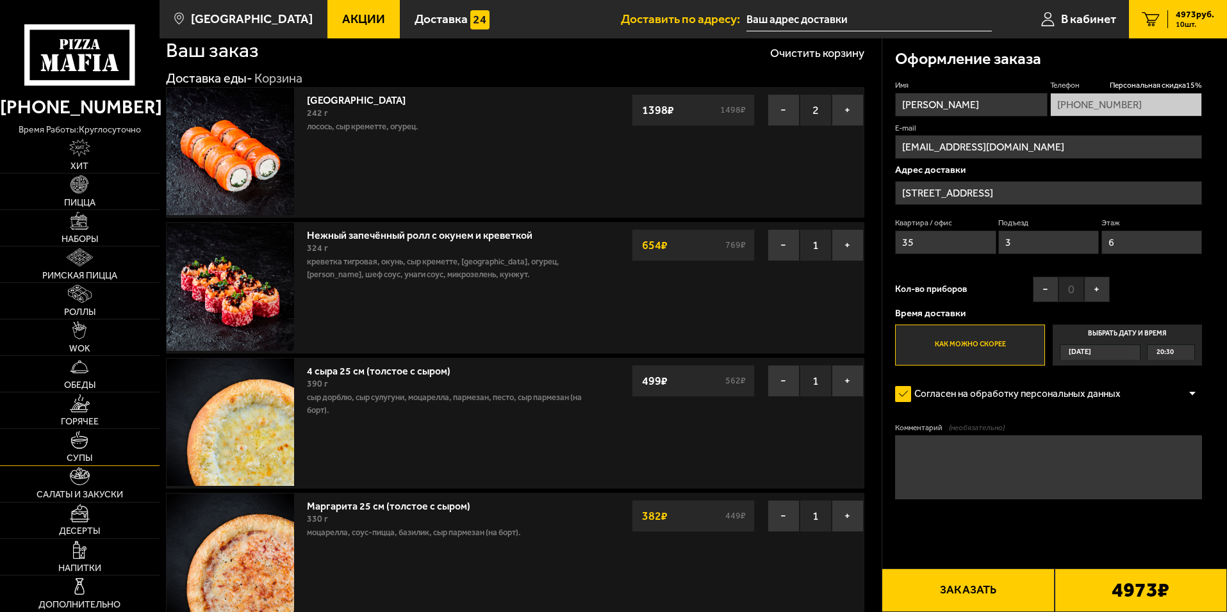
scroll to position [256, 0]
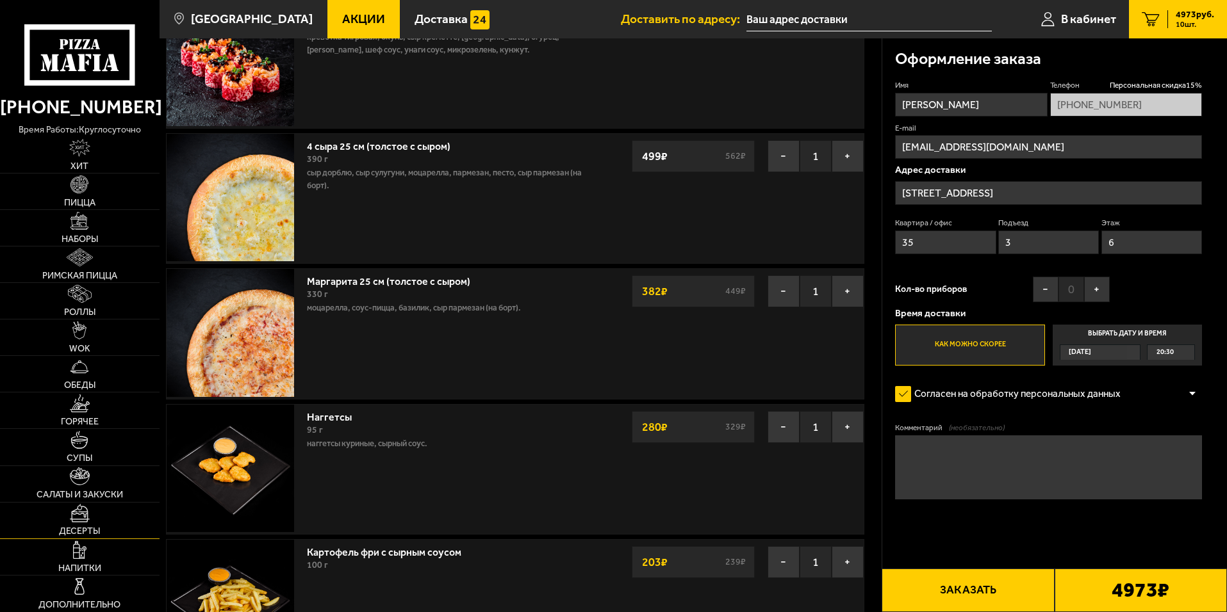
click at [86, 513] on img at bounding box center [80, 513] width 20 height 18
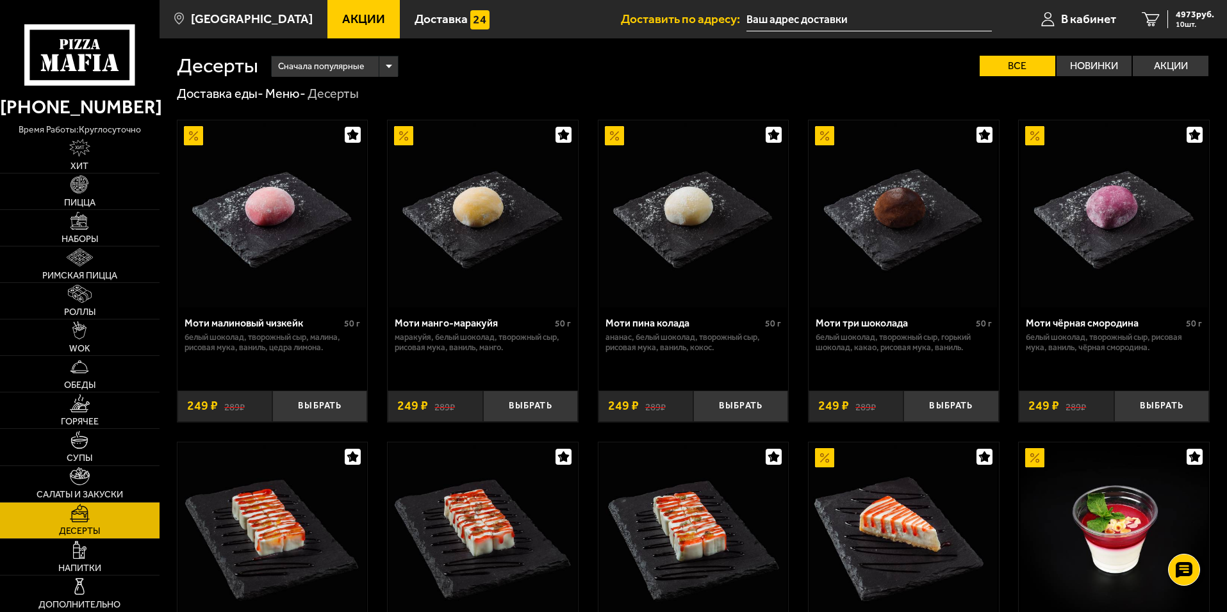
scroll to position [320, 0]
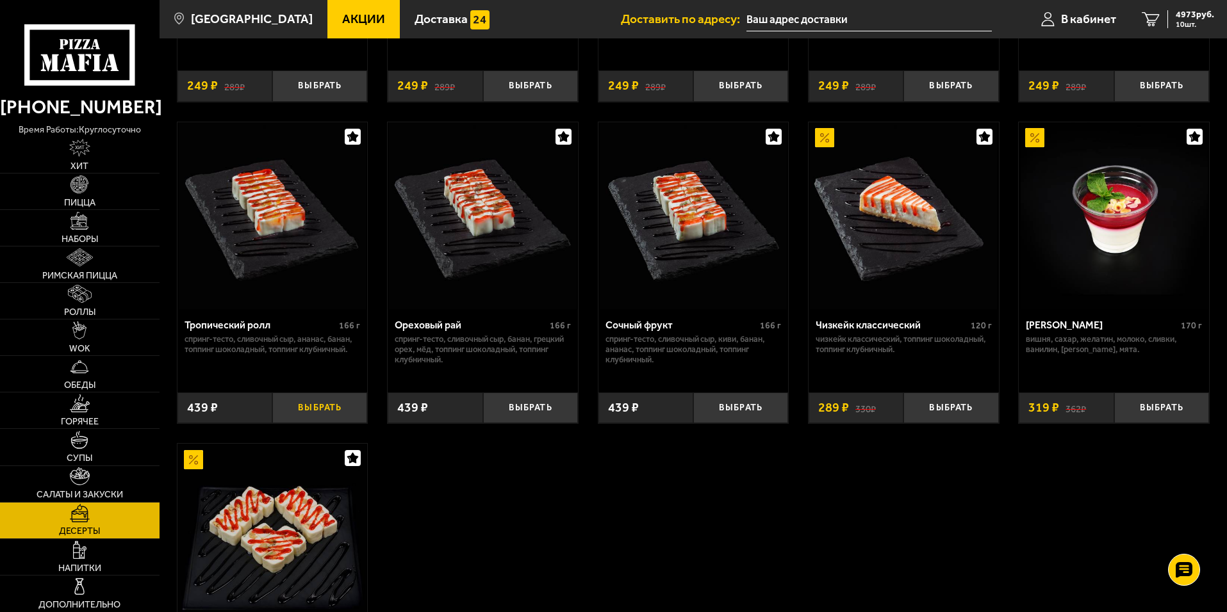
click at [311, 409] on button "Выбрать" at bounding box center [319, 408] width 95 height 31
click at [1186, 18] on span "5346 руб." at bounding box center [1195, 14] width 38 height 9
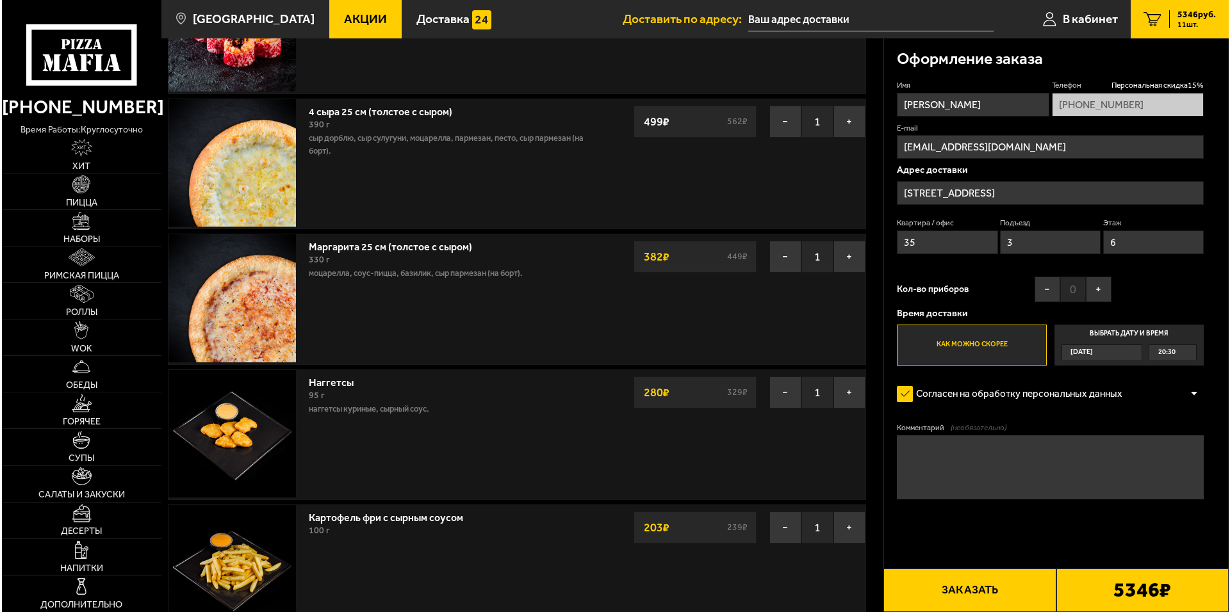
scroll to position [320, 0]
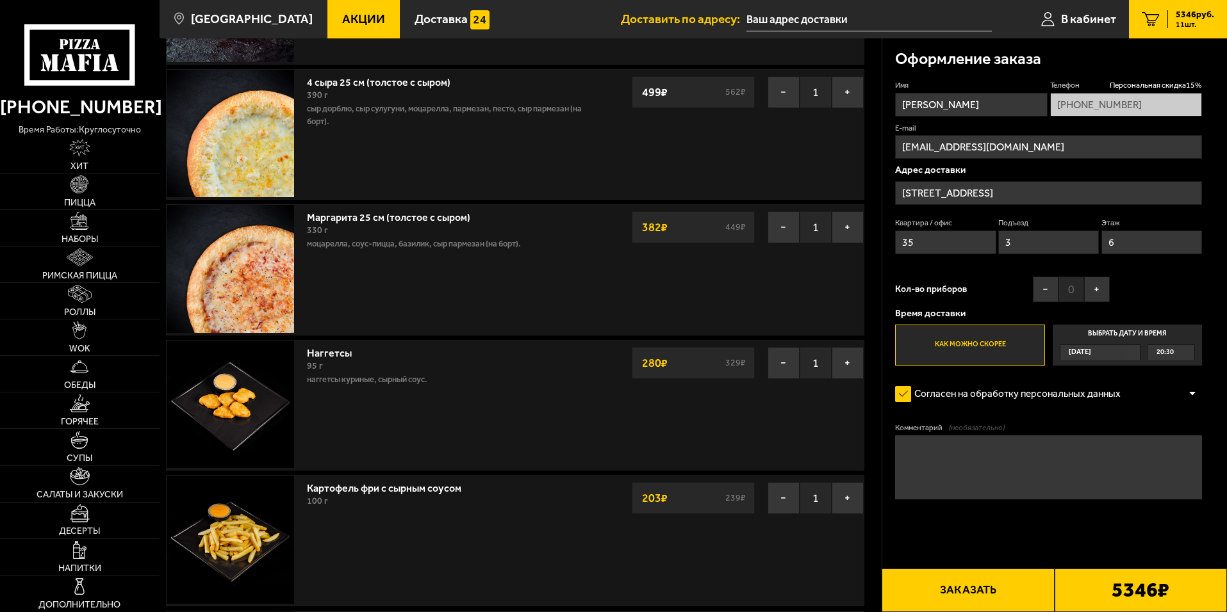
click at [953, 594] on button "Заказать" at bounding box center [968, 591] width 172 height 44
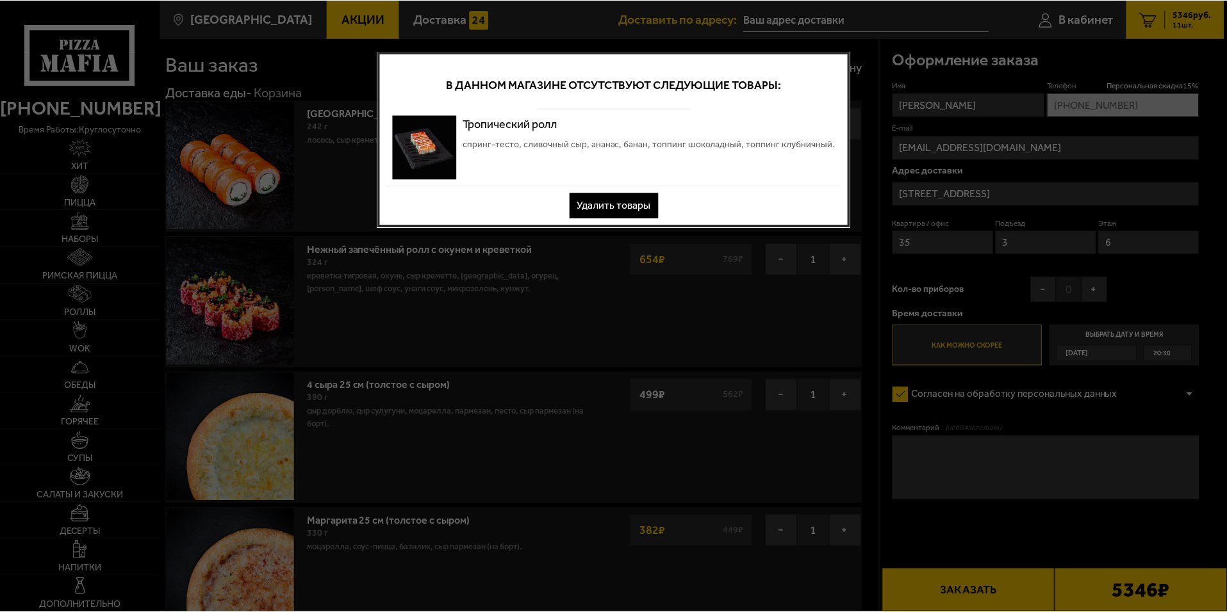
scroll to position [0, 0]
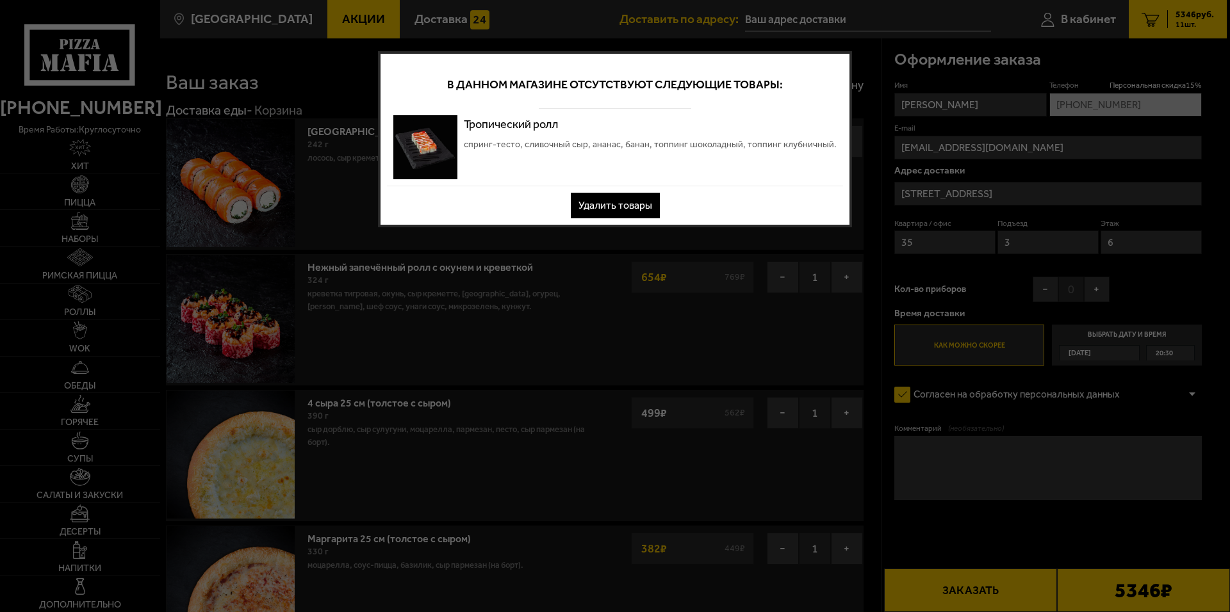
click at [592, 202] on button "Удалить товары" at bounding box center [615, 206] width 89 height 26
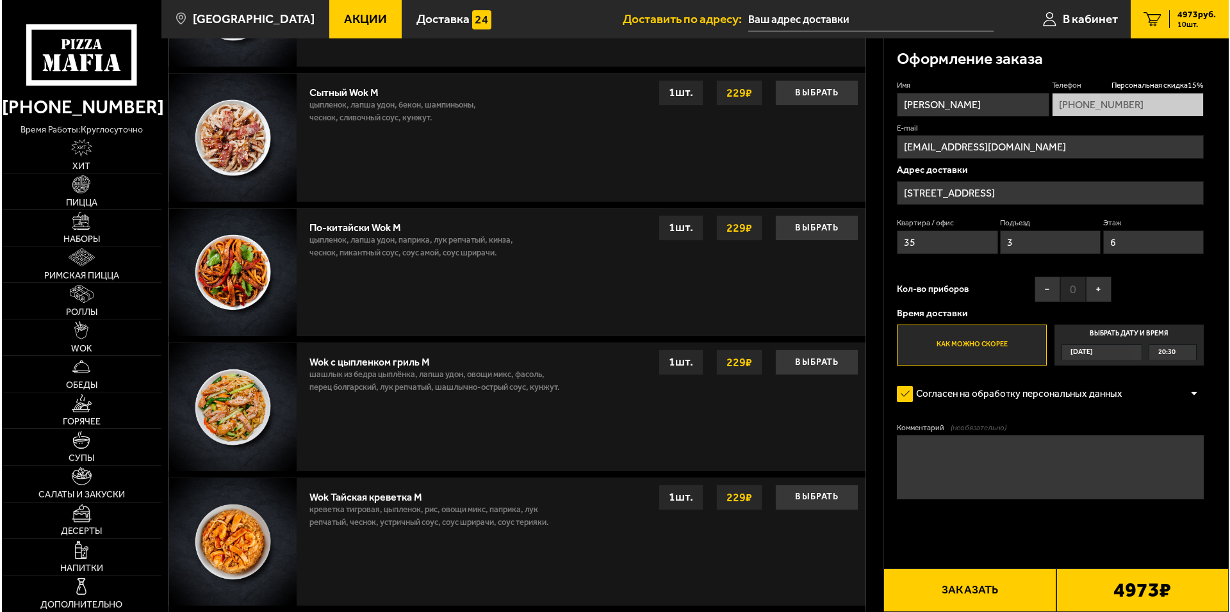
scroll to position [1409, 0]
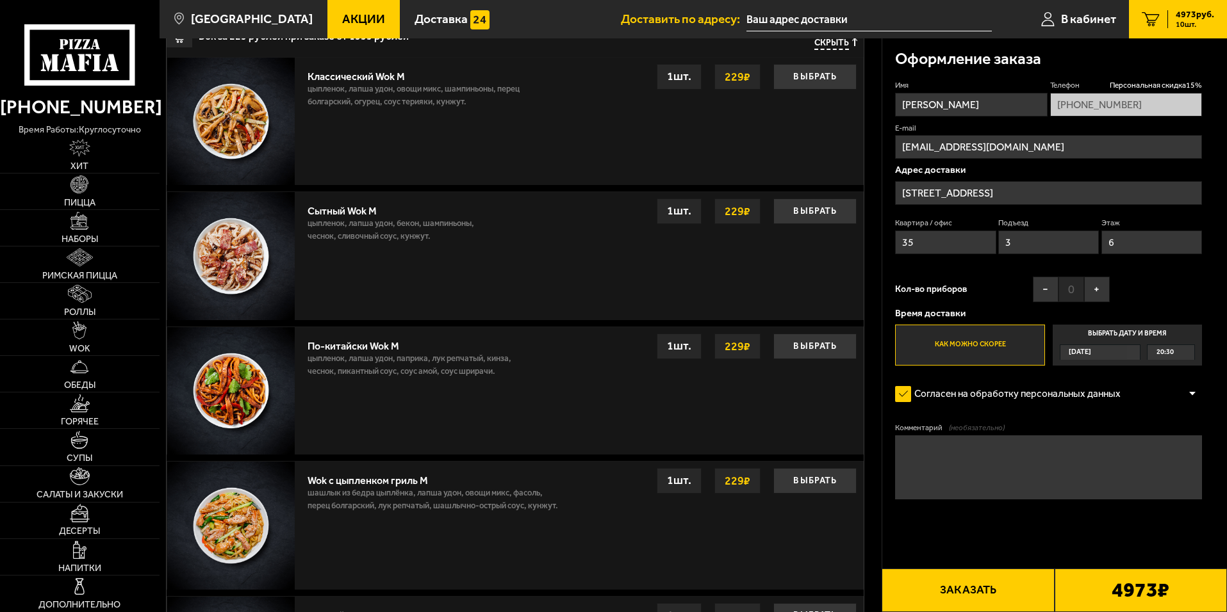
click at [998, 590] on button "Заказать" at bounding box center [968, 591] width 172 height 44
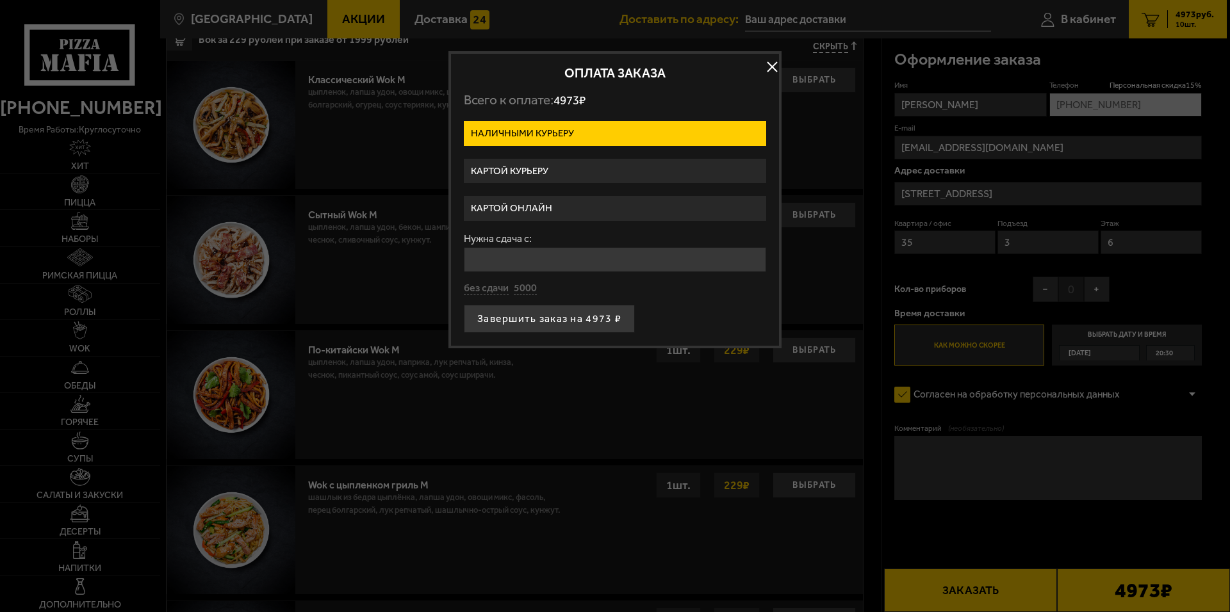
click at [554, 170] on label "Картой курьеру" at bounding box center [615, 171] width 302 height 25
click at [0, 0] on input "Картой курьеру" at bounding box center [0, 0] width 0 height 0
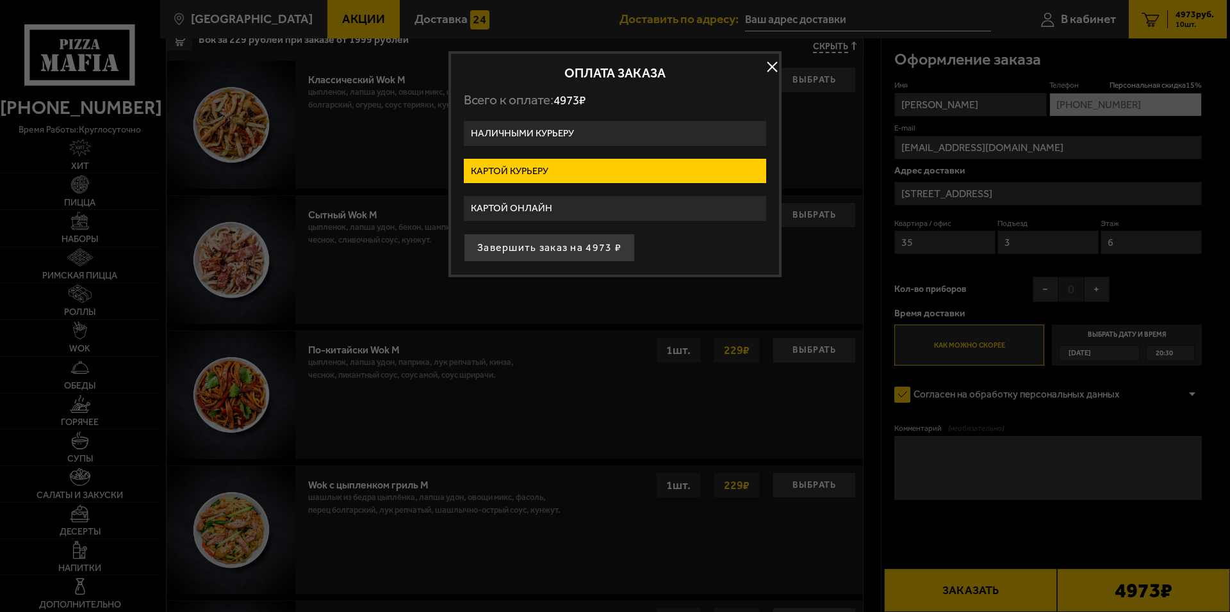
click at [530, 208] on label "Картой онлайн" at bounding box center [615, 208] width 302 height 25
click at [0, 0] on input "Картой онлайн" at bounding box center [0, 0] width 0 height 0
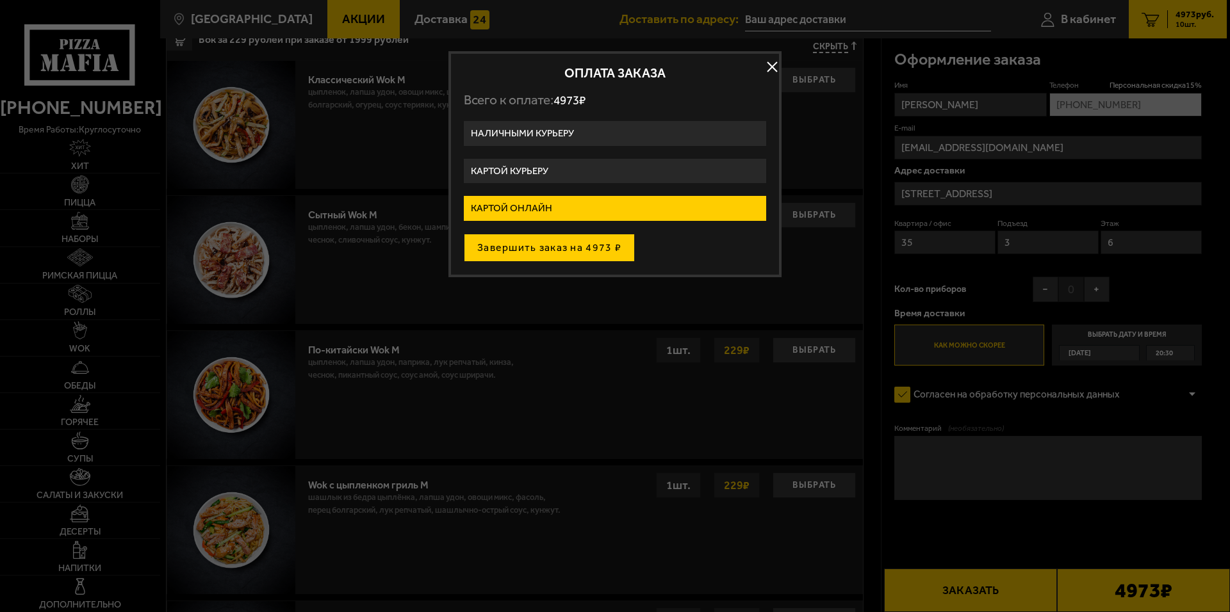
click at [571, 249] on button "Завершить заказ на 4973 ₽" at bounding box center [549, 248] width 171 height 28
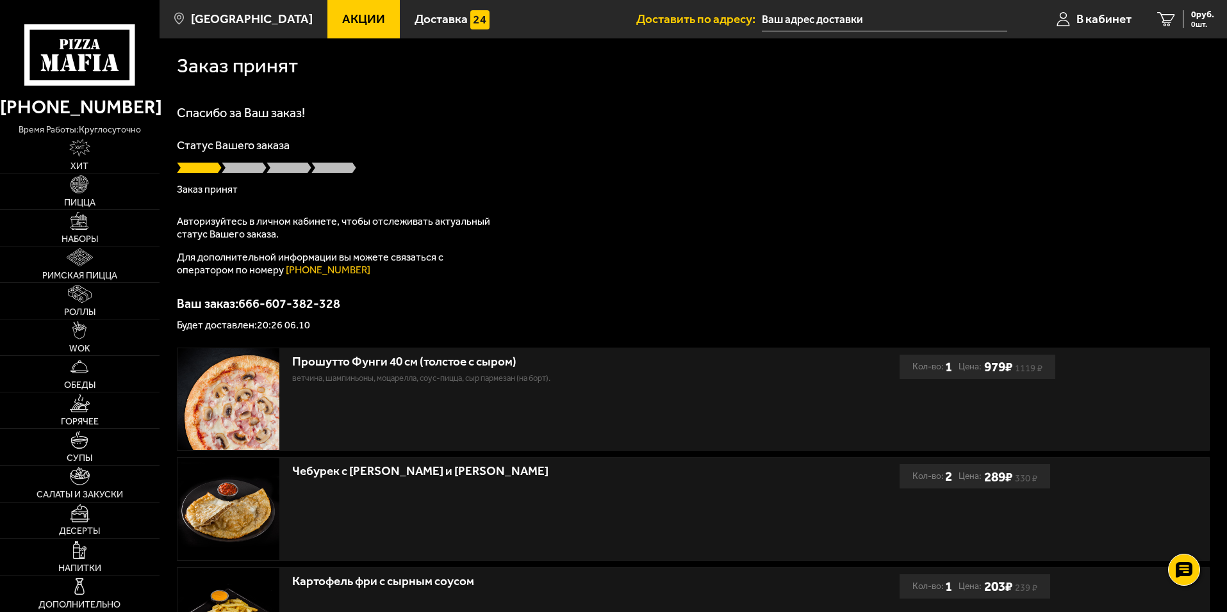
click at [1110, 151] on p "Статус Вашего заказа" at bounding box center [693, 146] width 1033 height 12
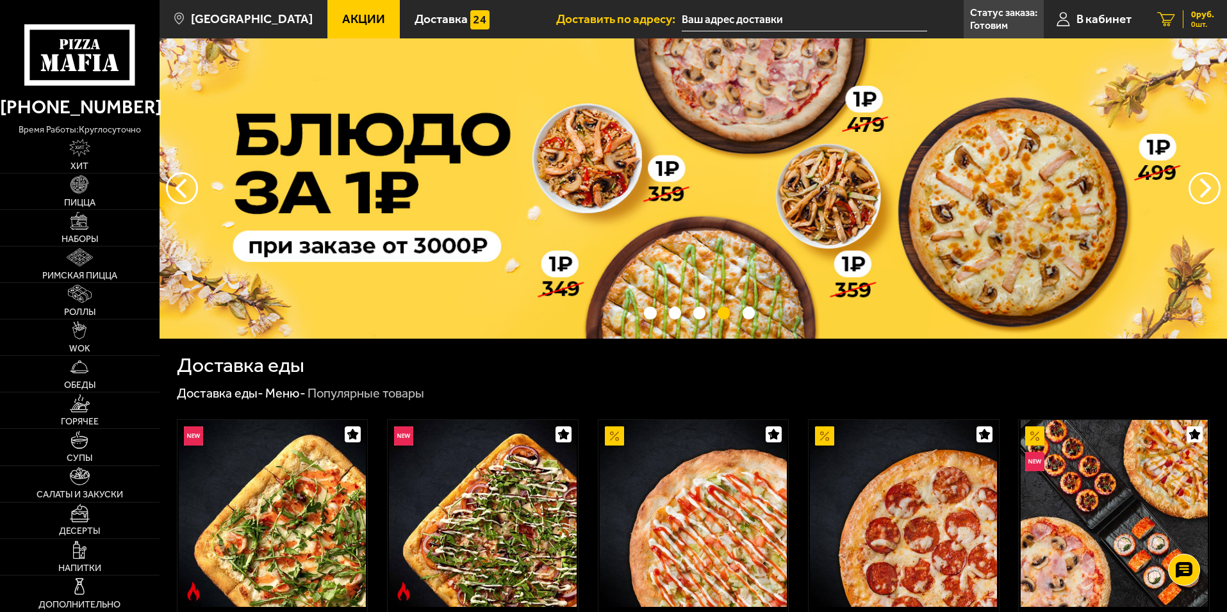
click at [1192, 18] on span "0 руб." at bounding box center [1202, 14] width 23 height 9
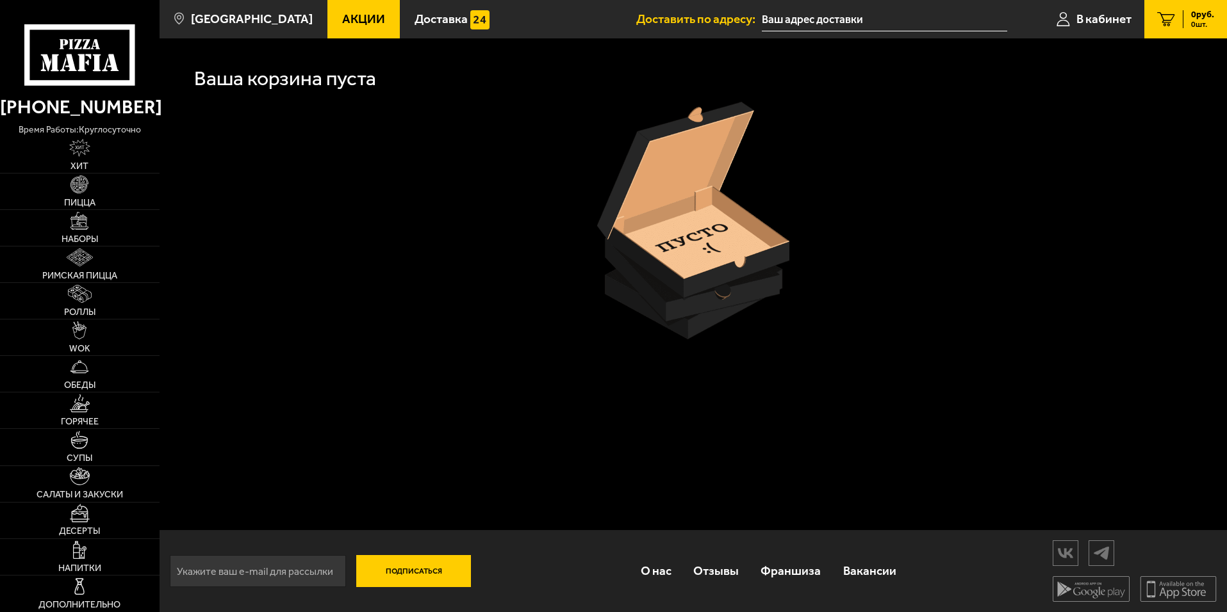
scroll to position [1, 0]
click at [1106, 19] on span "В кабинет" at bounding box center [1103, 19] width 55 height 12
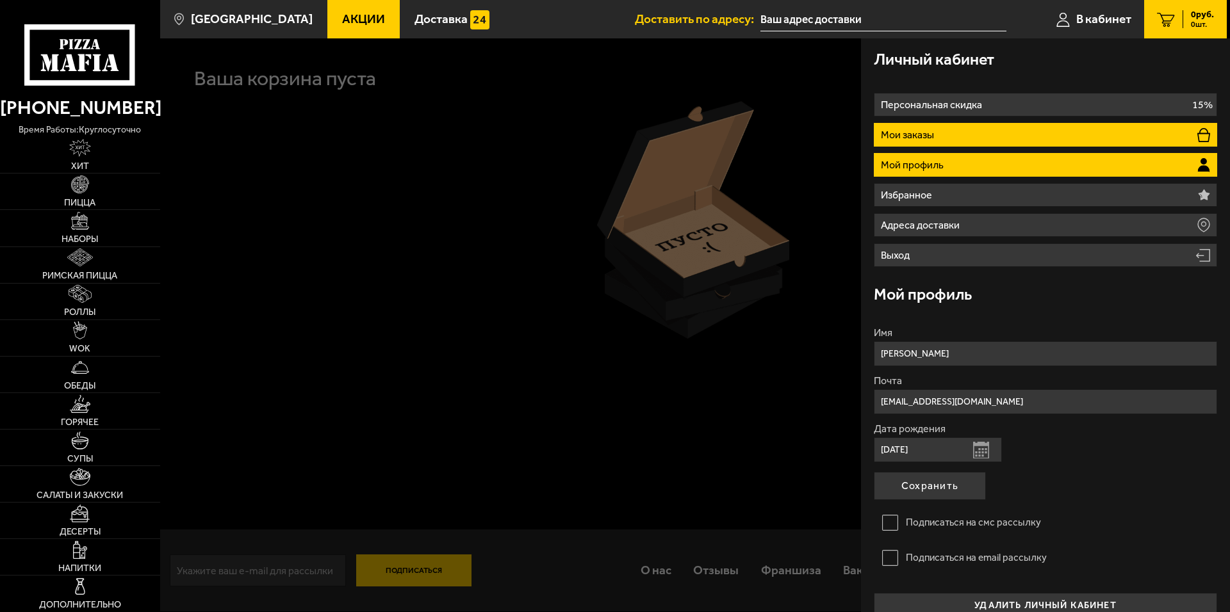
click at [928, 135] on p "Мои заказы" at bounding box center [909, 135] width 56 height 10
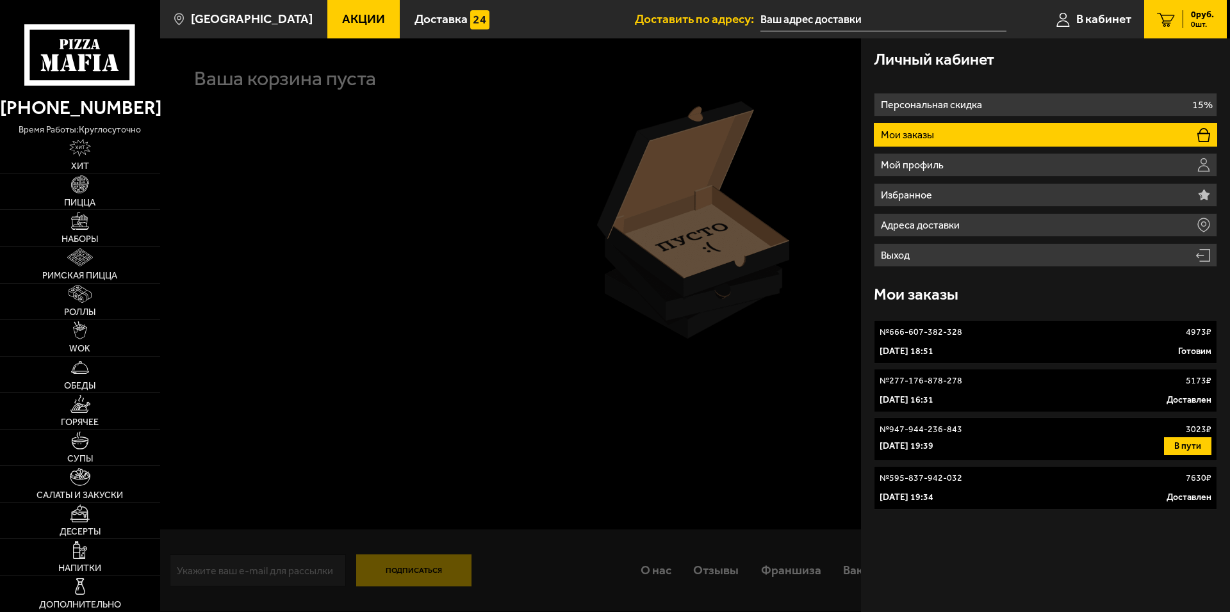
click at [965, 342] on link "№ 666-607-382-328 4973 ₽ 6 октября 2025 г. 18:51 Готовим" at bounding box center [1045, 342] width 343 height 44
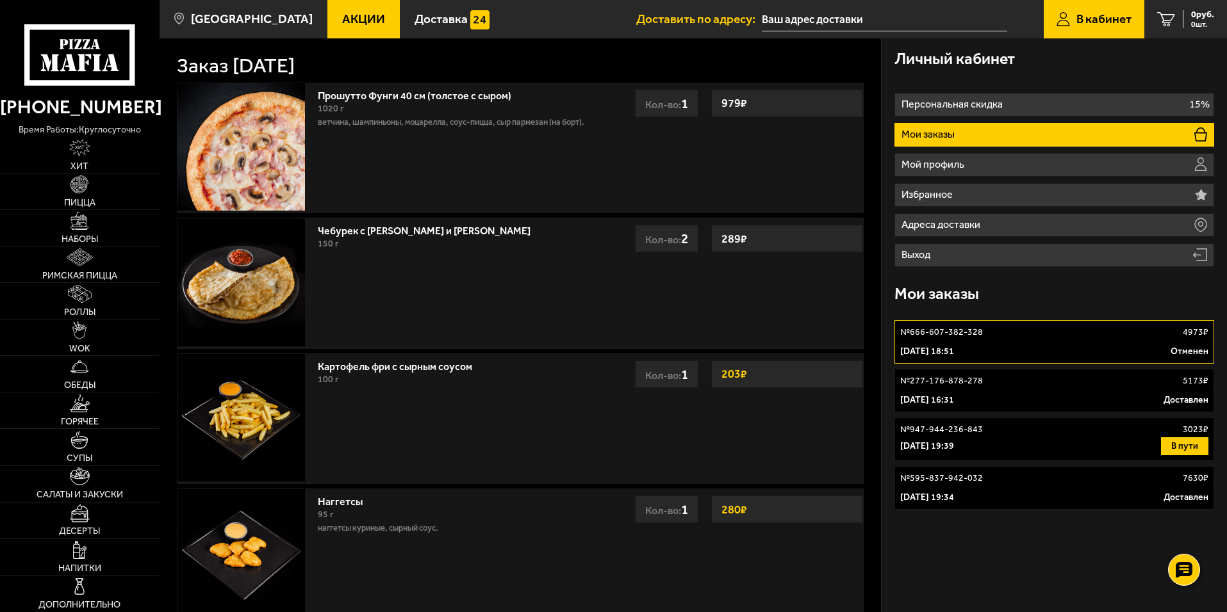
click at [1125, 336] on div "№ 666-607-382-328 4973 ₽" at bounding box center [1054, 332] width 308 height 13
click at [1049, 294] on div "Мои заказы" at bounding box center [1054, 295] width 320 height 42
click at [972, 439] on div "23 мая 2025 г. 19:39 В пути" at bounding box center [1054, 447] width 308 height 18
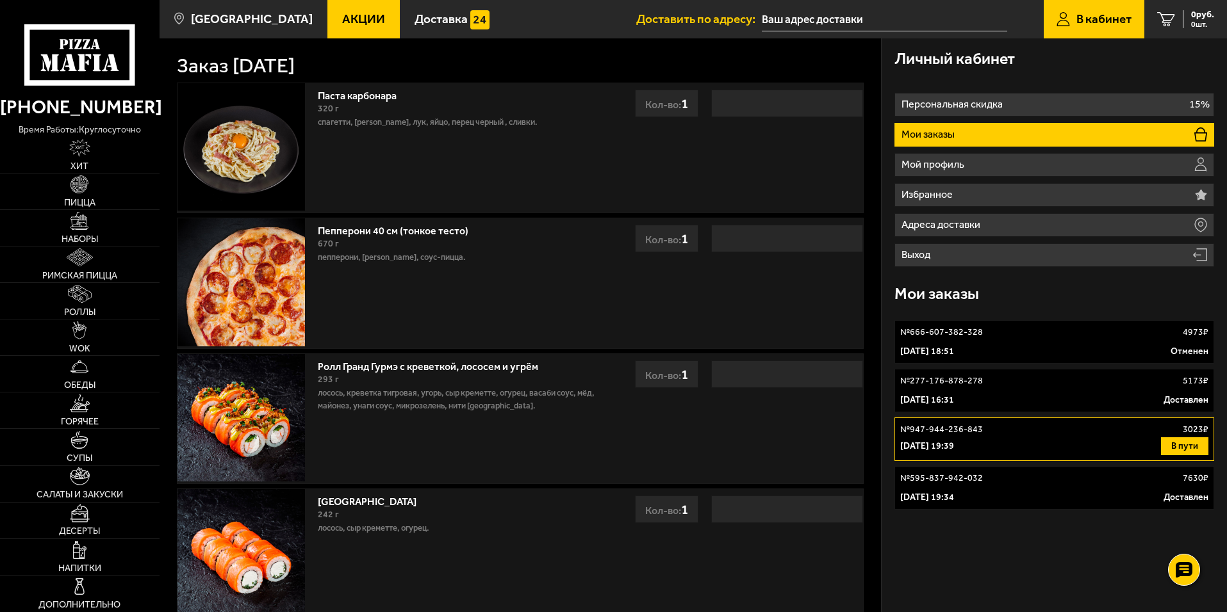
click at [964, 384] on p "№ 277-176-878-278" at bounding box center [941, 381] width 83 height 13
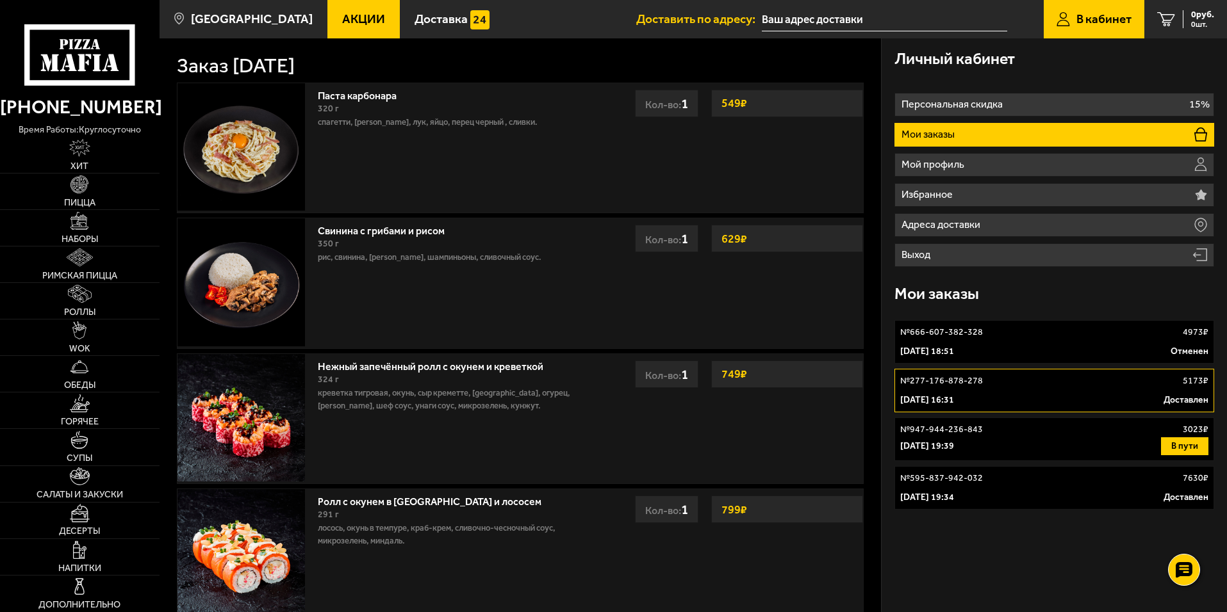
click at [954, 348] on p "6 октября 2025 г. 18:51" at bounding box center [927, 351] width 54 height 13
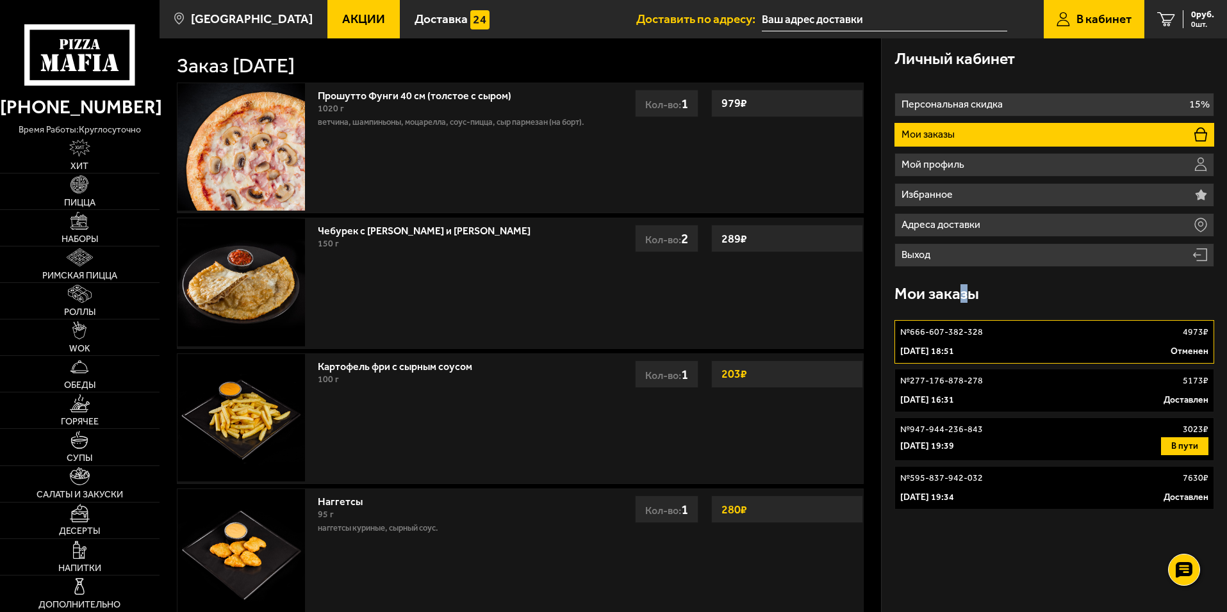
click at [964, 290] on h3 "Мои заказы" at bounding box center [936, 294] width 85 height 16
click at [1028, 305] on div "Мои заказы" at bounding box center [1054, 295] width 320 height 42
